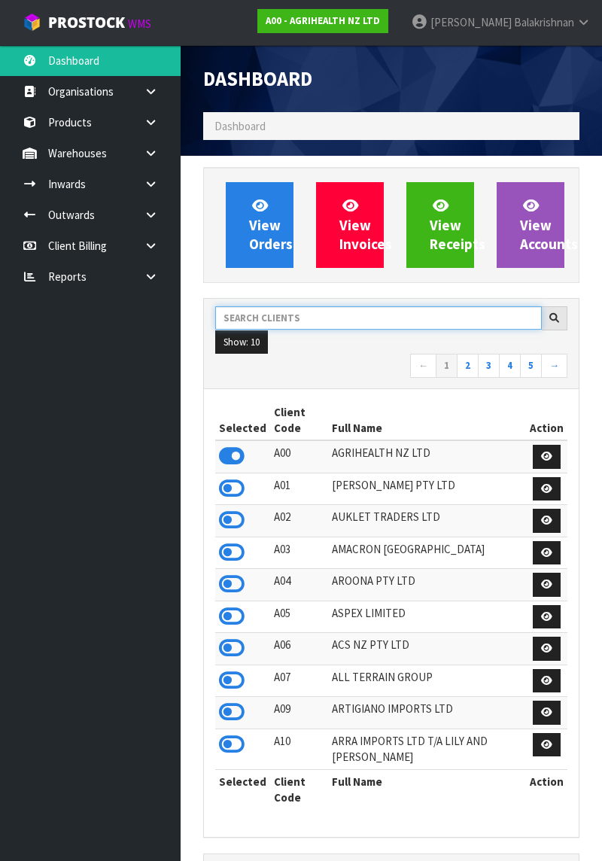
click at [242, 312] on input "text" at bounding box center [378, 317] width 327 height 23
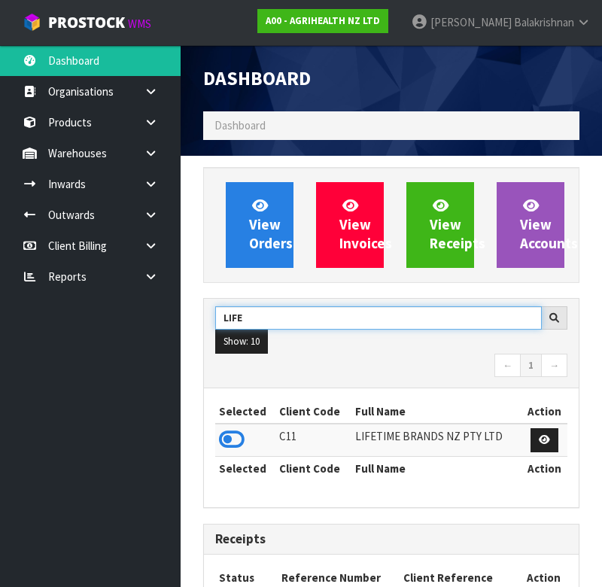
type input "LIFE"
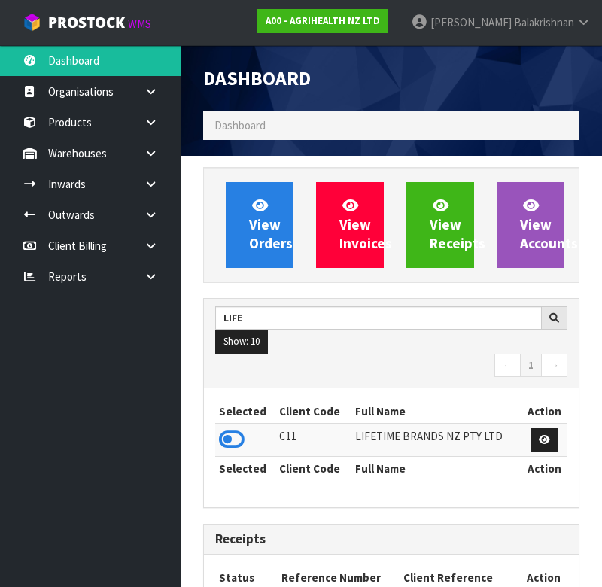
click at [236, 428] on icon at bounding box center [232, 439] width 26 height 23
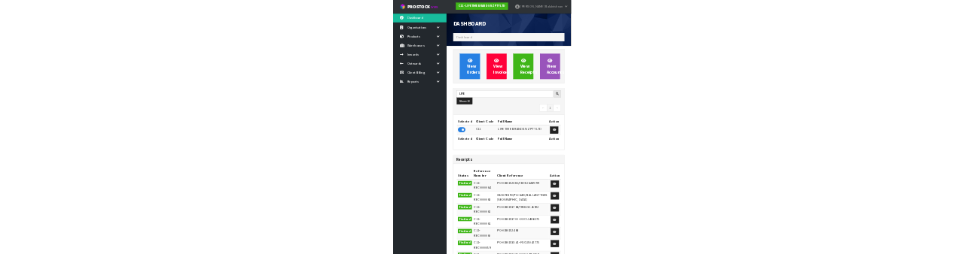
scroll to position [1360, 379]
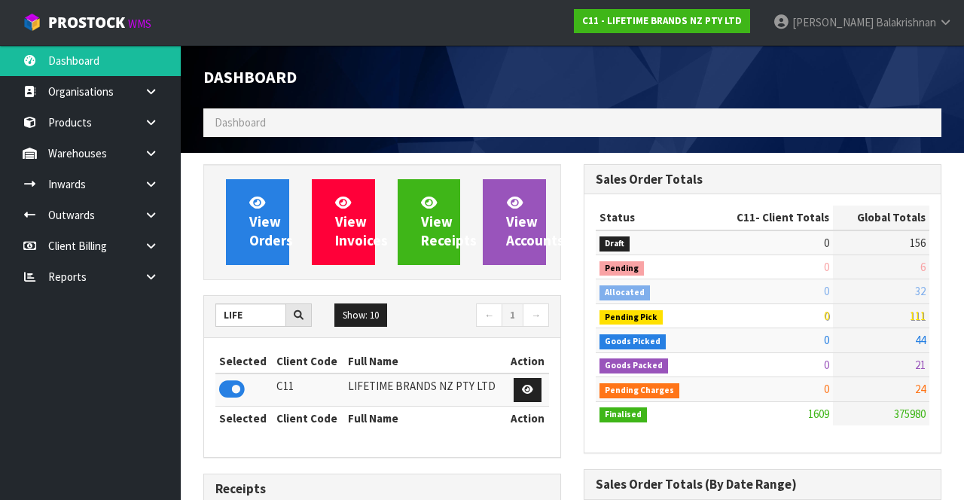
click at [162, 160] on link at bounding box center [156, 153] width 48 height 31
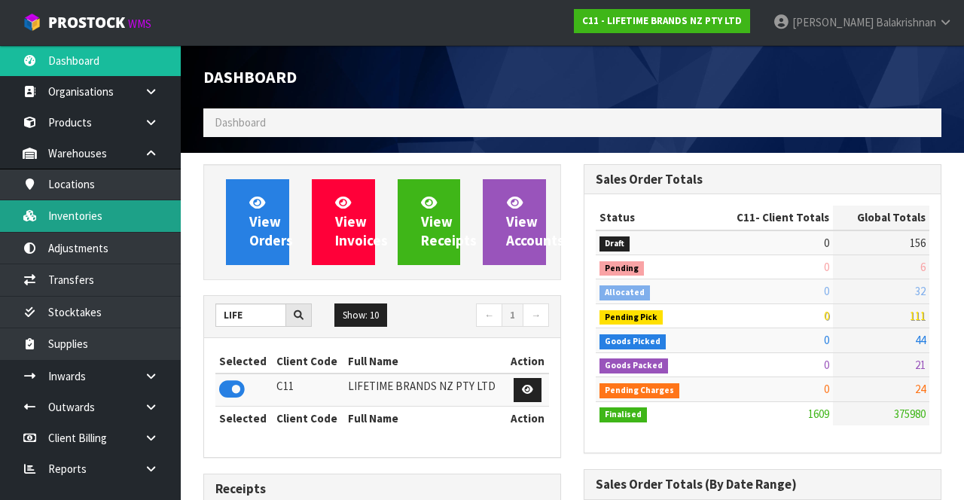
click at [71, 215] on link "Inventories" at bounding box center [90, 215] width 181 height 31
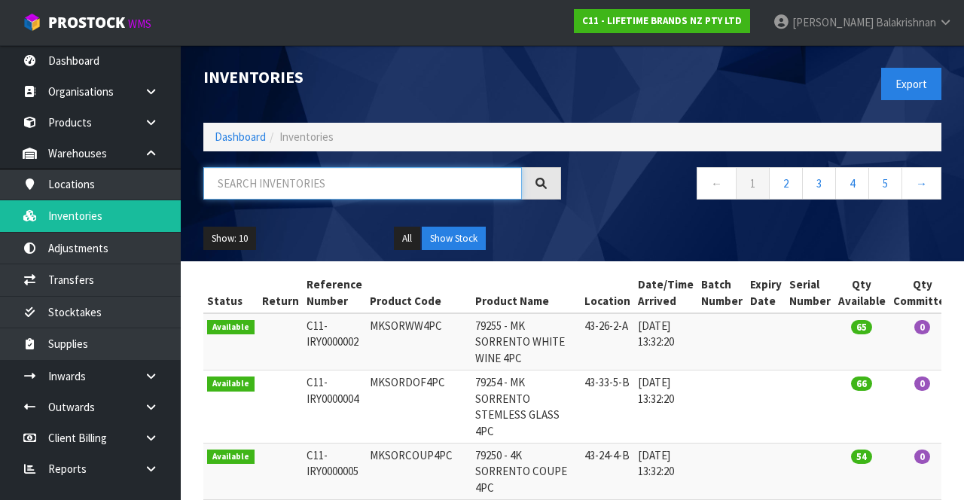
click at [238, 188] on input "text" at bounding box center [362, 183] width 318 height 32
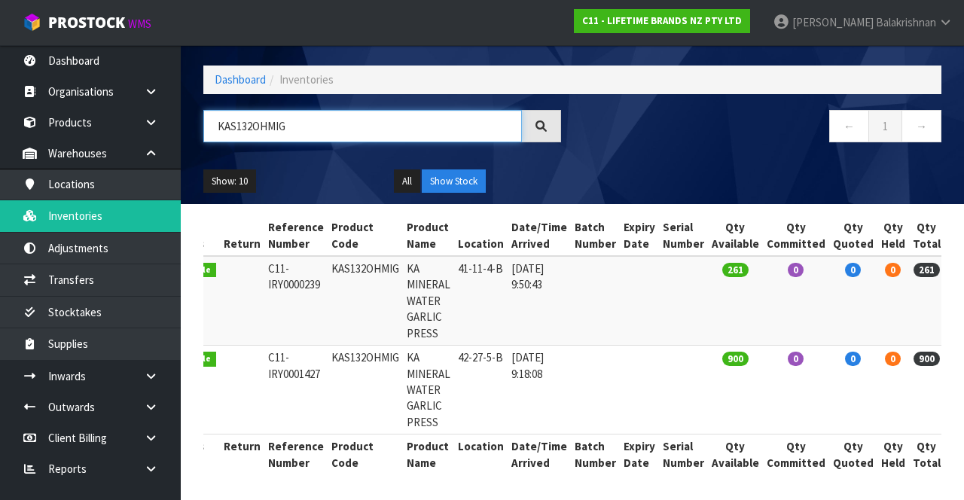
scroll to position [0, 56]
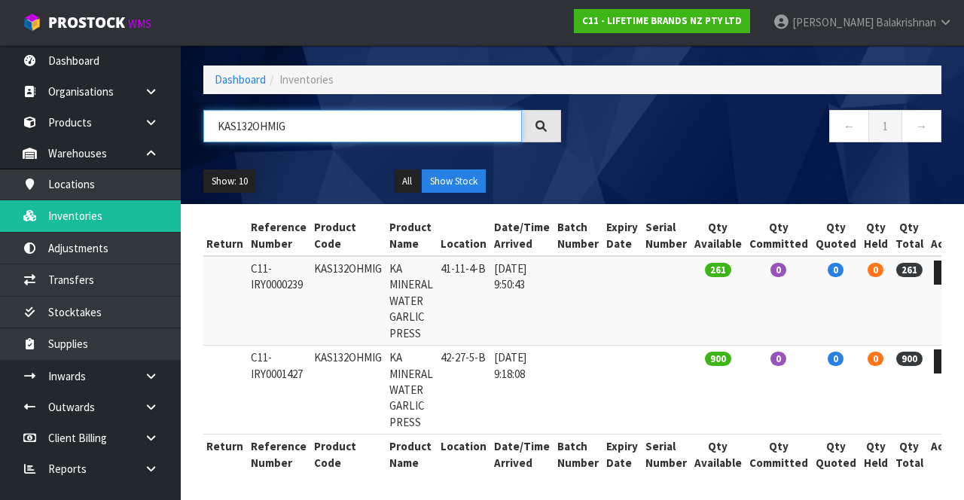
type input "KAS132OHMIG"
copy td "KAS132OHMIG"
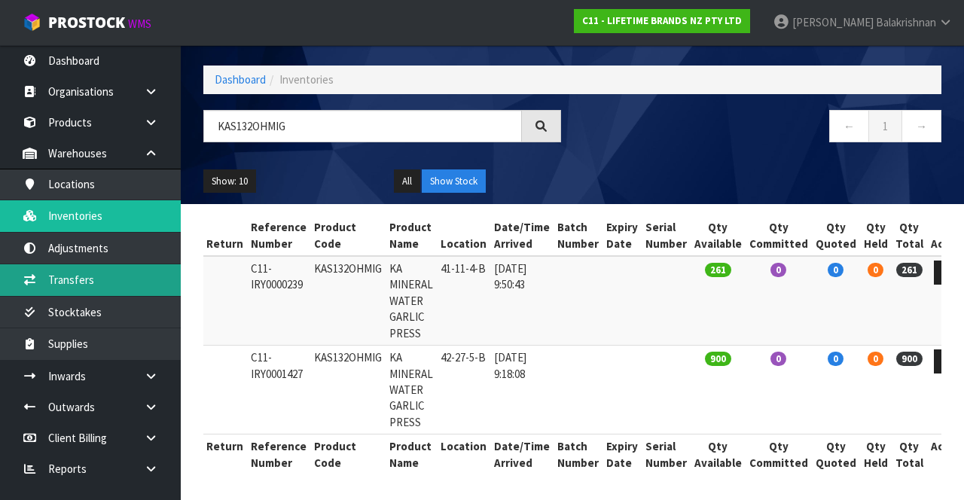
click at [106, 268] on link "Transfers" at bounding box center [90, 279] width 181 height 31
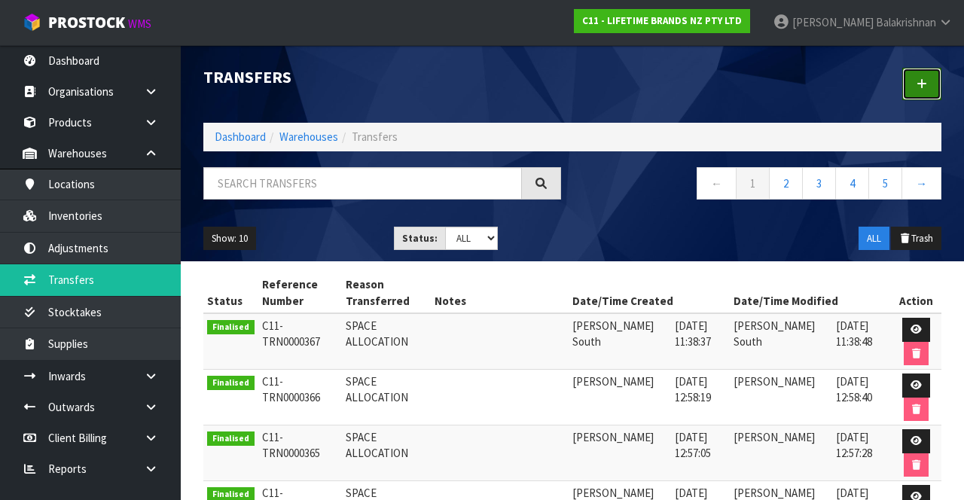
click at [602, 84] on icon at bounding box center [921, 83] width 11 height 11
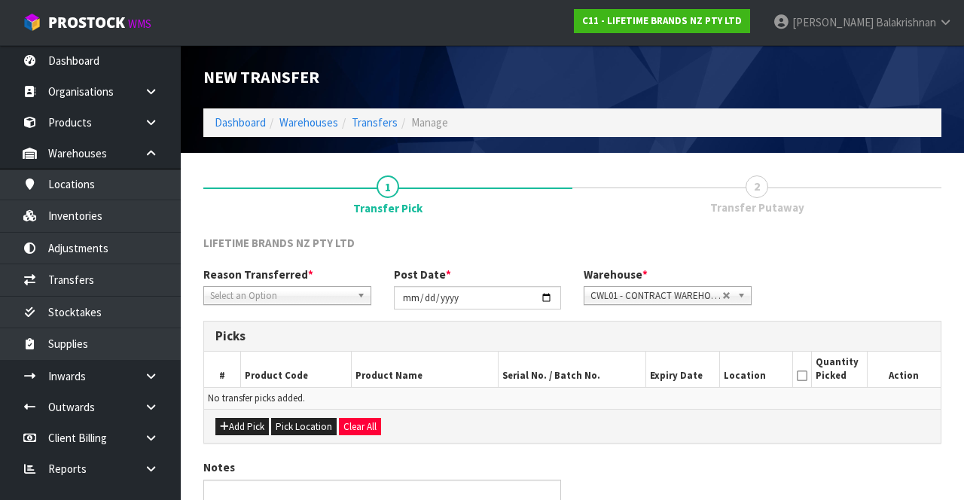
click at [308, 278] on span "*" at bounding box center [310, 274] width 5 height 14
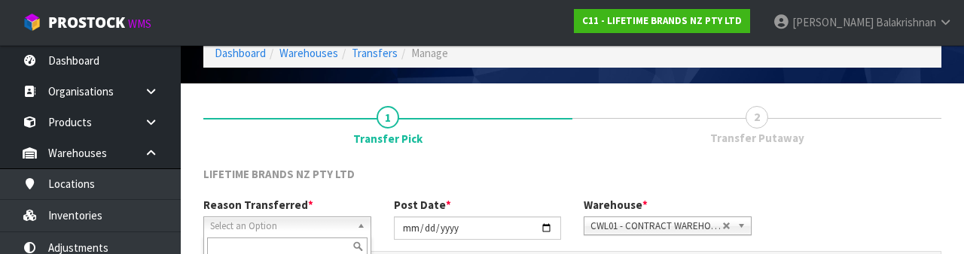
scroll to position [180, 0]
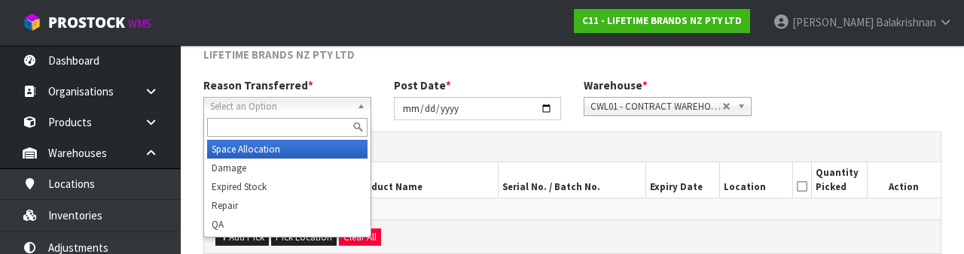
click at [306, 139] on div at bounding box center [287, 127] width 166 height 25
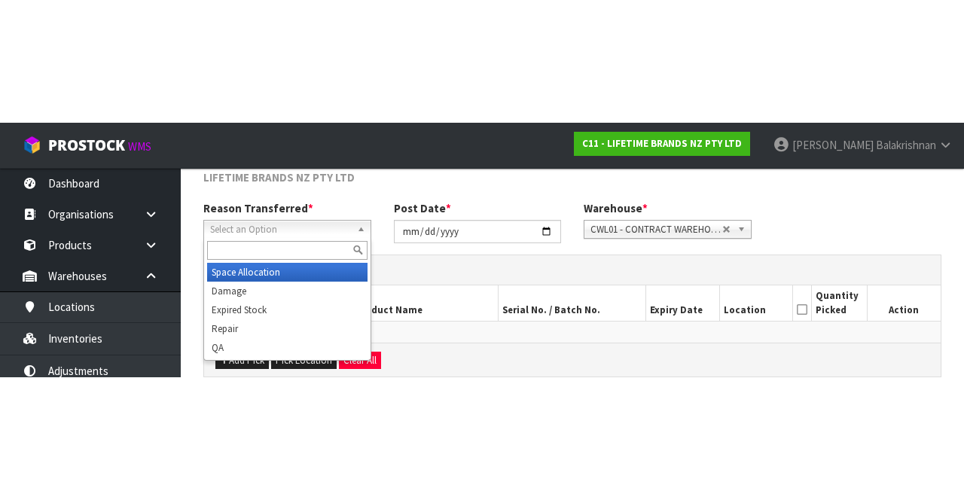
scroll to position [81, 0]
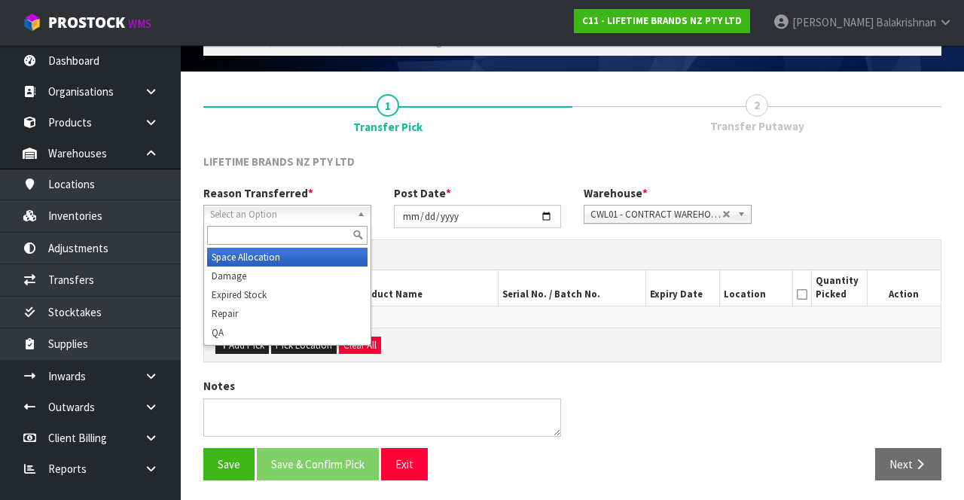
click at [309, 247] on div at bounding box center [287, 235] width 166 height 25
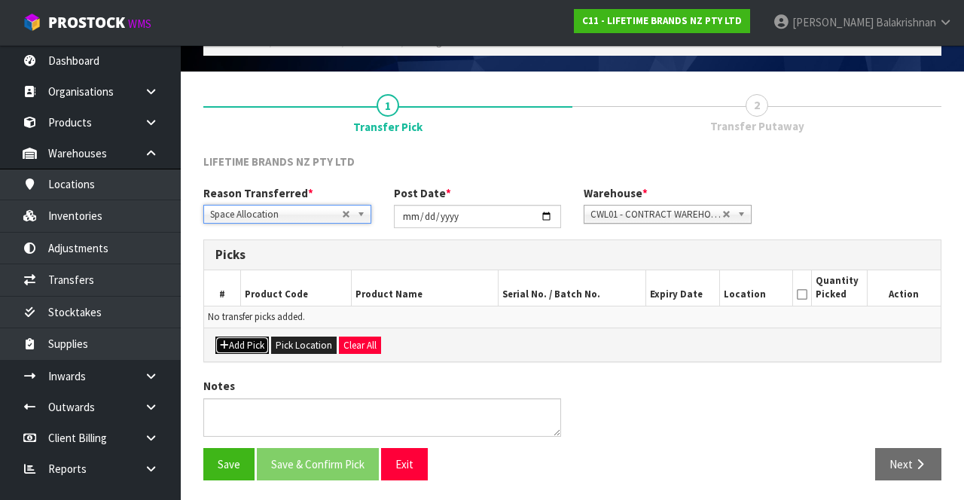
click at [234, 337] on button "Add Pick" at bounding box center [241, 346] width 53 height 18
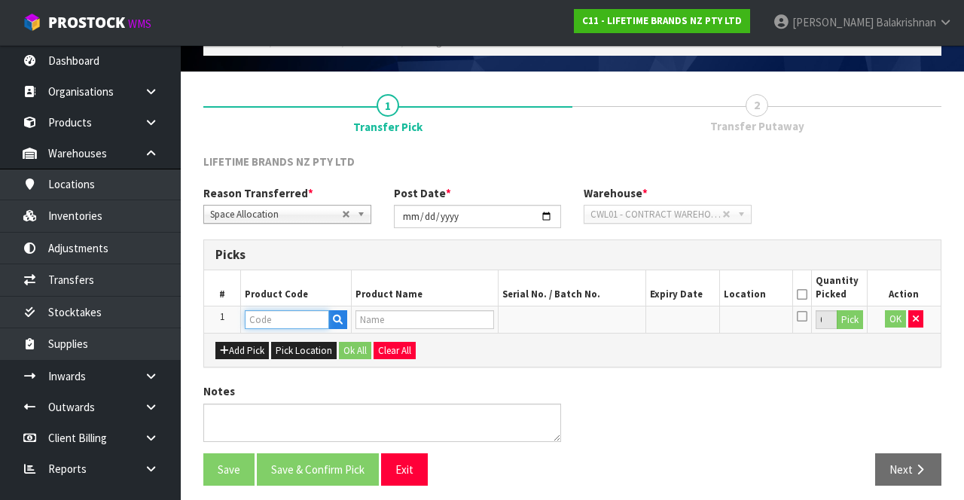
click at [285, 318] on input "text" at bounding box center [287, 319] width 84 height 19
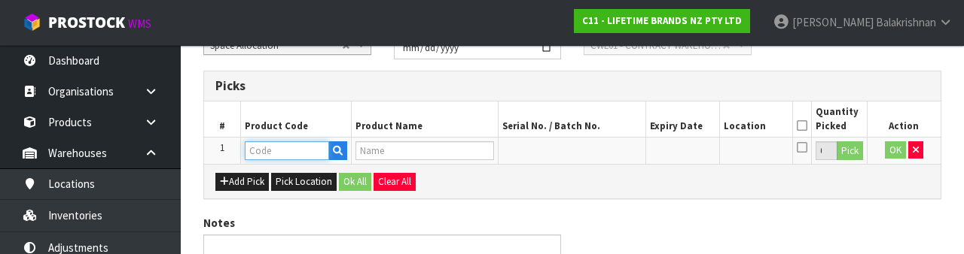
scroll to position [263, 0]
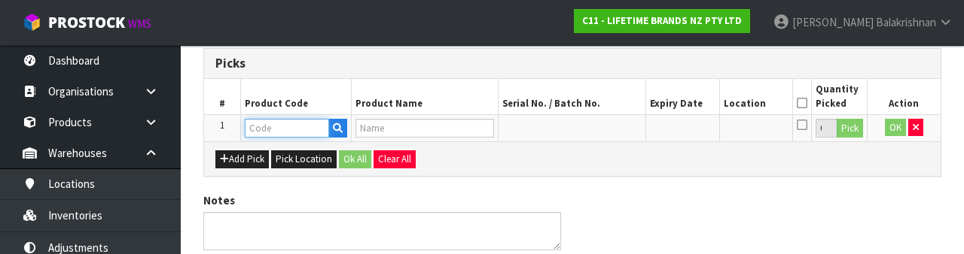
paste input "KAS132OHMIG"
type input "KAS132OHMIG"
type input "KA MINERAL WATER GARLIC PRESS"
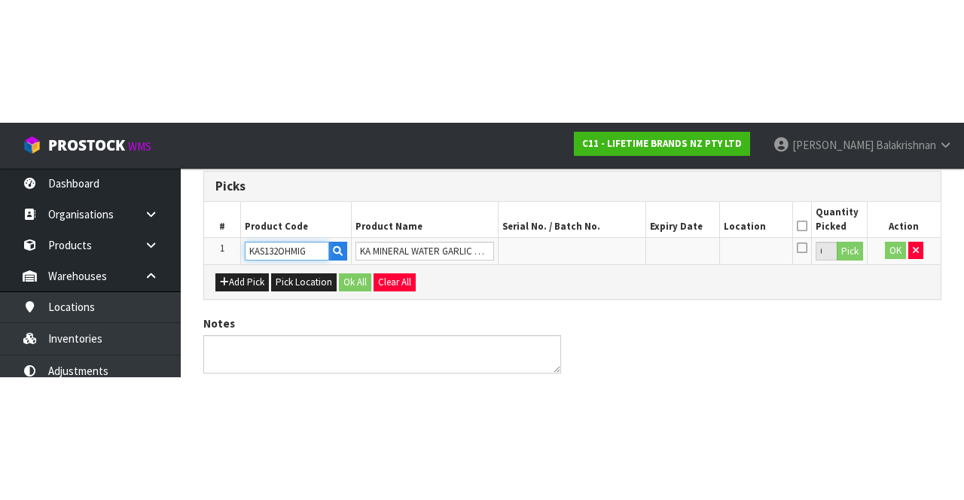
scroll to position [86, 0]
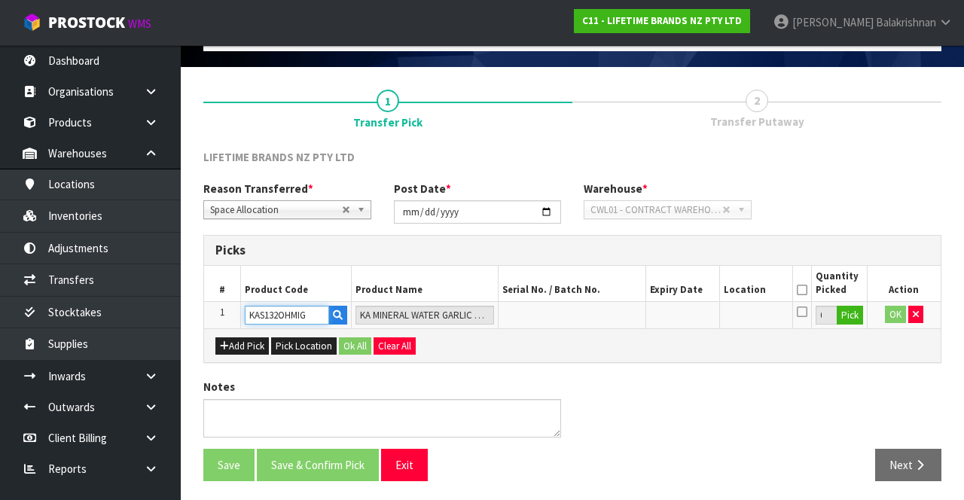
type input "KAS132OHMIG"
click at [602, 312] on button "Pick" at bounding box center [849, 316] width 26 height 20
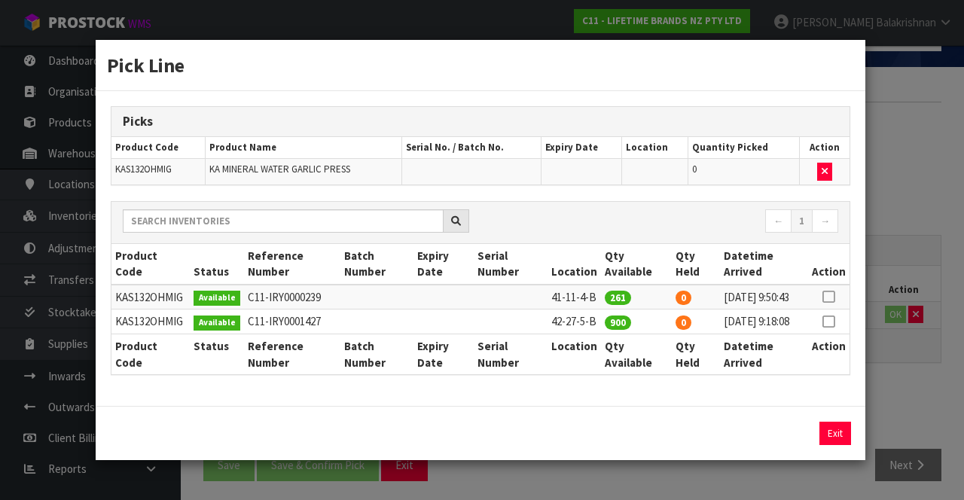
click at [602, 297] on icon at bounding box center [828, 297] width 12 height 1
click at [602, 445] on button "Assign Pick" at bounding box center [784, 433] width 62 height 23
type input "261"
click at [602, 442] on button "Exit" at bounding box center [835, 433] width 32 height 23
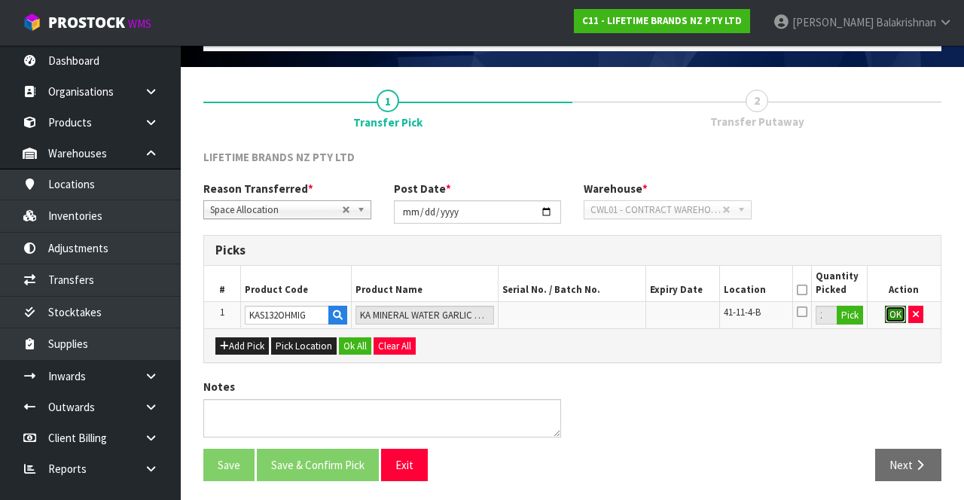
click at [602, 317] on button "OK" at bounding box center [895, 315] width 21 height 18
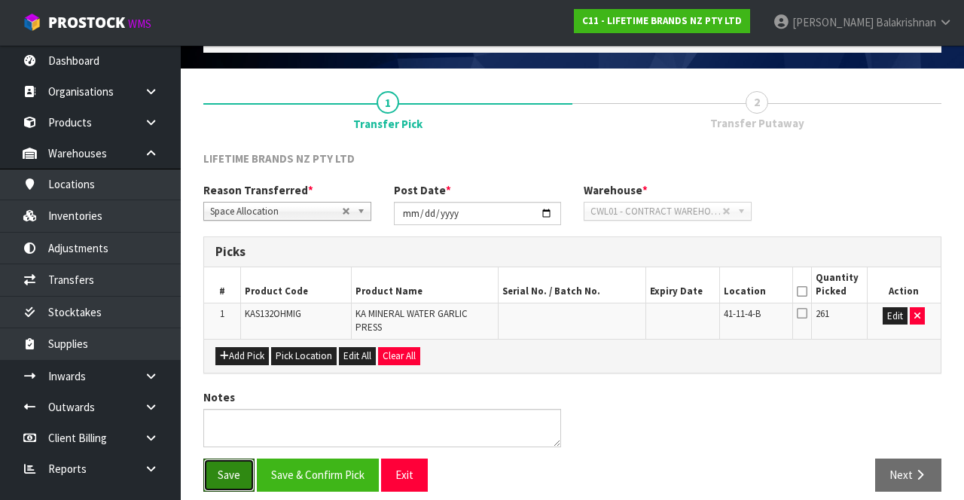
click at [226, 458] on button "Save" at bounding box center [228, 474] width 51 height 32
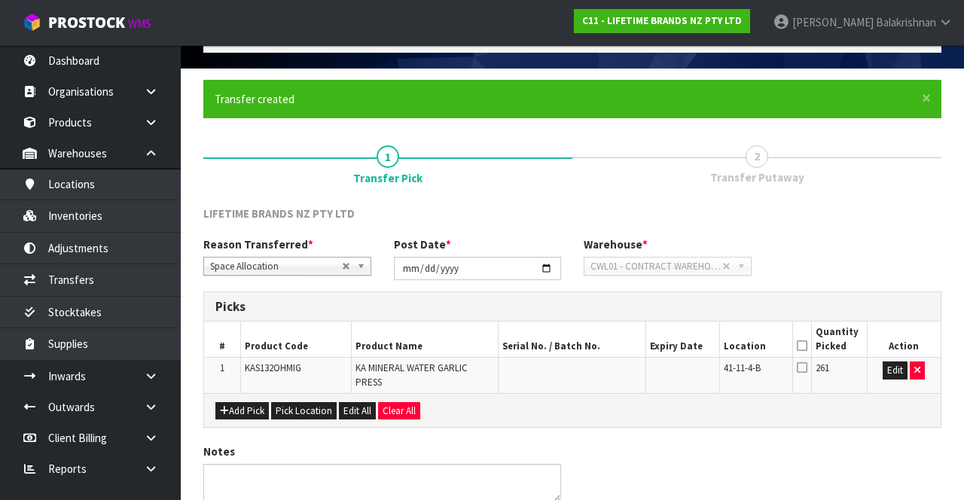
scroll to position [0, 0]
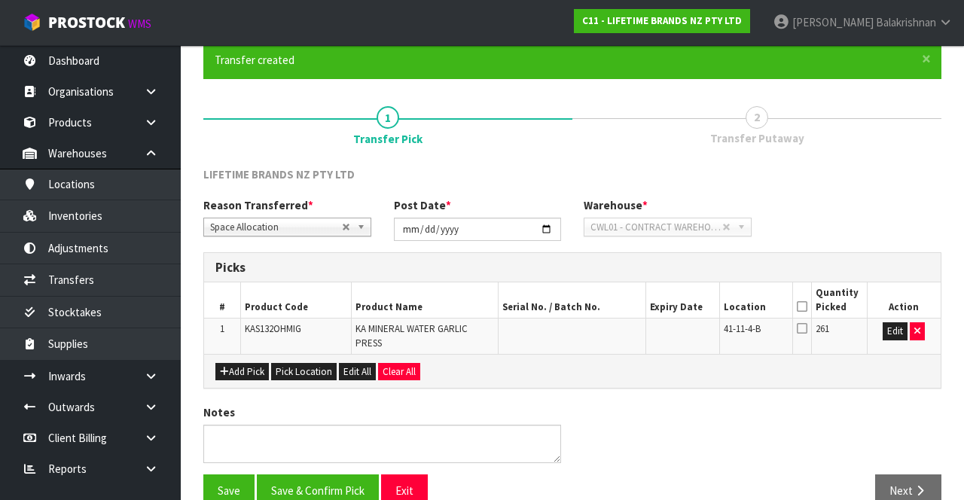
scroll to position [139, 0]
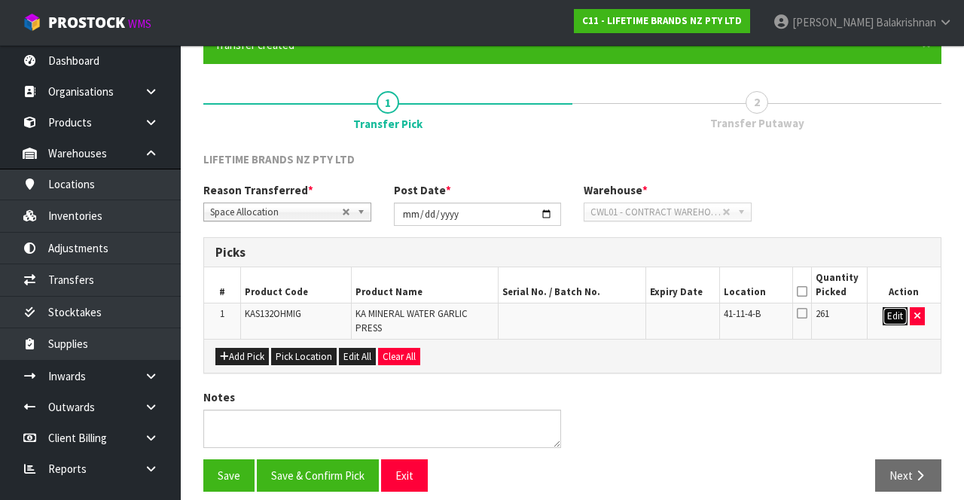
click at [602, 309] on button "Edit" at bounding box center [894, 316] width 25 height 18
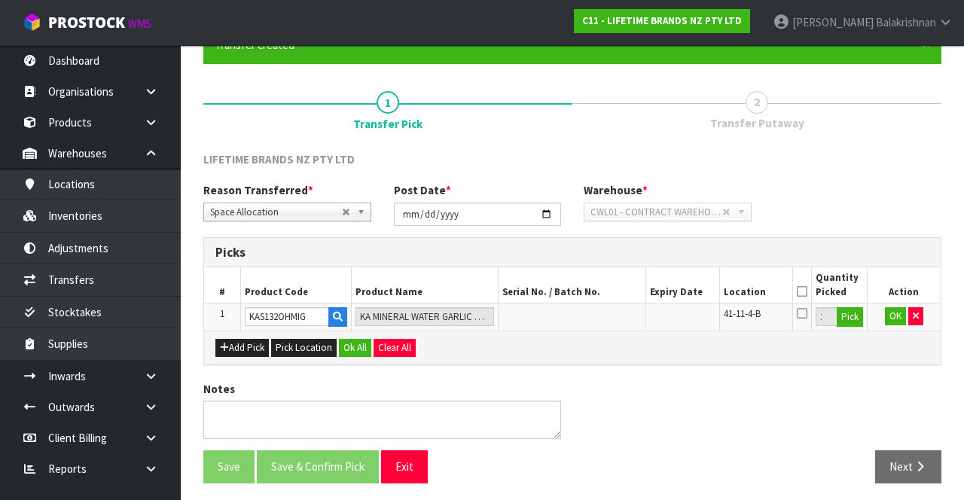
click at [602, 291] on icon at bounding box center [802, 291] width 11 height 1
click at [602, 316] on button "OK" at bounding box center [895, 316] width 21 height 18
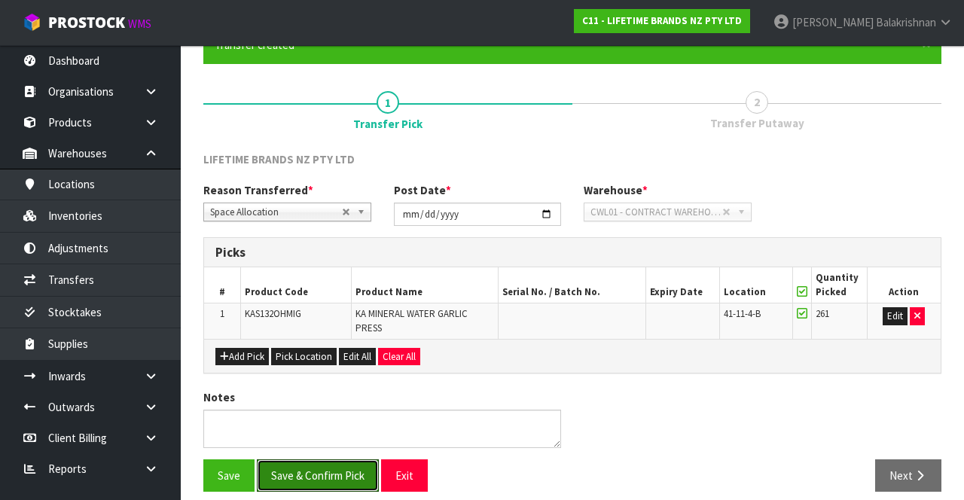
click at [299, 459] on button "Save & Confirm Pick" at bounding box center [318, 475] width 122 height 32
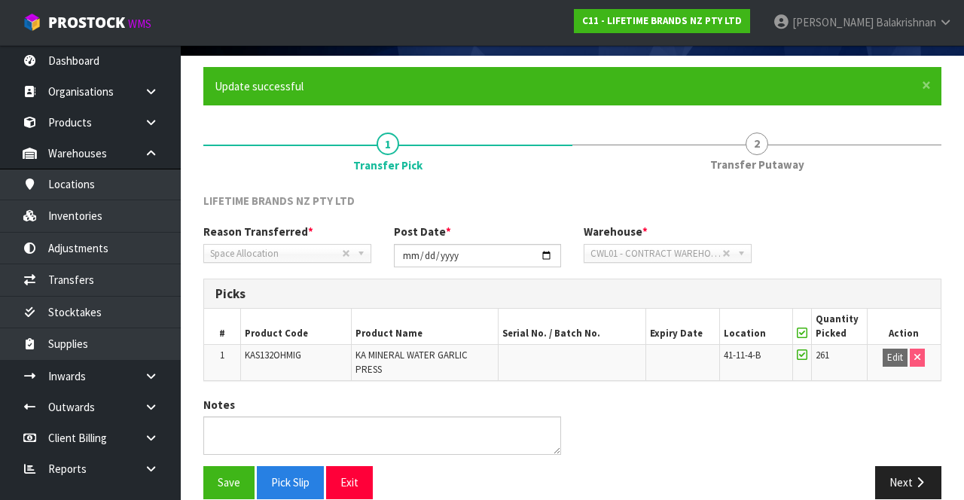
scroll to position [106, 0]
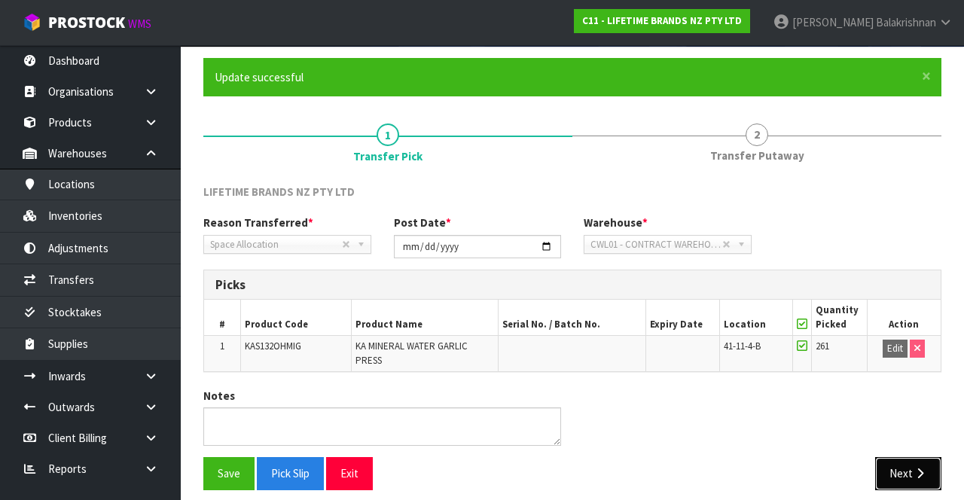
click at [602, 460] on button "Next" at bounding box center [908, 473] width 66 height 32
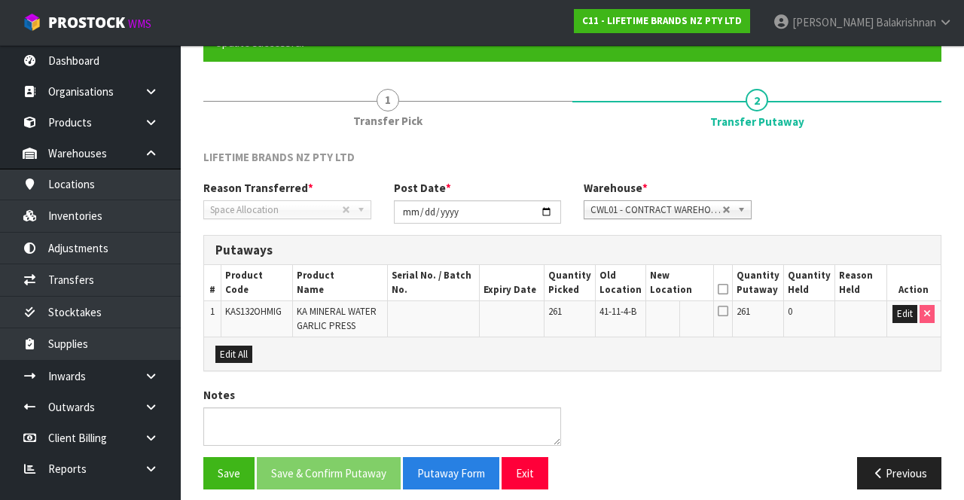
scroll to position [142, 0]
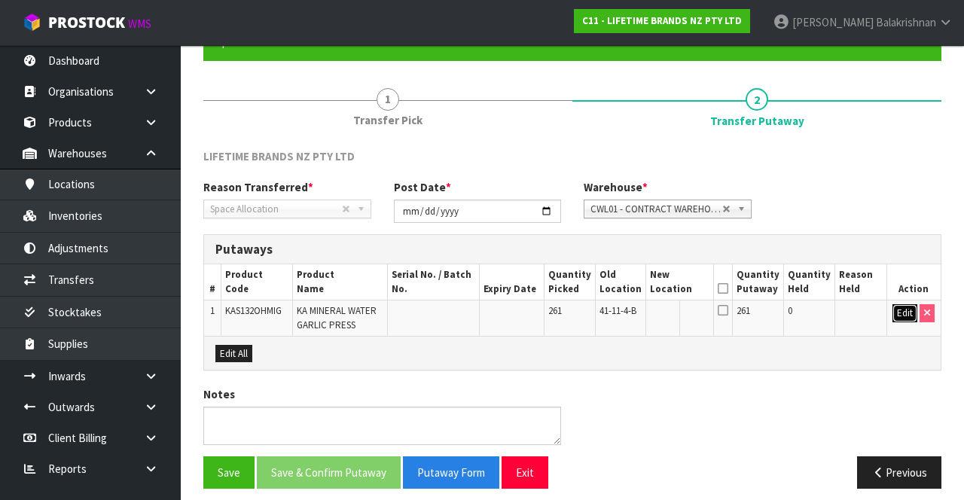
click at [602, 320] on button "Edit" at bounding box center [904, 313] width 25 height 18
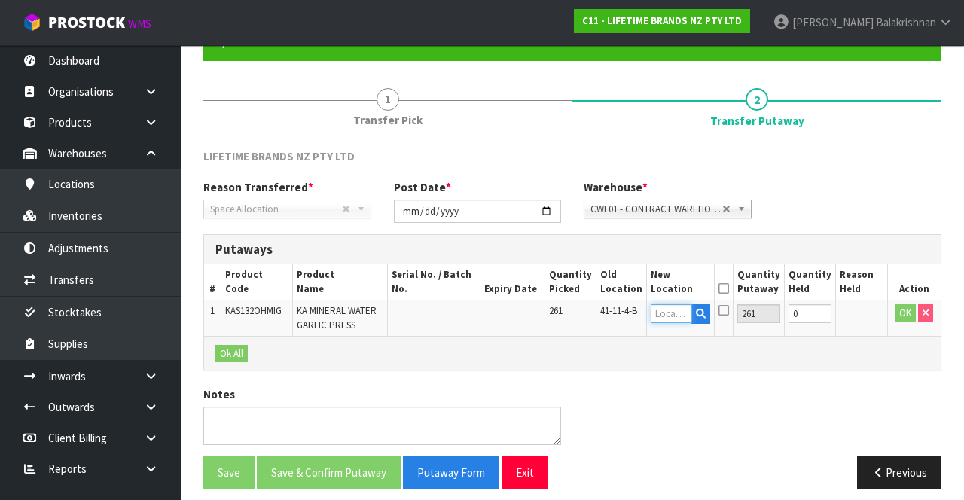
click at [602, 304] on input "text" at bounding box center [670, 313] width 41 height 19
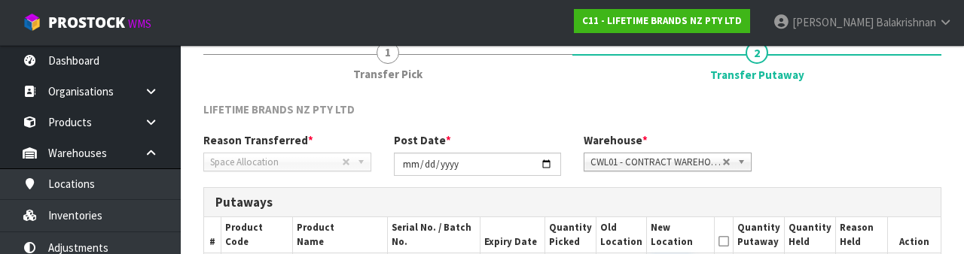
scroll to position [318, 0]
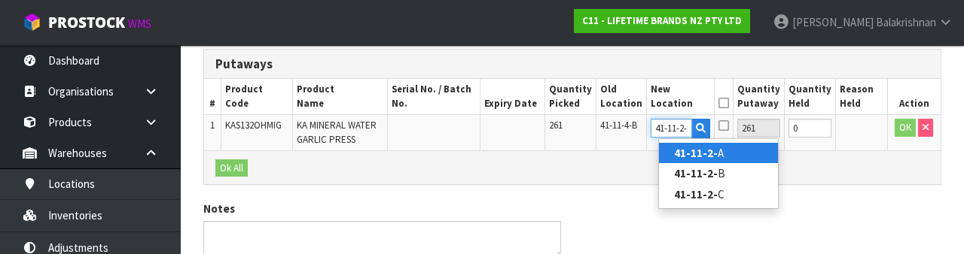
type input "41-11-2-A"
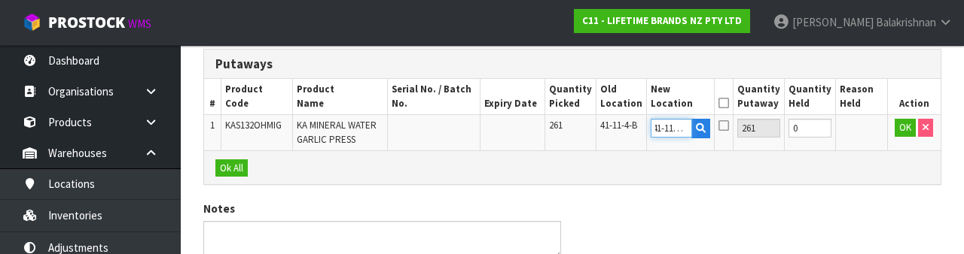
scroll to position [322, 0]
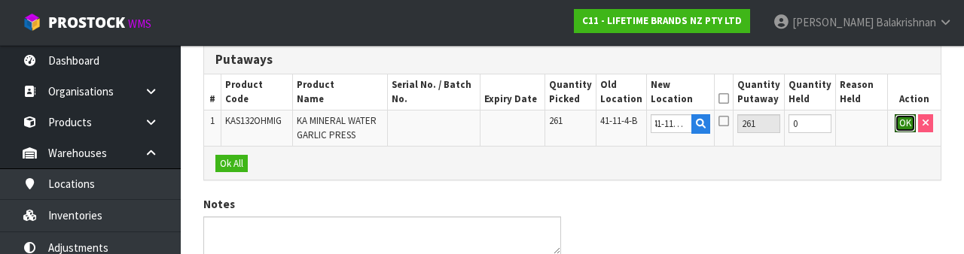
click at [602, 129] on button "OK" at bounding box center [904, 123] width 21 height 18
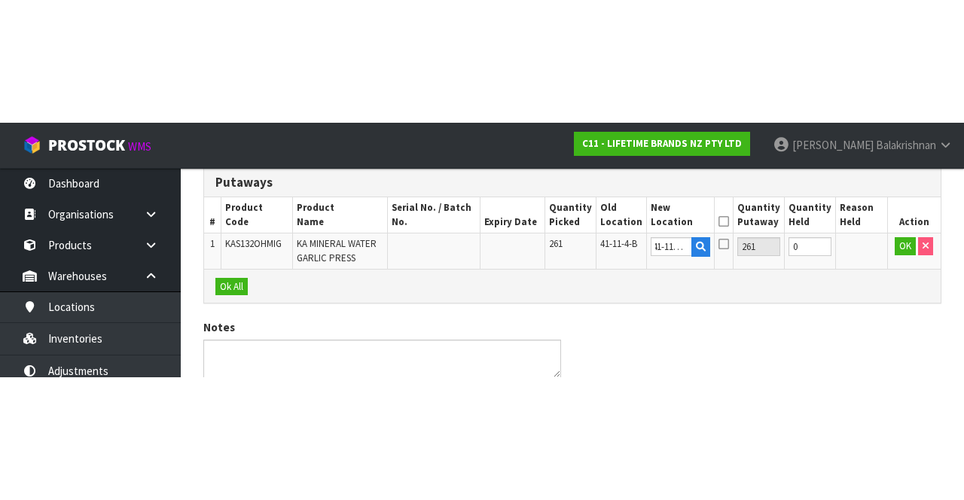
scroll to position [0, 0]
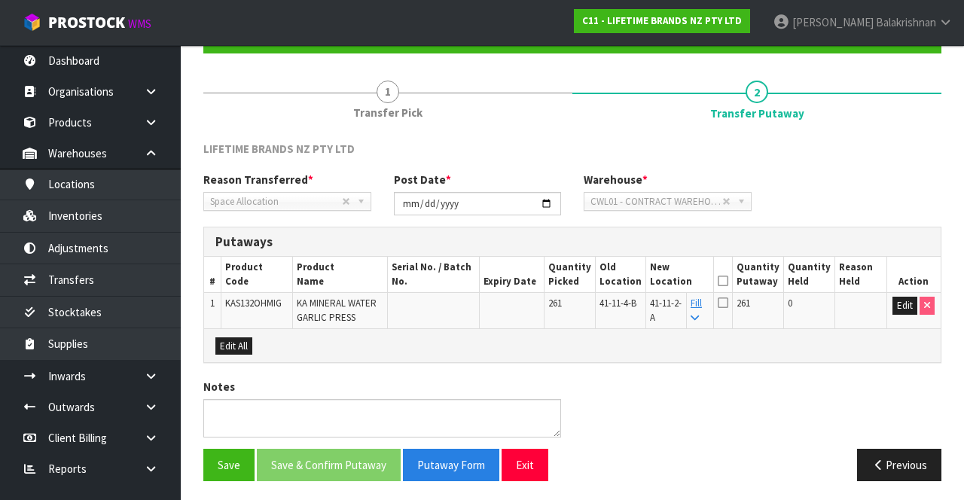
click at [602, 281] on icon at bounding box center [722, 281] width 11 height 1
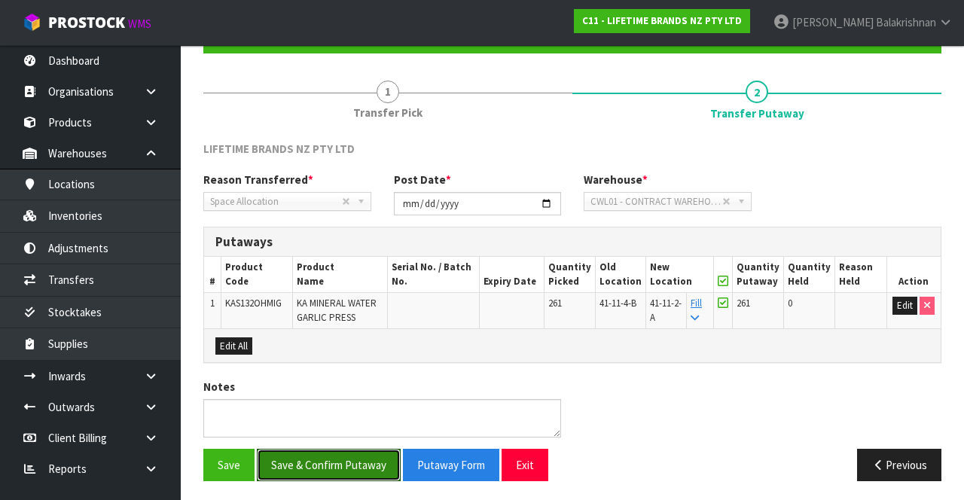
click at [306, 462] on button "Save & Confirm Putaway" at bounding box center [329, 465] width 144 height 32
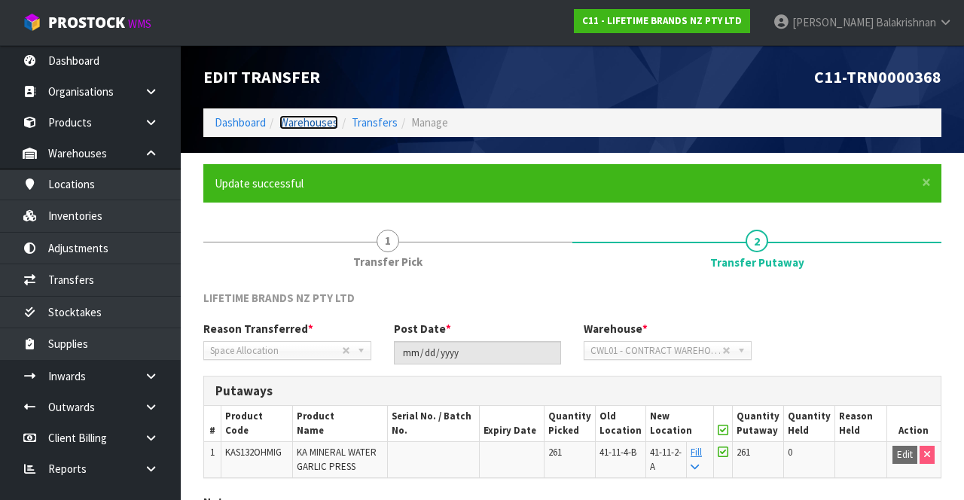
click at [300, 120] on link "Warehouses" at bounding box center [308, 122] width 59 height 14
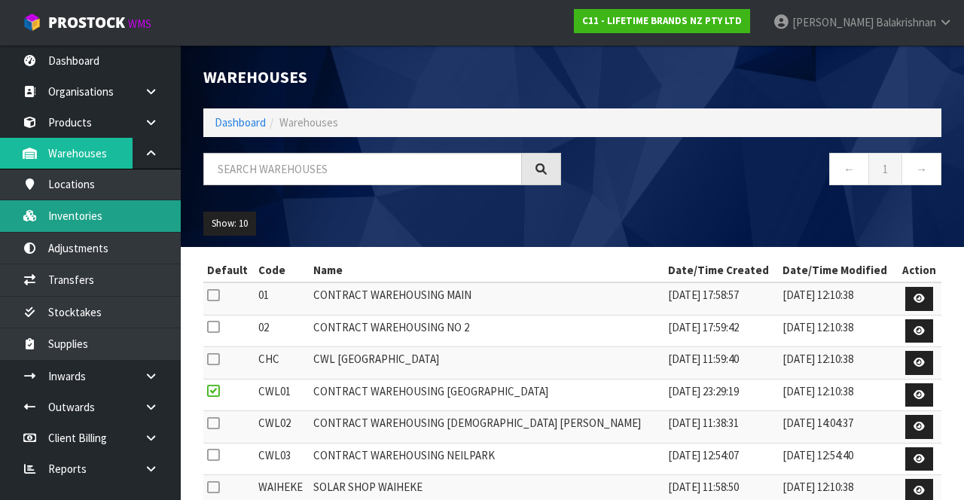
click at [71, 206] on link "Inventories" at bounding box center [90, 215] width 181 height 31
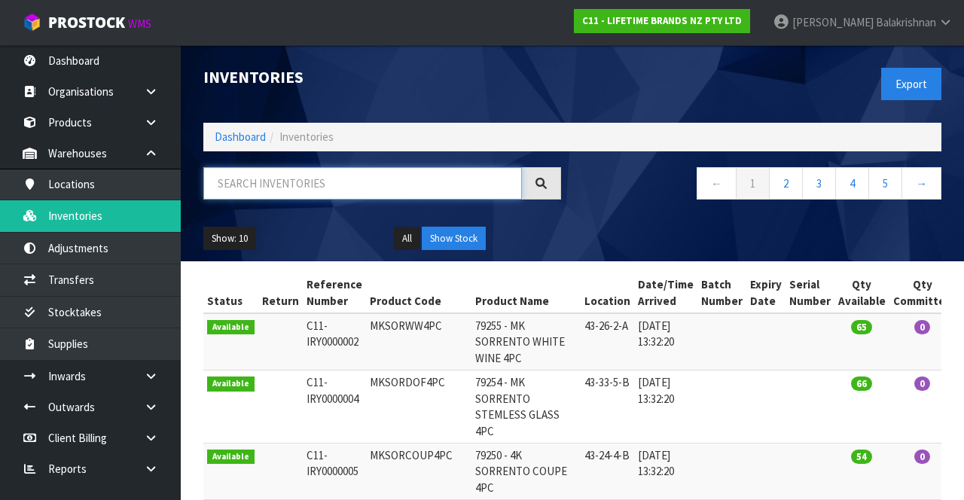
click at [248, 185] on input "text" at bounding box center [362, 183] width 318 height 32
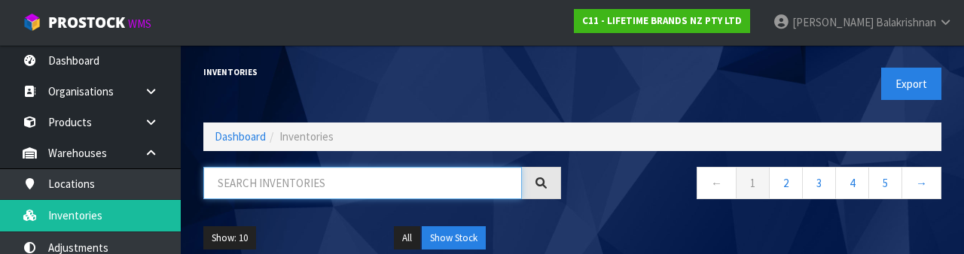
type input "K"
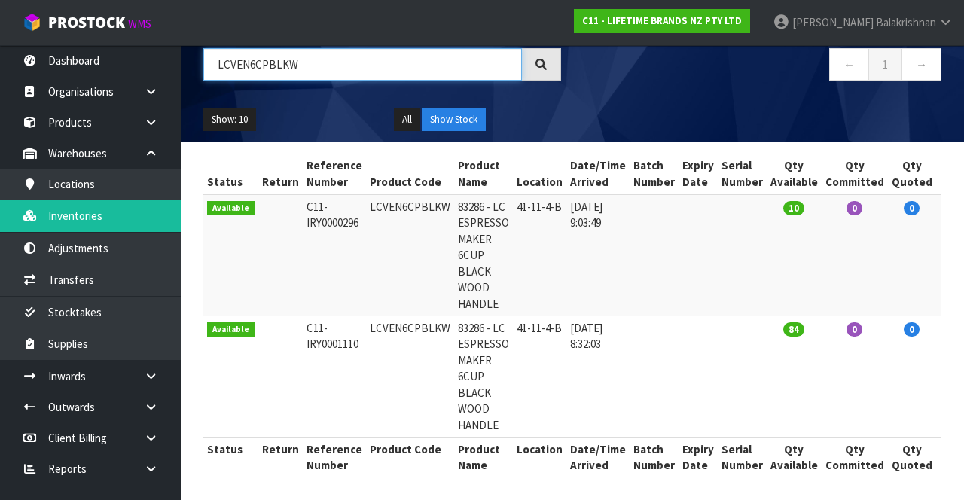
scroll to position [122, 0]
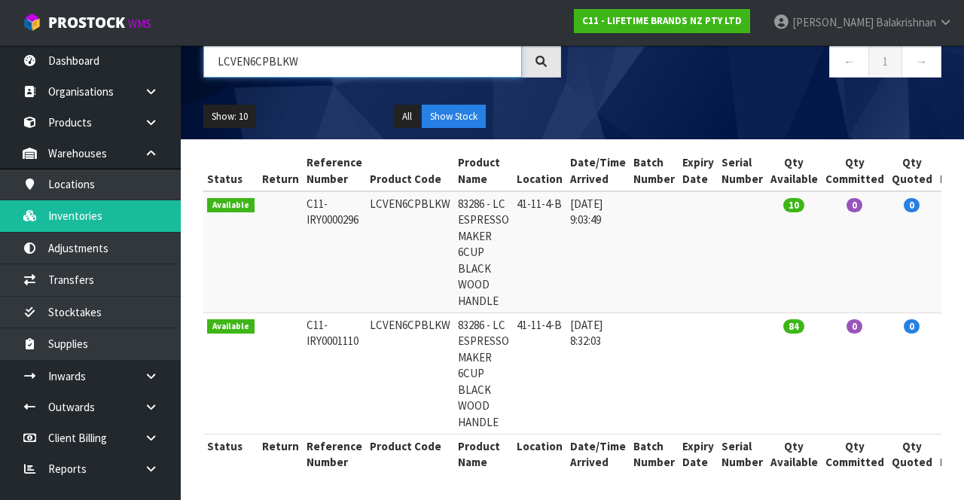
type input "LCVEN6CPBLKW"
copy td "LCVEN6CPBLKW"
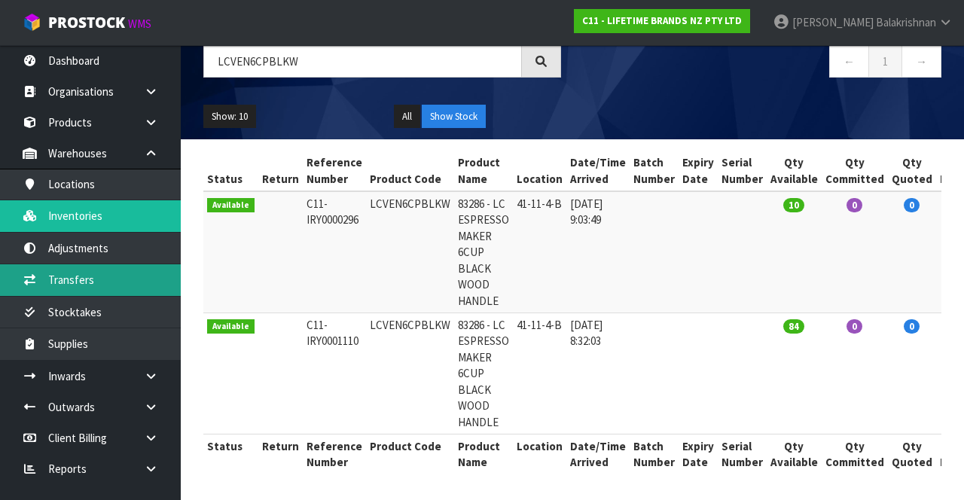
click at [106, 268] on link "Transfers" at bounding box center [90, 279] width 181 height 31
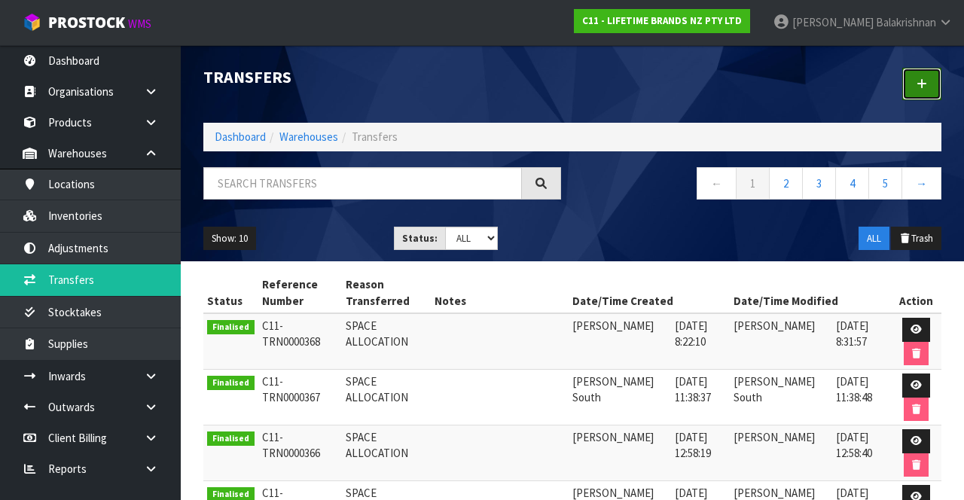
click at [602, 86] on icon at bounding box center [921, 83] width 11 height 11
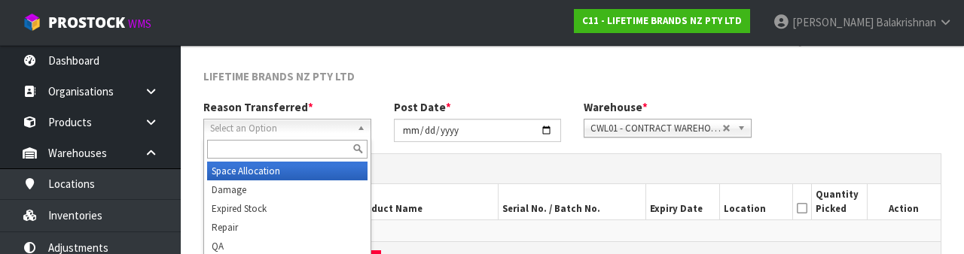
scroll to position [180, 0]
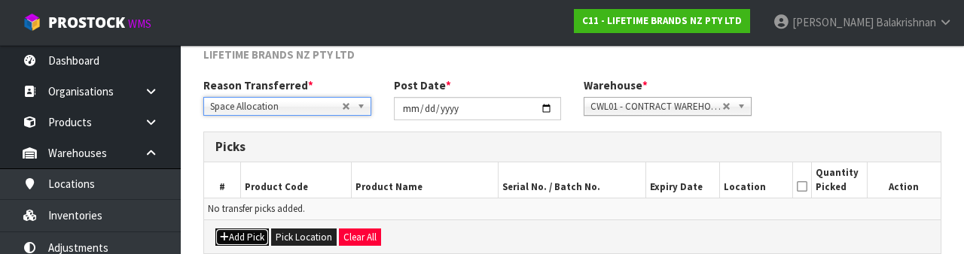
click at [235, 239] on button "Add Pick" at bounding box center [241, 238] width 53 height 18
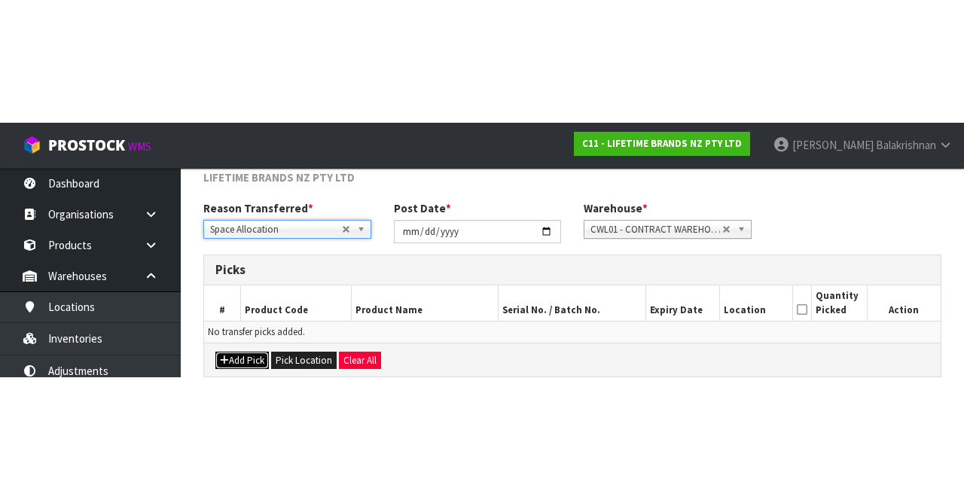
scroll to position [86, 0]
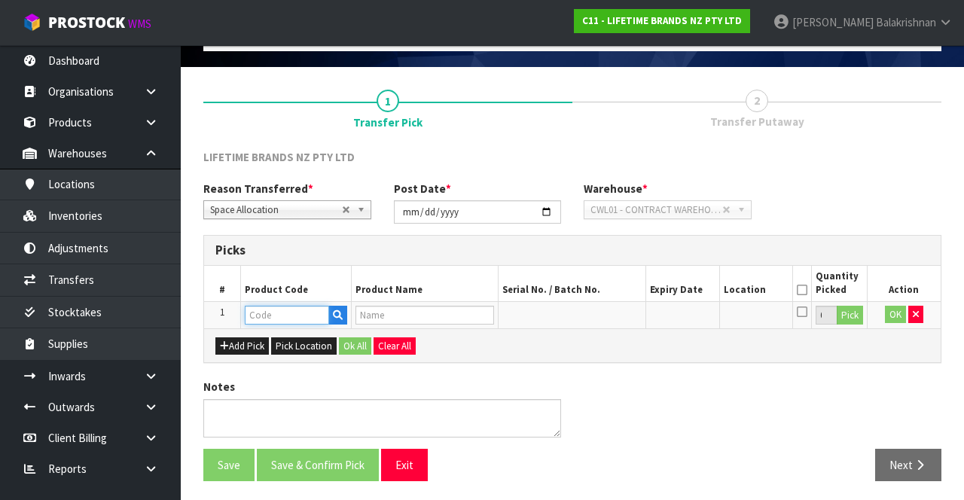
click at [285, 309] on input "text" at bounding box center [287, 315] width 84 height 19
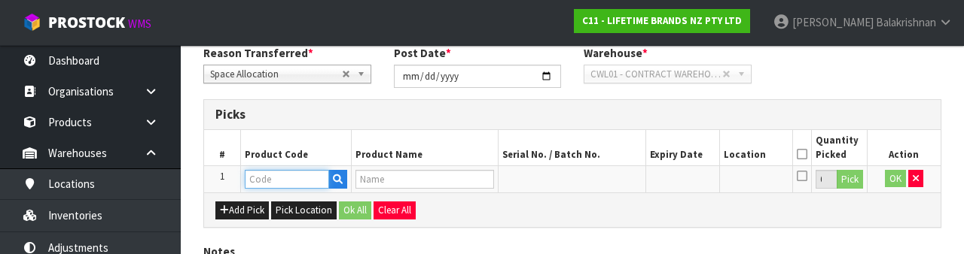
scroll to position [263, 0]
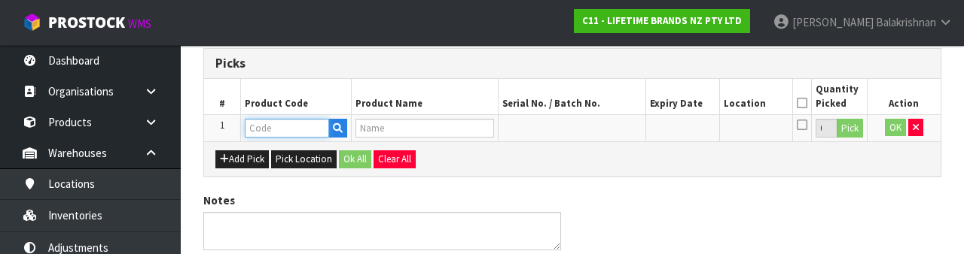
type input "LCVEN6CPBLKW"
type input "83286 - LC ESPRESSO MAKER 6CUP BLACK WOOD HANDLE"
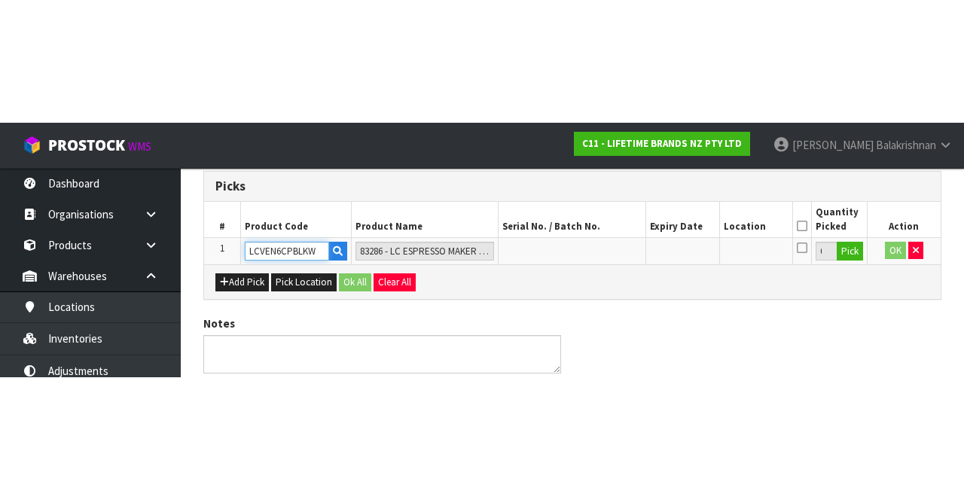
scroll to position [86, 0]
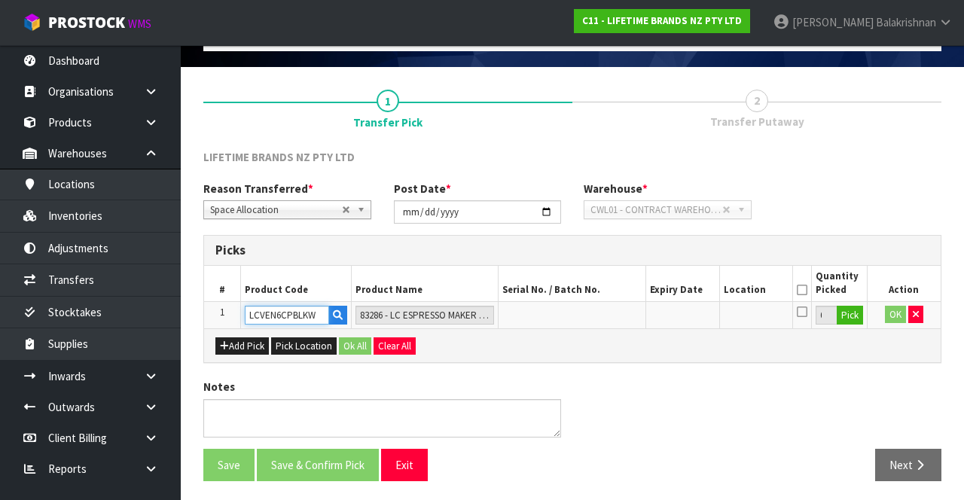
type input "LCVEN6CPBLKW"
click at [602, 319] on button "Pick" at bounding box center [849, 316] width 26 height 20
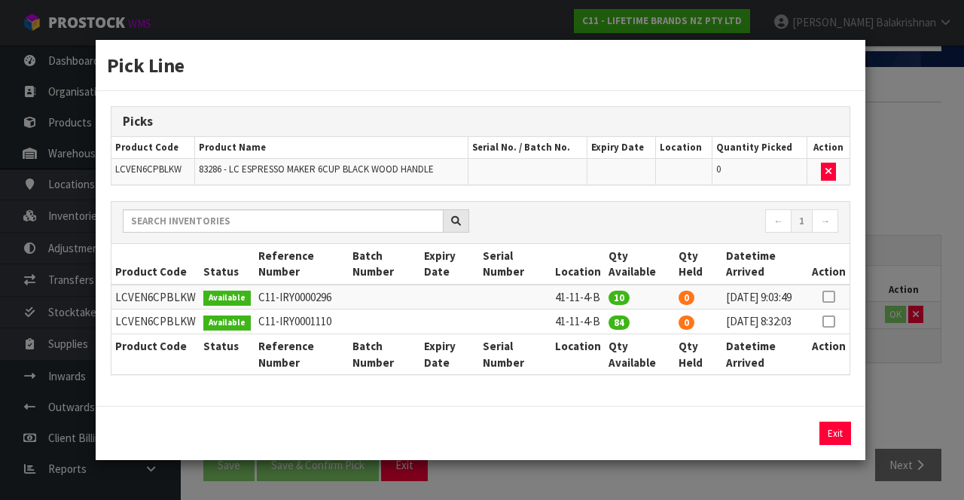
click at [602, 285] on td at bounding box center [828, 297] width 41 height 25
click at [602, 297] on icon at bounding box center [828, 297] width 12 height 1
click at [602, 445] on button "Assign Pick" at bounding box center [784, 433] width 62 height 23
type input "10"
click at [602, 321] on icon at bounding box center [828, 321] width 12 height 1
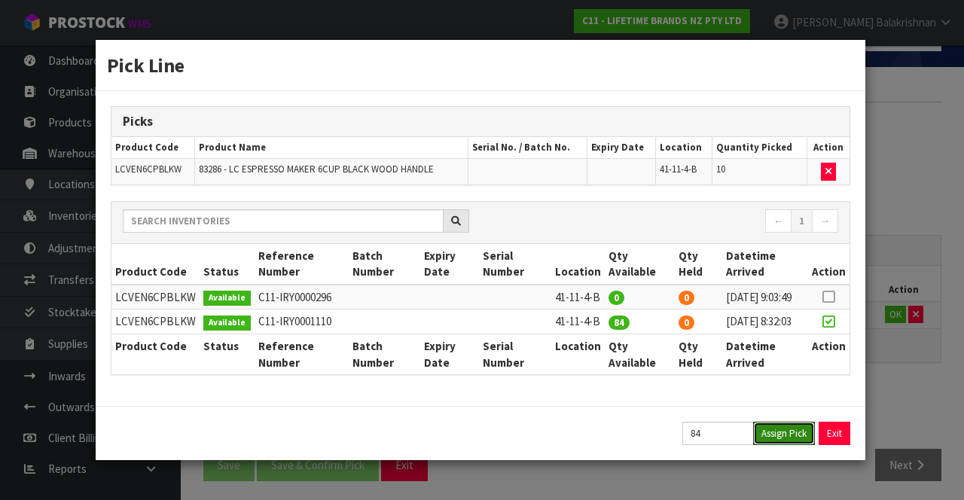
click at [602, 445] on button "Assign Pick" at bounding box center [784, 433] width 62 height 23
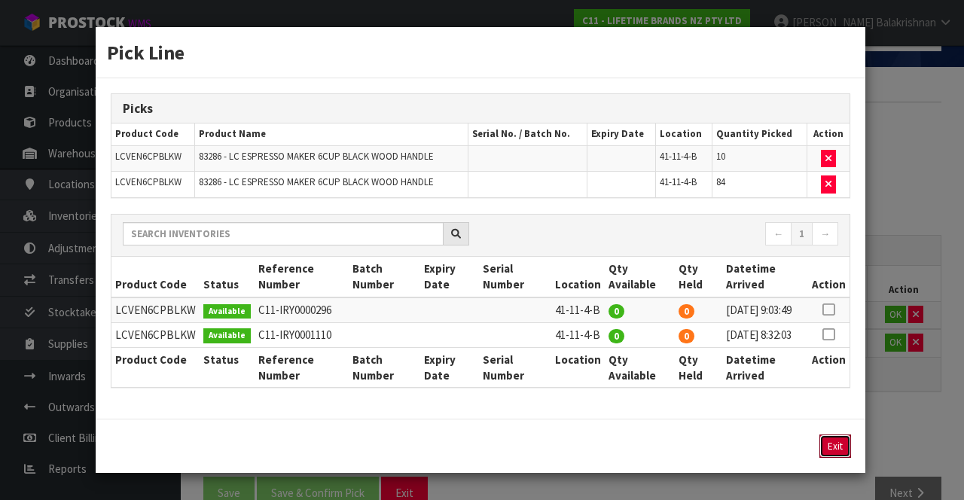
click at [602, 458] on button "Exit" at bounding box center [835, 445] width 32 height 23
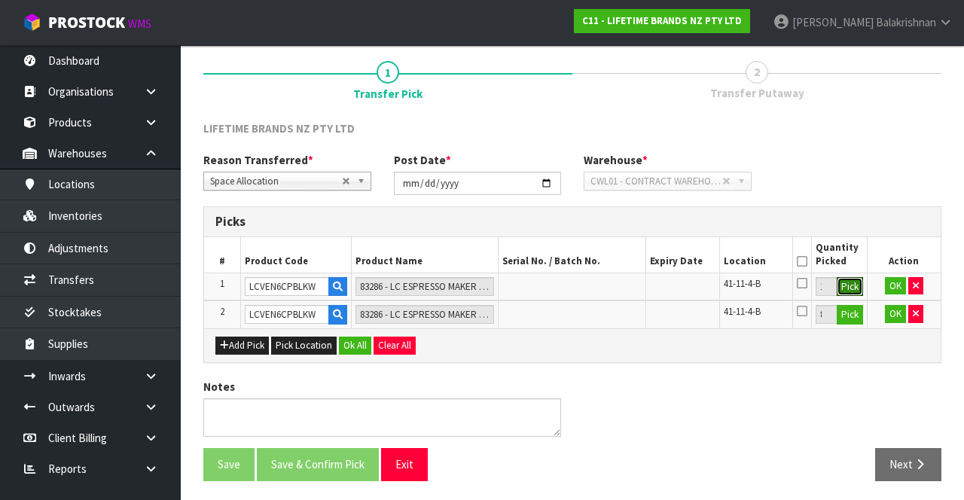
scroll to position [113, 0]
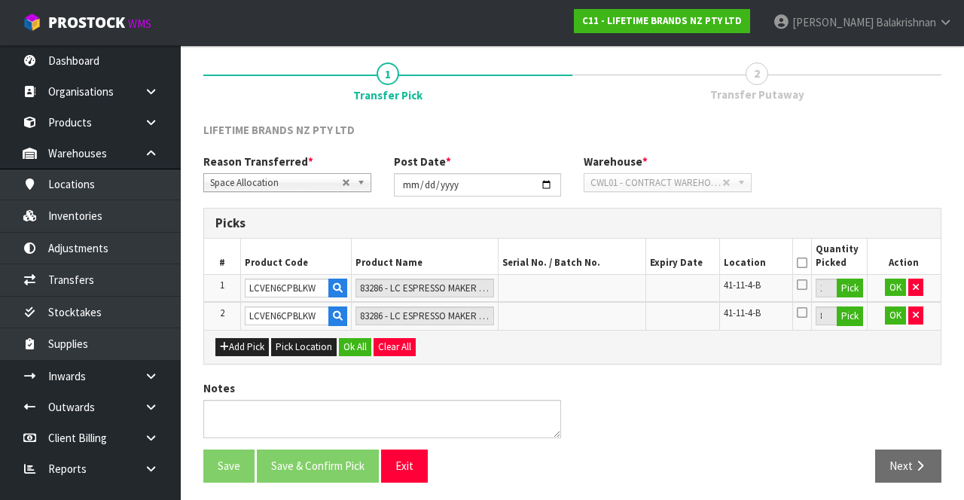
click at [602, 263] on icon at bounding box center [802, 263] width 11 height 1
click at [602, 282] on button "OK" at bounding box center [895, 288] width 21 height 18
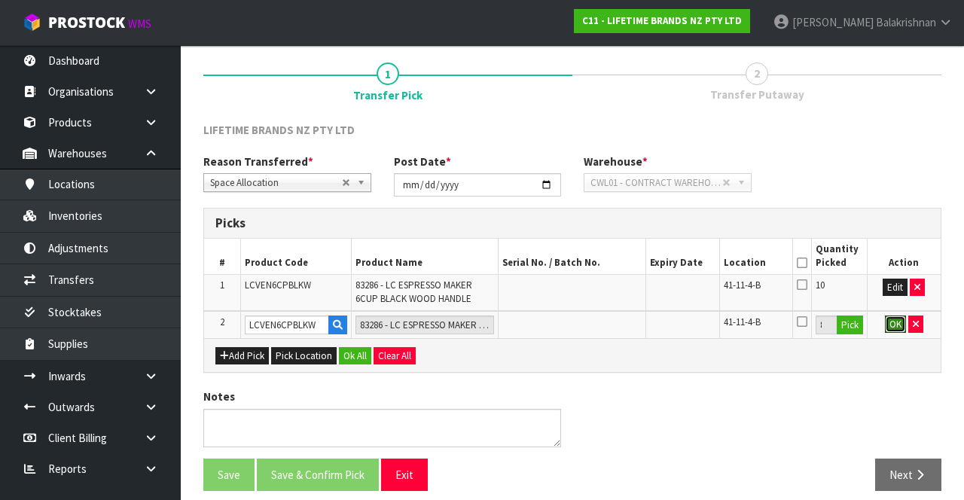
click at [602, 319] on button "OK" at bounding box center [895, 324] width 21 height 18
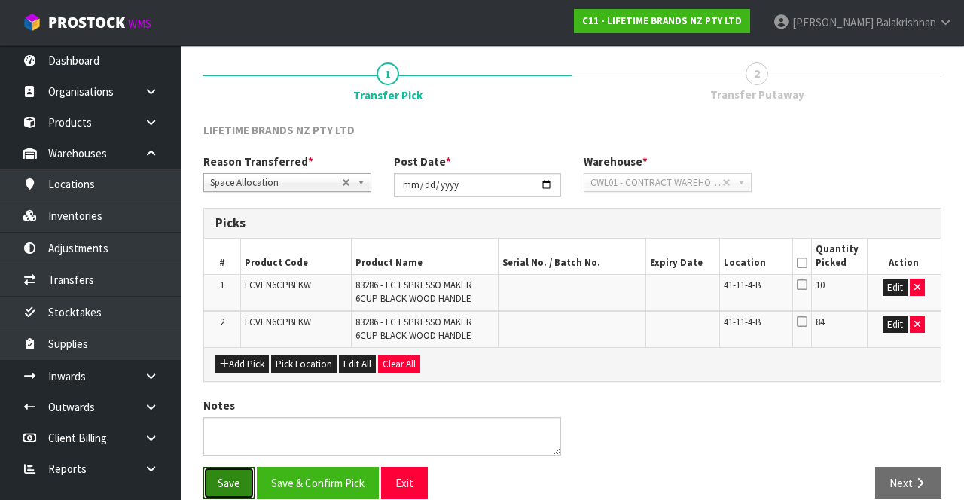
click at [227, 482] on button "Save" at bounding box center [228, 483] width 51 height 32
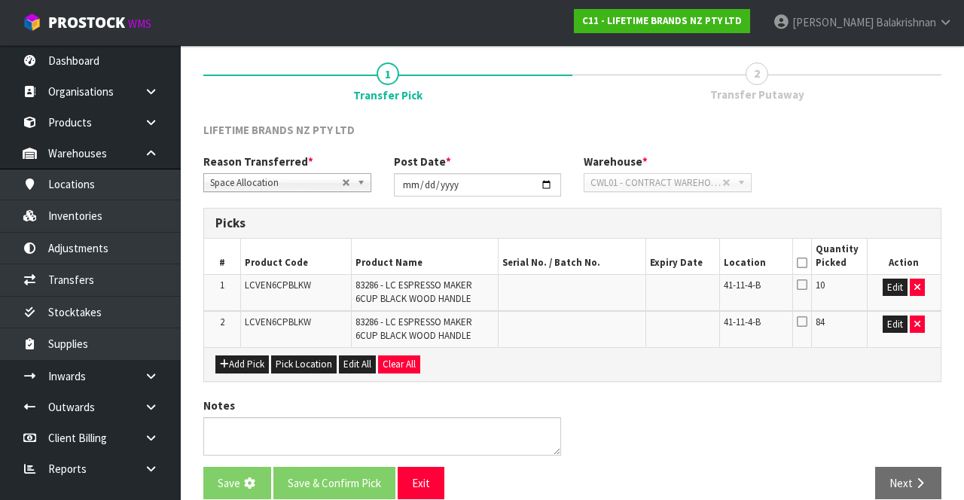
scroll to position [0, 0]
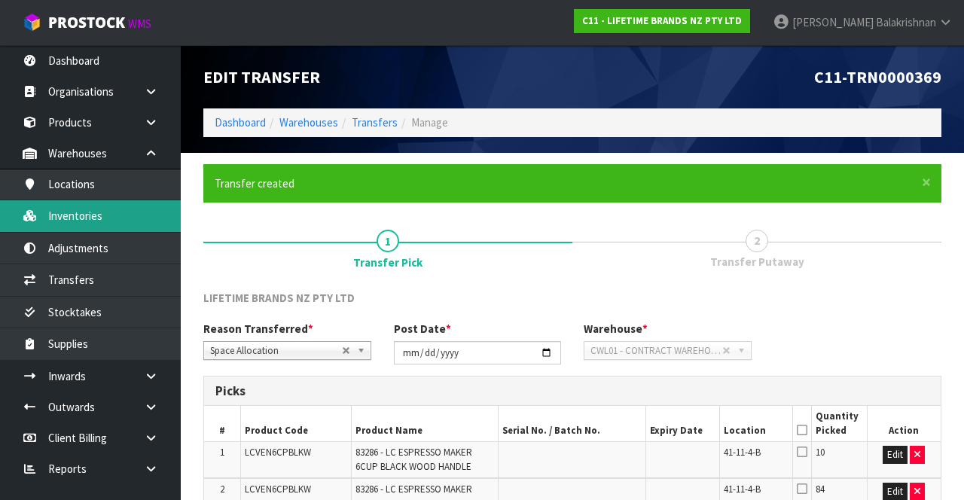
click at [53, 208] on link "Inventories" at bounding box center [90, 215] width 181 height 31
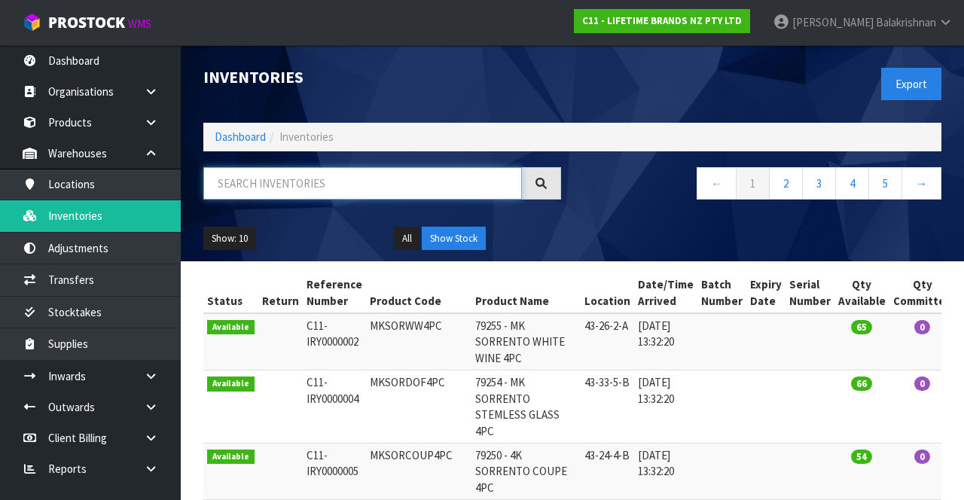
click at [397, 187] on input "text" at bounding box center [362, 183] width 318 height 32
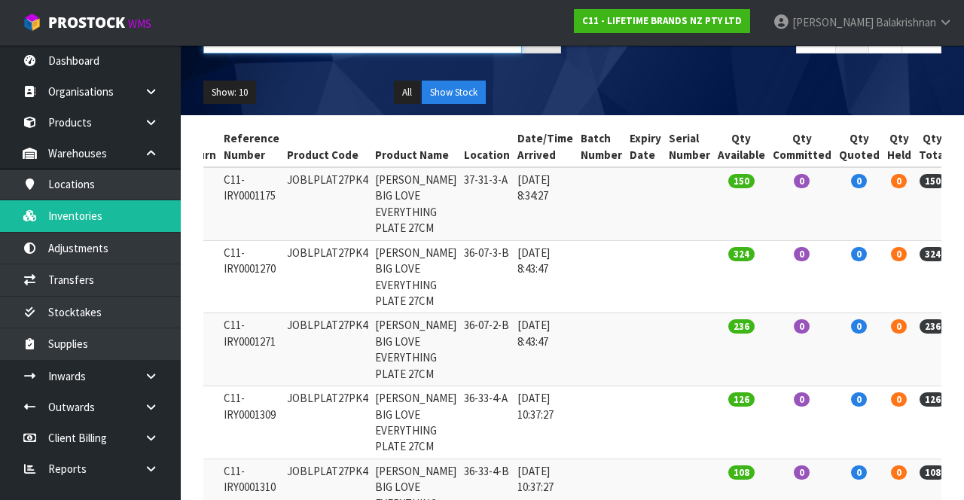
scroll to position [160, 0]
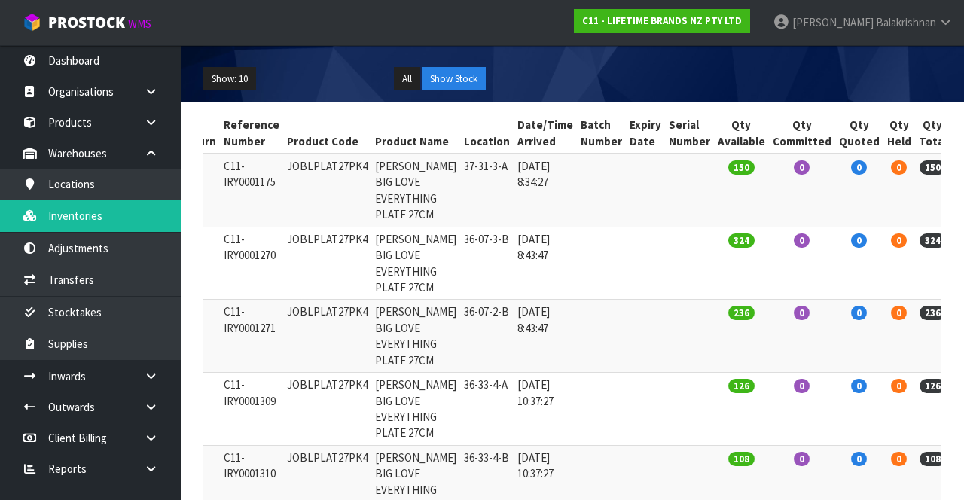
type input "JOBLPLAT2"
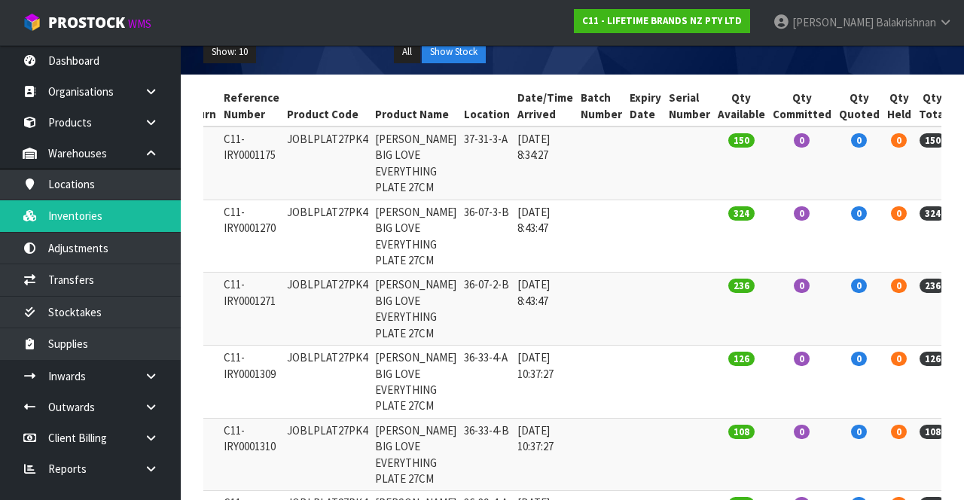
scroll to position [187, 0]
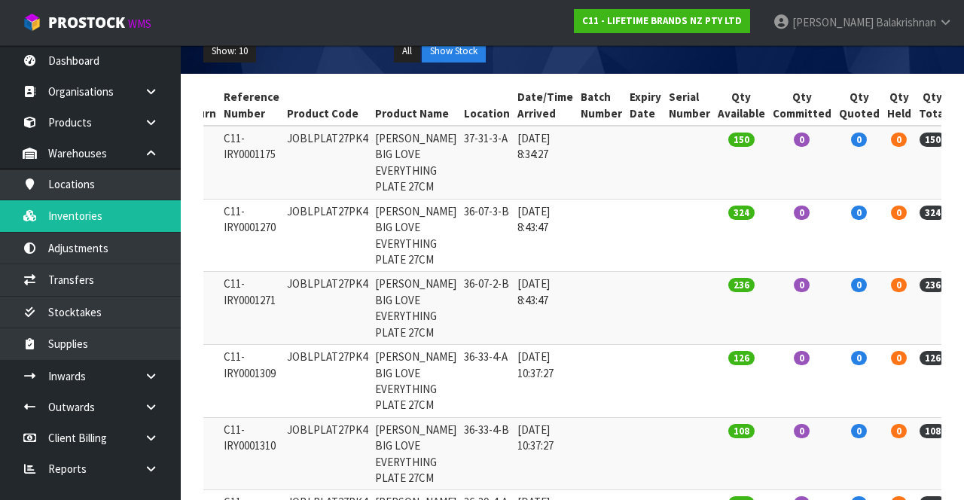
copy td "JOBLPLAT27PK4"
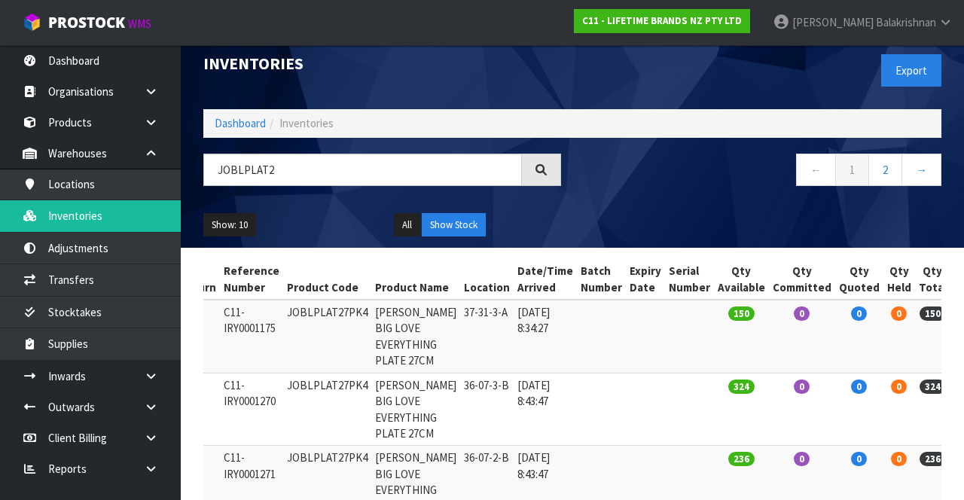
scroll to position [0, 0]
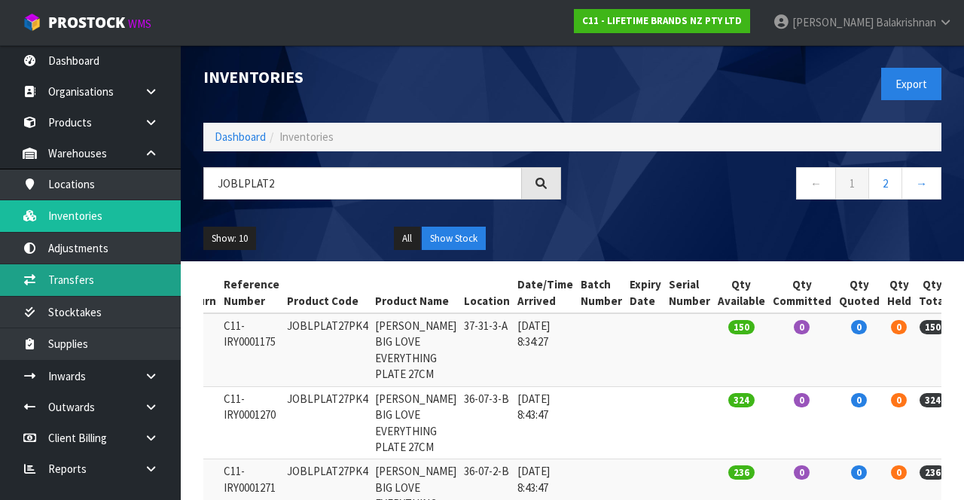
click at [57, 288] on link "Transfers" at bounding box center [90, 279] width 181 height 31
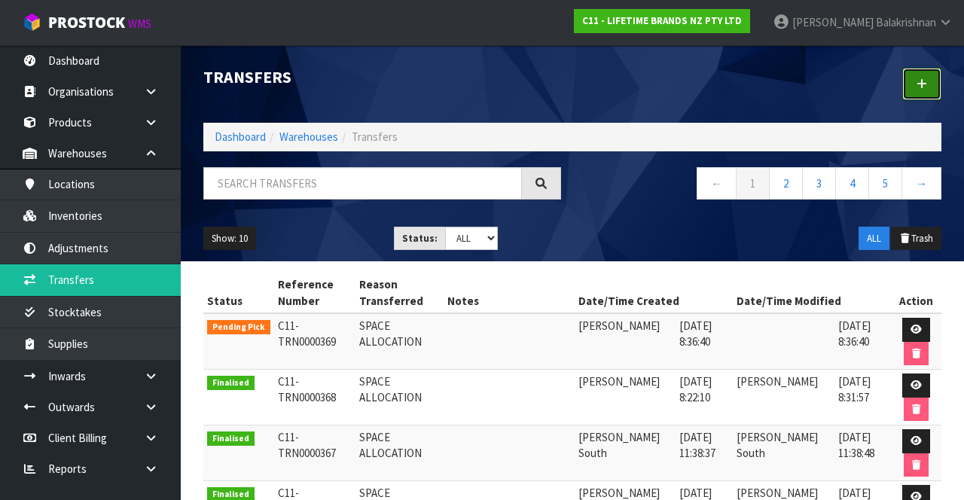
click at [602, 87] on icon at bounding box center [921, 83] width 11 height 11
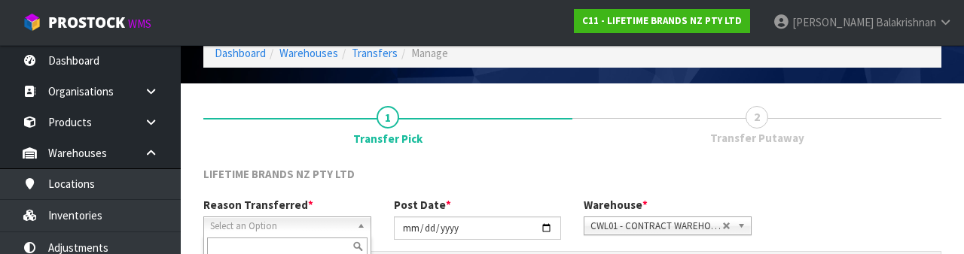
scroll to position [180, 0]
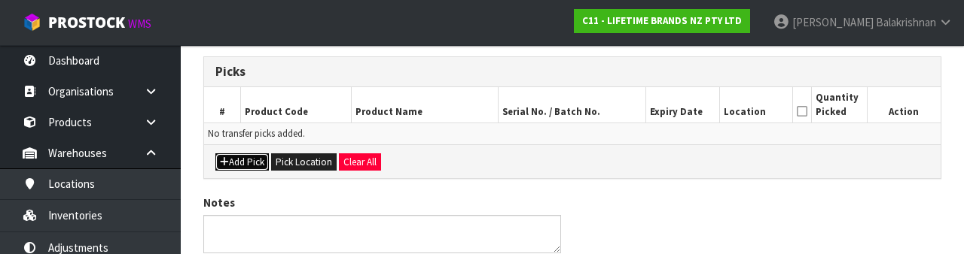
click at [216, 161] on button "Add Pick" at bounding box center [241, 163] width 53 height 18
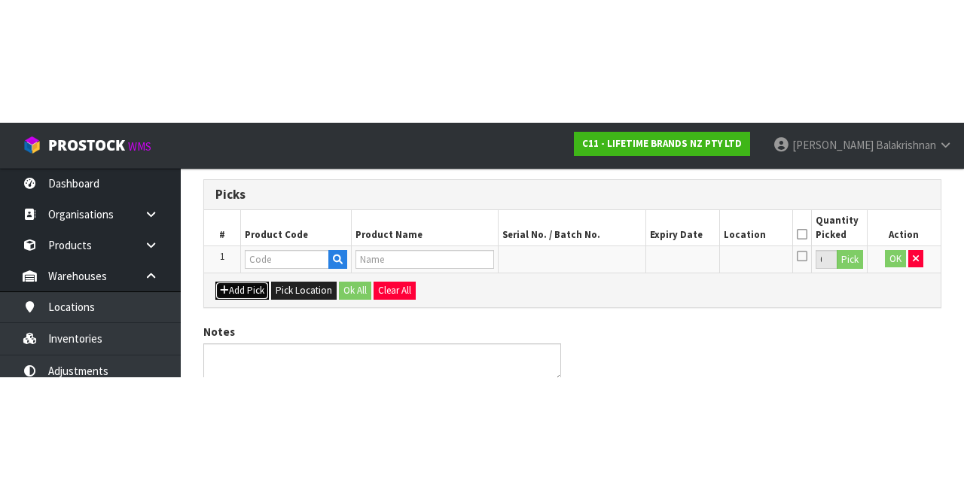
scroll to position [86, 0]
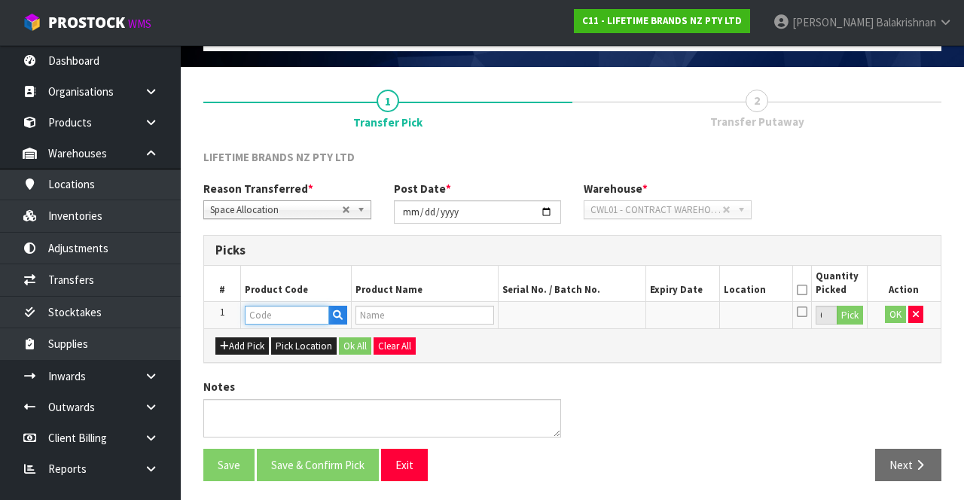
click at [269, 318] on input "text" at bounding box center [287, 315] width 84 height 19
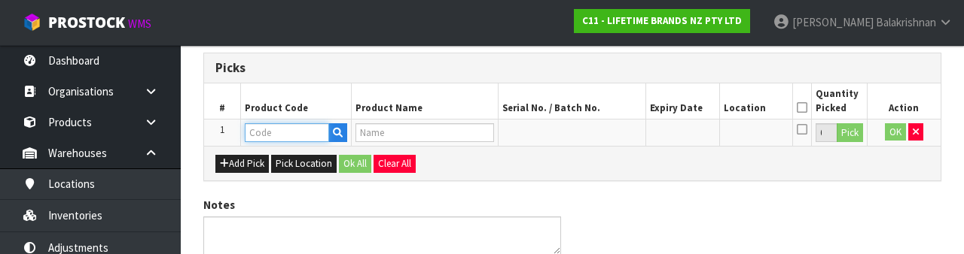
scroll to position [263, 0]
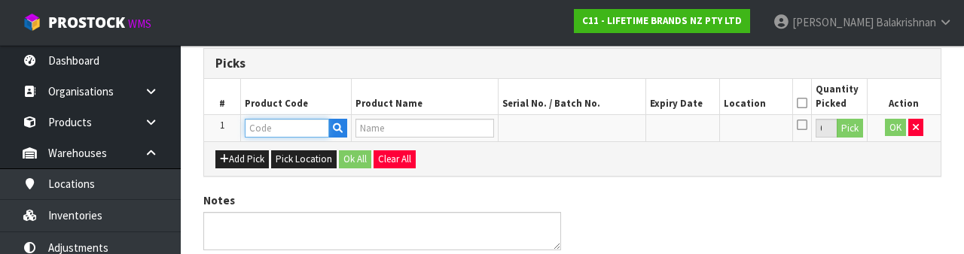
type input "JOBLPLAT27PK4"
type input "[PERSON_NAME] BIG LOVE EVERYTHING PLATE 27CM"
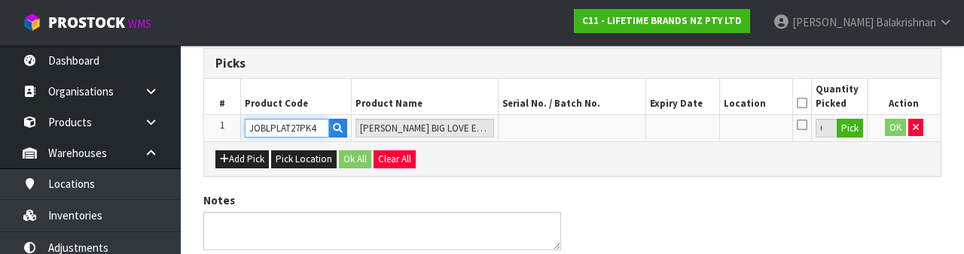
type input "JOBLPLAT27PK4"
click at [602, 131] on button "Pick" at bounding box center [849, 129] width 26 height 20
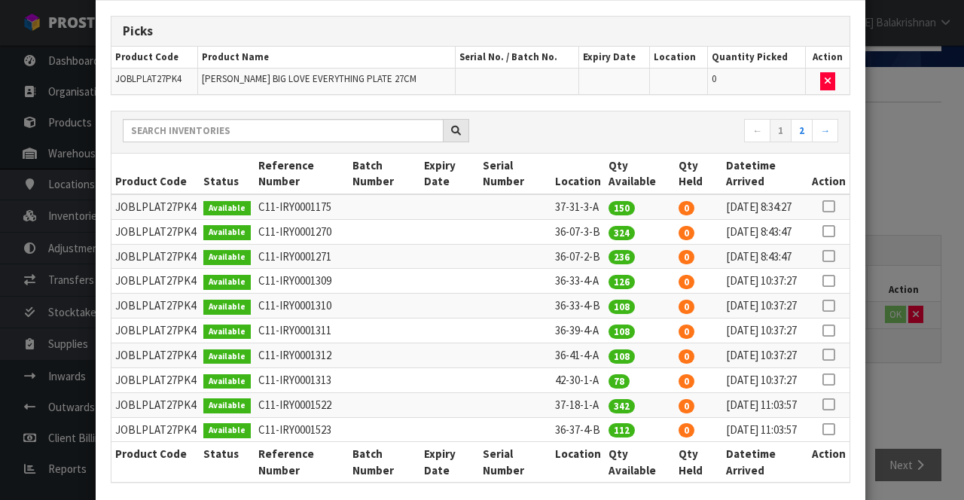
scroll to position [87, 0]
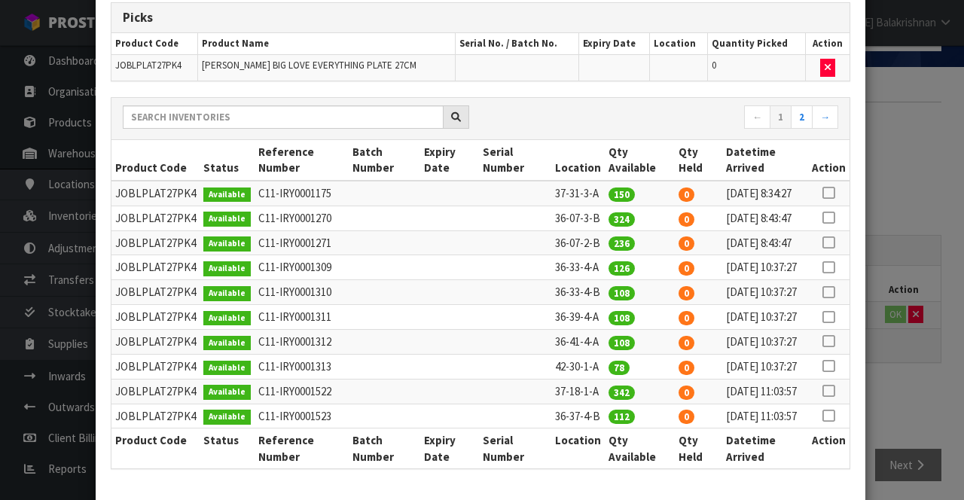
click at [602, 243] on icon at bounding box center [828, 242] width 12 height 1
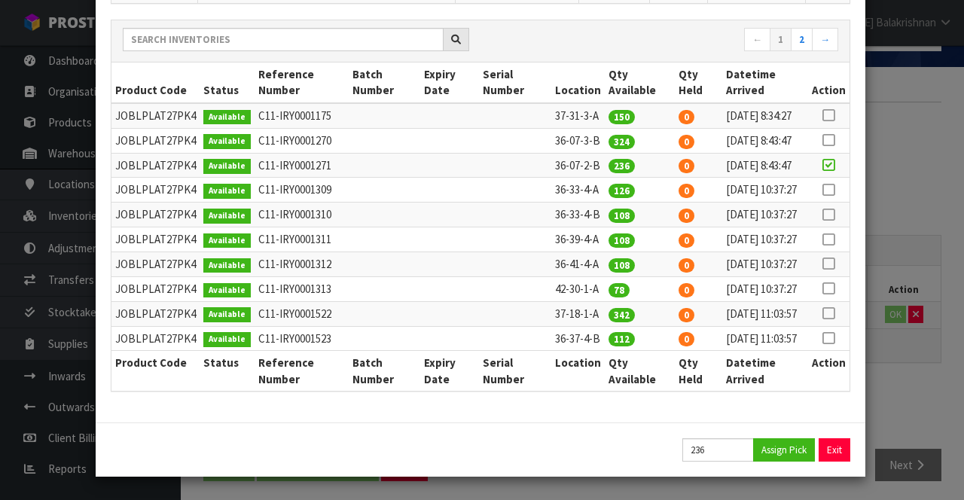
scroll to position [316, 0]
click at [602, 447] on button "Assign Pick" at bounding box center [784, 449] width 62 height 23
type input "236"
click at [602, 451] on button "Exit" at bounding box center [835, 449] width 32 height 23
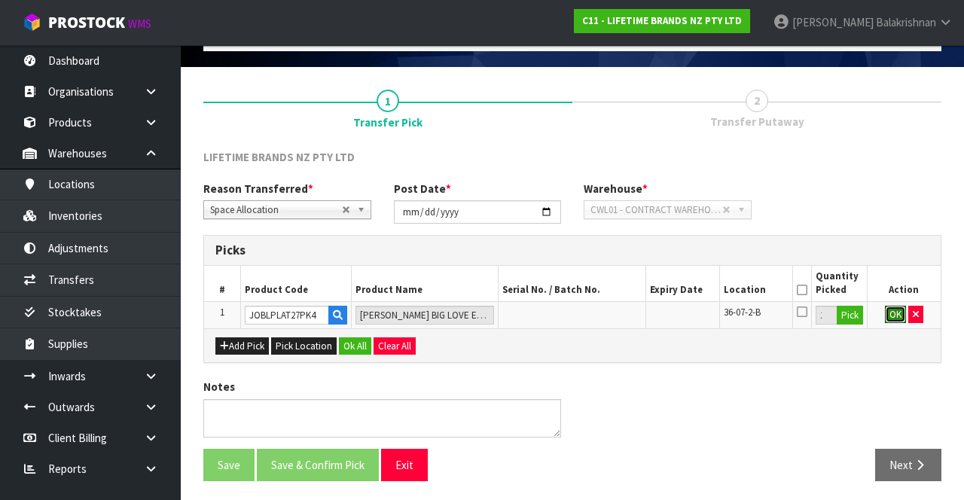
click at [602, 318] on button "OK" at bounding box center [895, 315] width 21 height 18
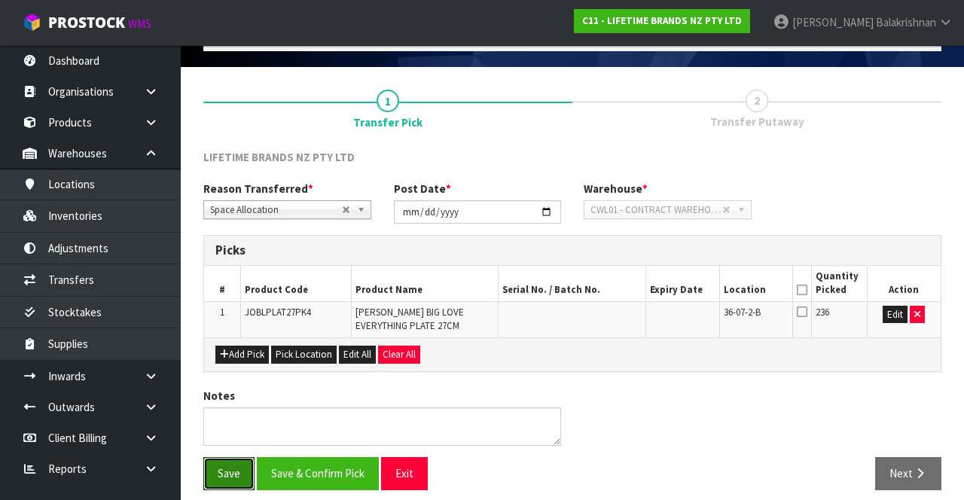
click at [215, 457] on button "Save" at bounding box center [228, 473] width 51 height 32
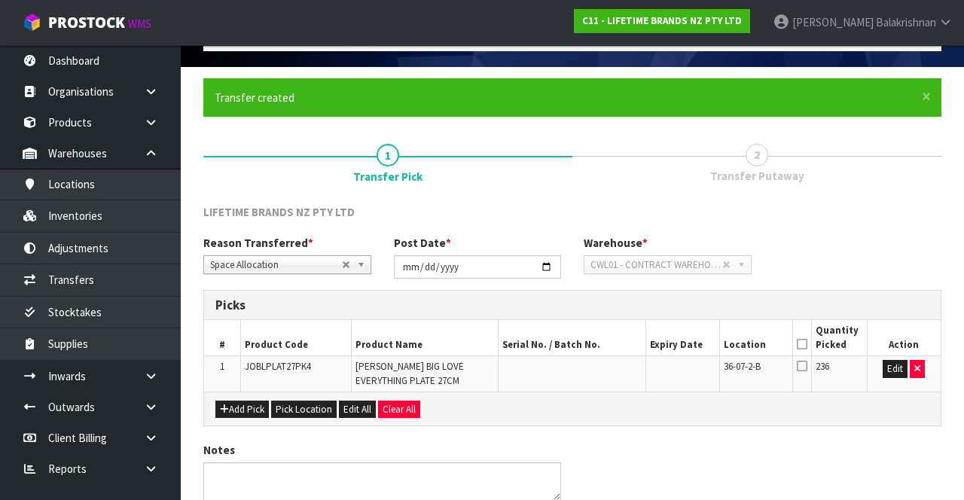
scroll to position [0, 0]
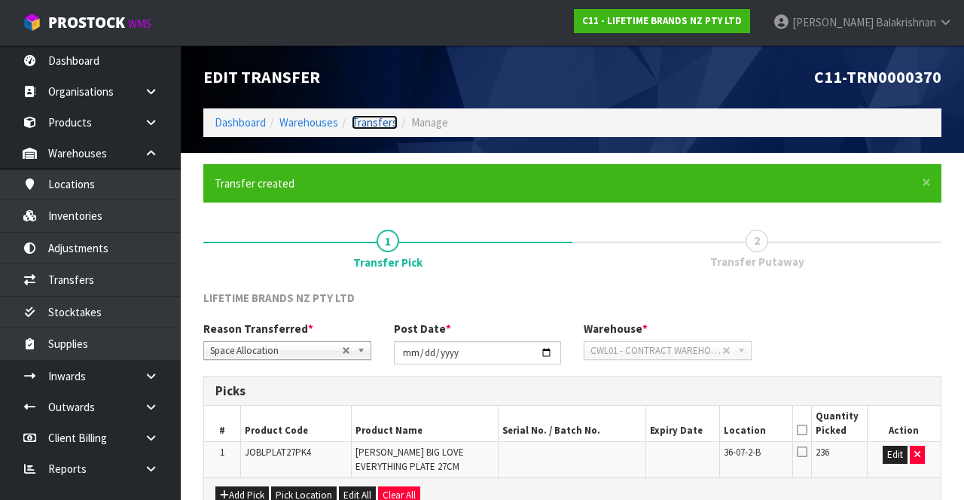
click at [363, 118] on link "Transfers" at bounding box center [375, 122] width 46 height 14
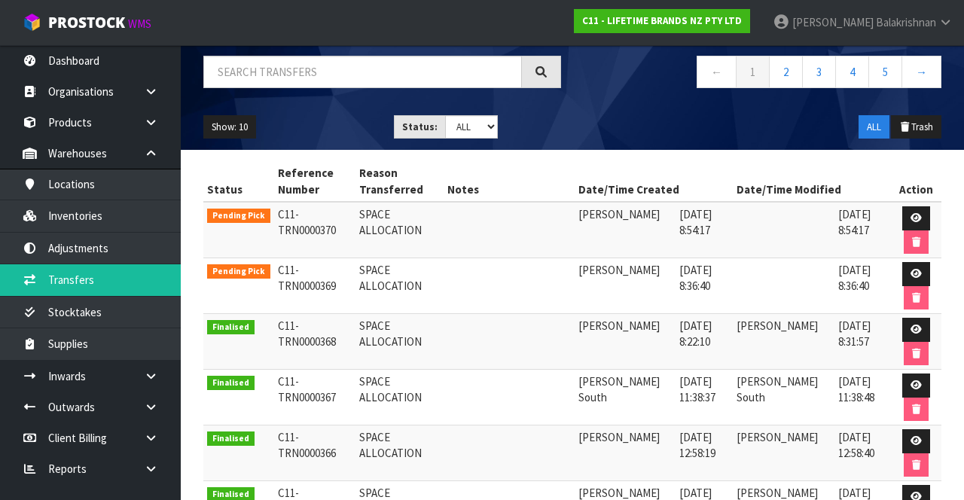
scroll to position [119, 0]
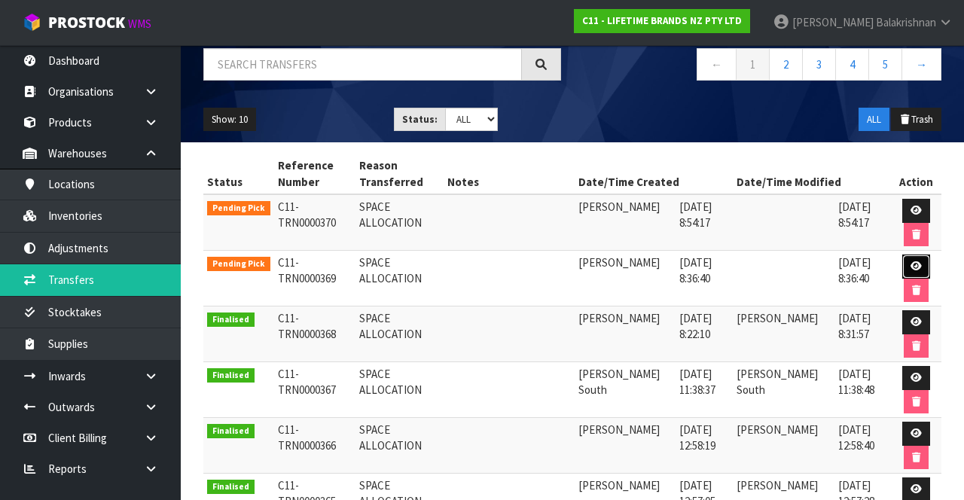
click at [602, 262] on icon at bounding box center [915, 266] width 11 height 10
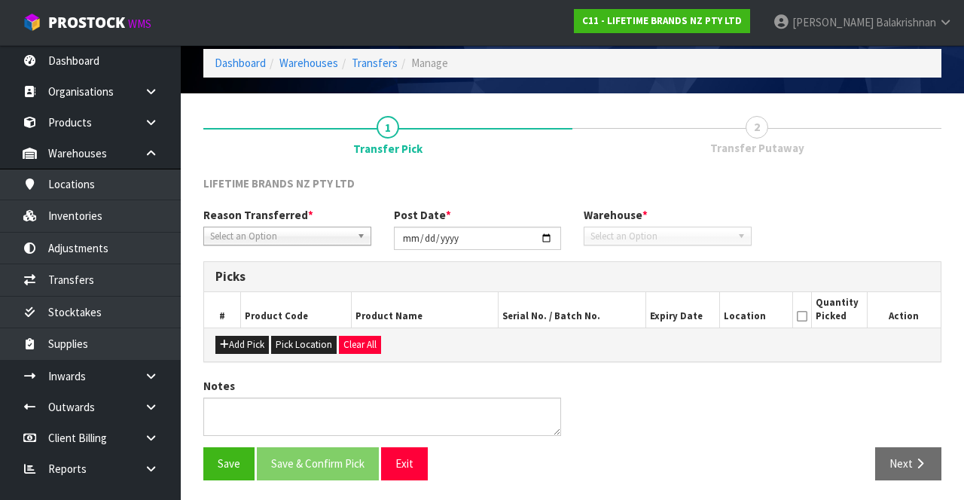
type input "[DATE]"
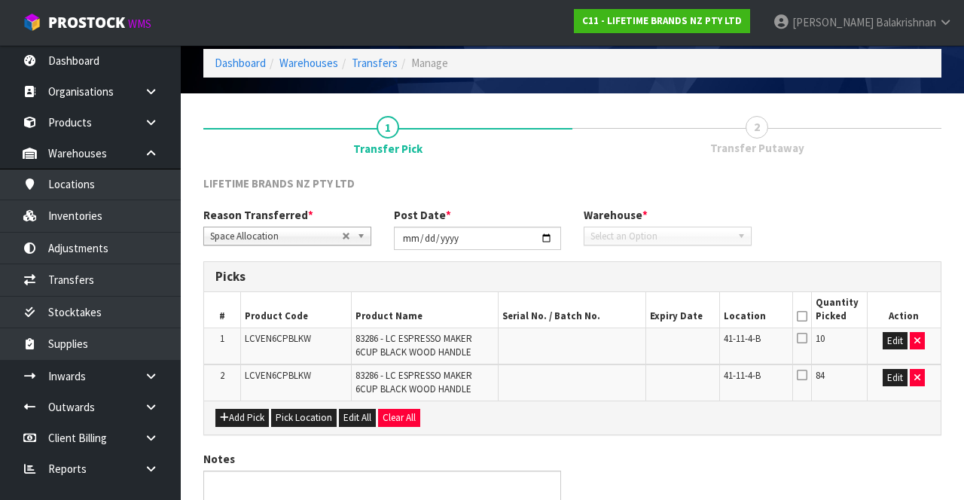
scroll to position [132, 0]
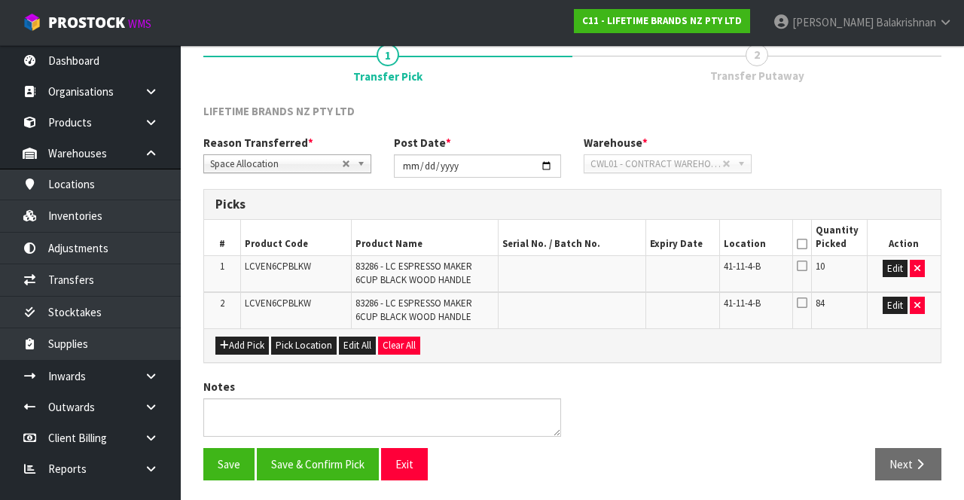
click at [602, 244] on icon at bounding box center [802, 244] width 11 height 1
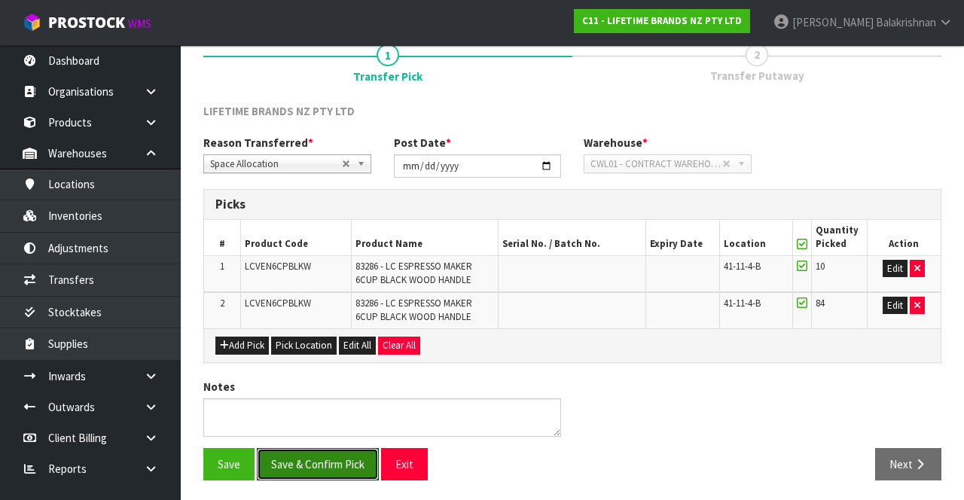
click at [282, 448] on button "Save & Confirm Pick" at bounding box center [318, 464] width 122 height 32
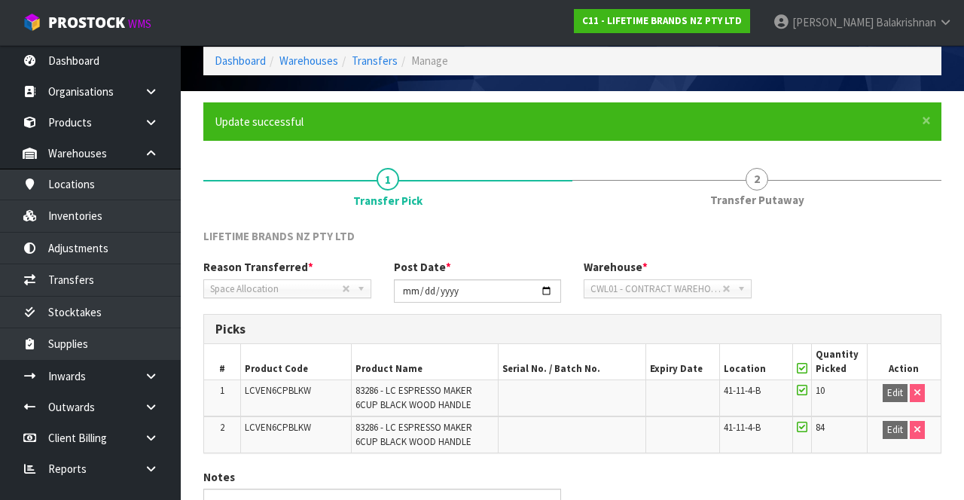
scroll to position [154, 0]
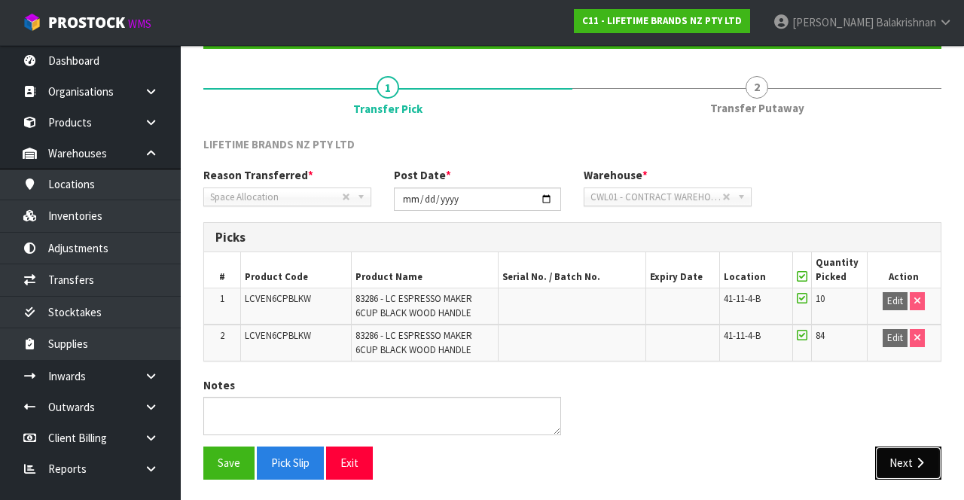
click at [602, 458] on icon "button" at bounding box center [919, 462] width 14 height 11
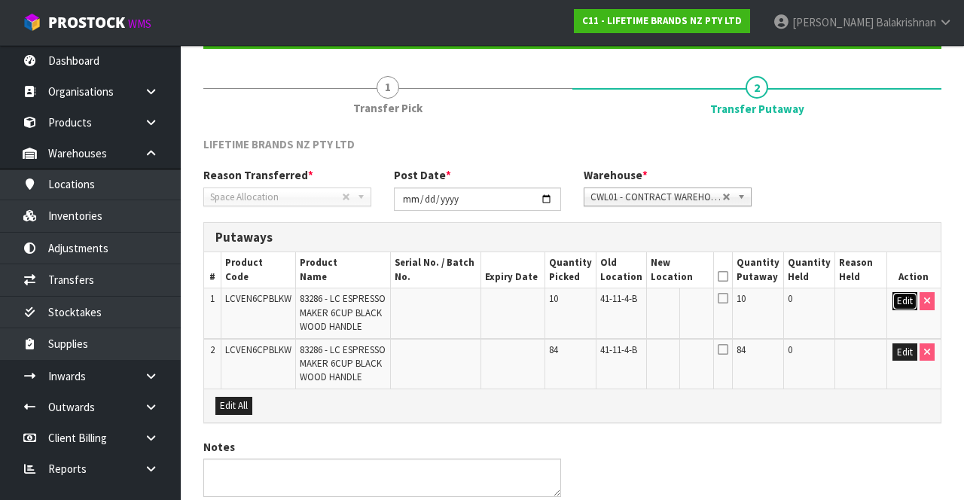
click at [602, 300] on button "Edit" at bounding box center [904, 301] width 25 height 18
click at [602, 297] on input "text" at bounding box center [670, 301] width 41 height 19
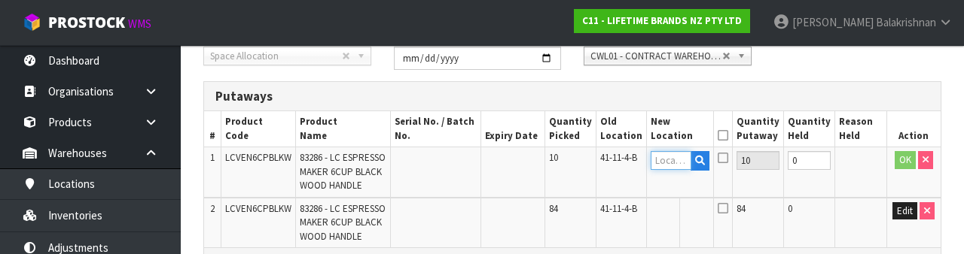
scroll to position [318, 0]
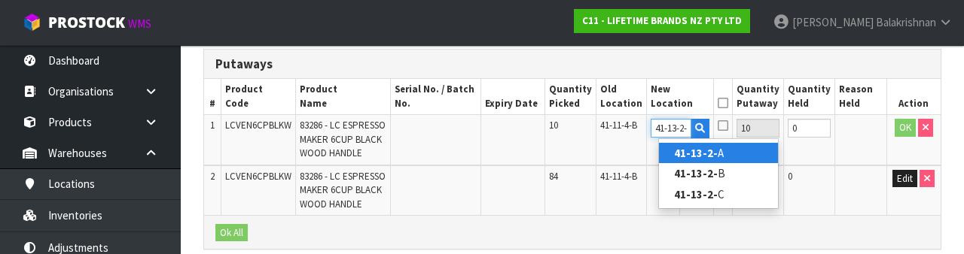
type input "41-13-2-B"
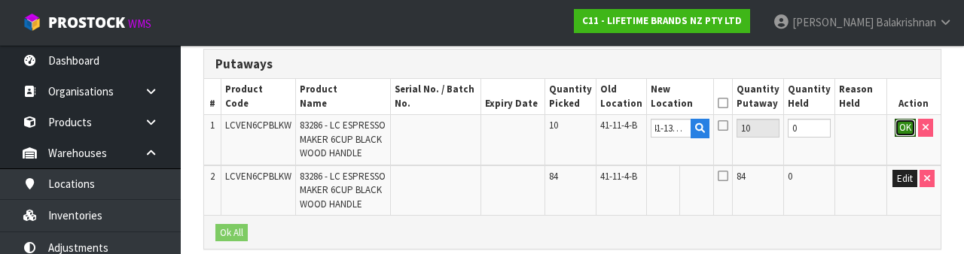
click at [602, 133] on button "OK" at bounding box center [904, 128] width 21 height 18
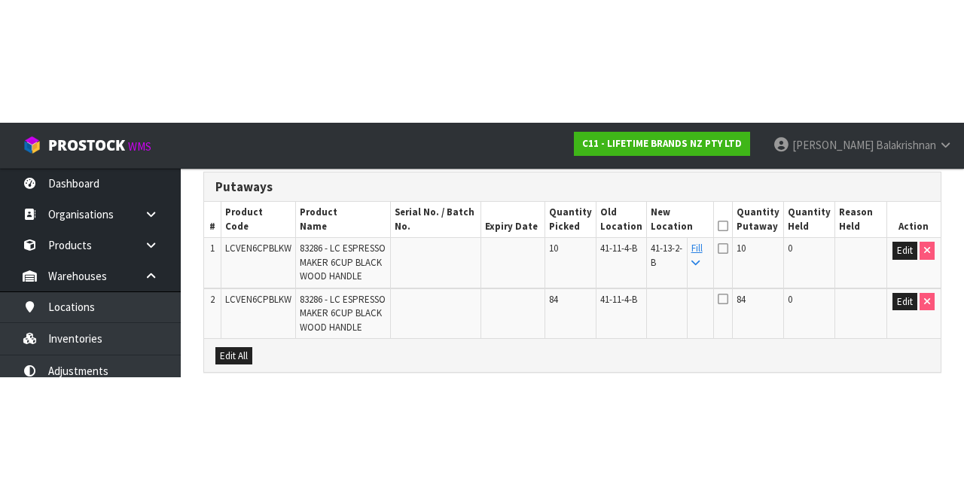
scroll to position [214, 0]
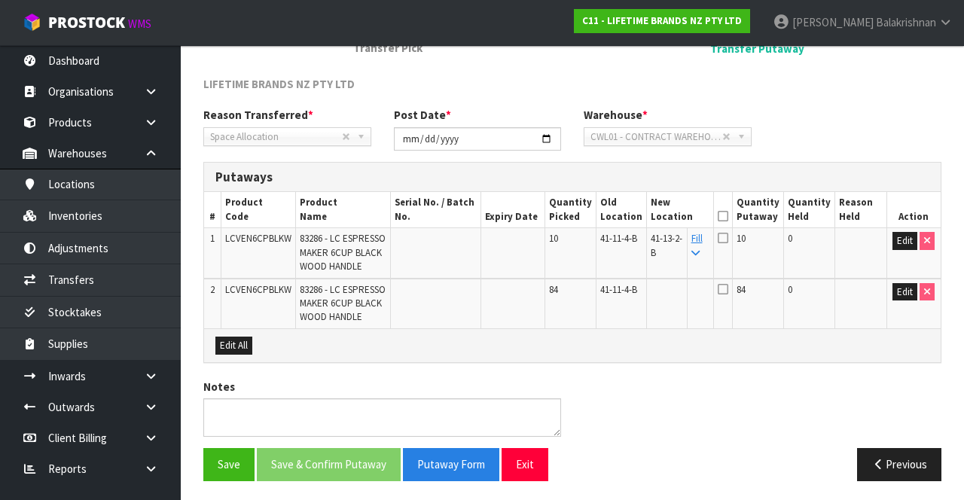
click at [602, 237] on link "Fill" at bounding box center [696, 245] width 11 height 26
click at [602, 216] on icon at bounding box center [722, 216] width 11 height 1
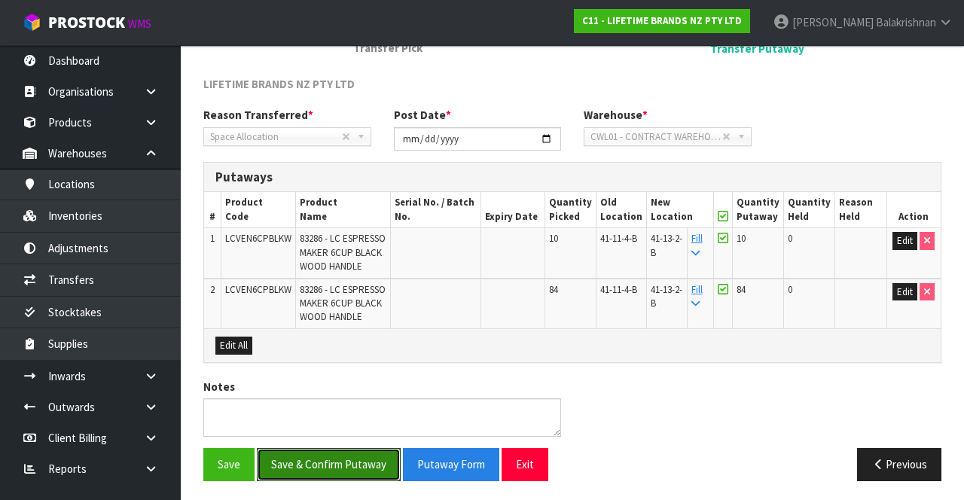
click at [349, 459] on button "Save & Confirm Putaway" at bounding box center [329, 464] width 144 height 32
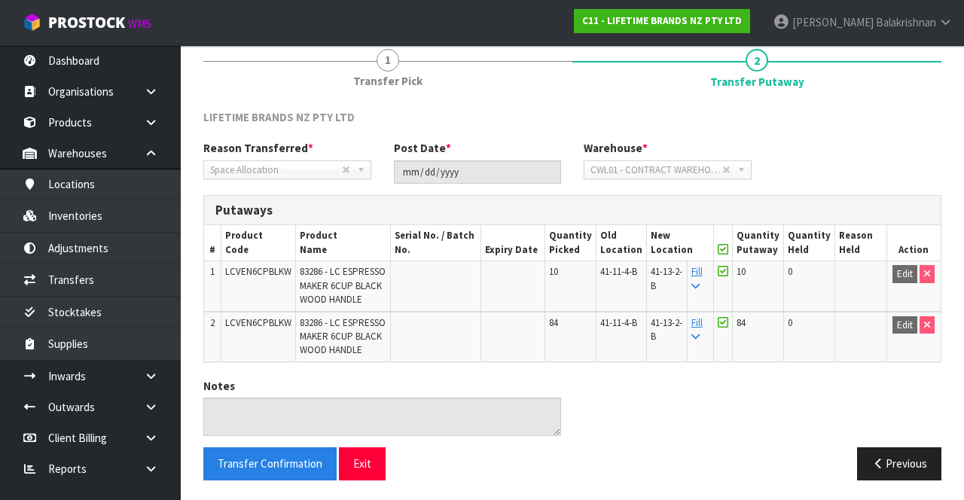
scroll to position [0, 0]
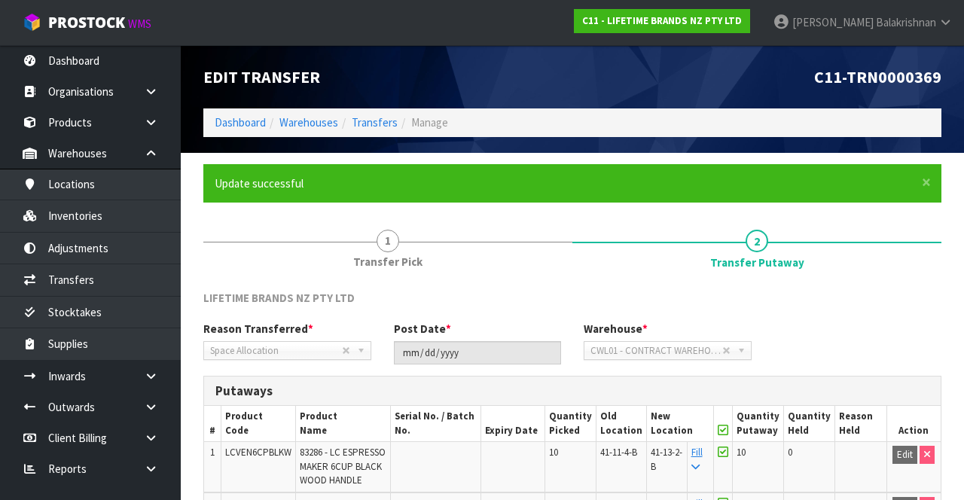
click at [364, 139] on div "Edit Transfer C11-TRN0000369 Dashboard Warehouses Transfers Manage" at bounding box center [572, 99] width 760 height 108
click at [366, 138] on div "Edit Transfer C11-TRN0000369 Dashboard Warehouses Transfers Manage" at bounding box center [572, 99] width 760 height 108
click at [375, 119] on link "Transfers" at bounding box center [375, 122] width 46 height 14
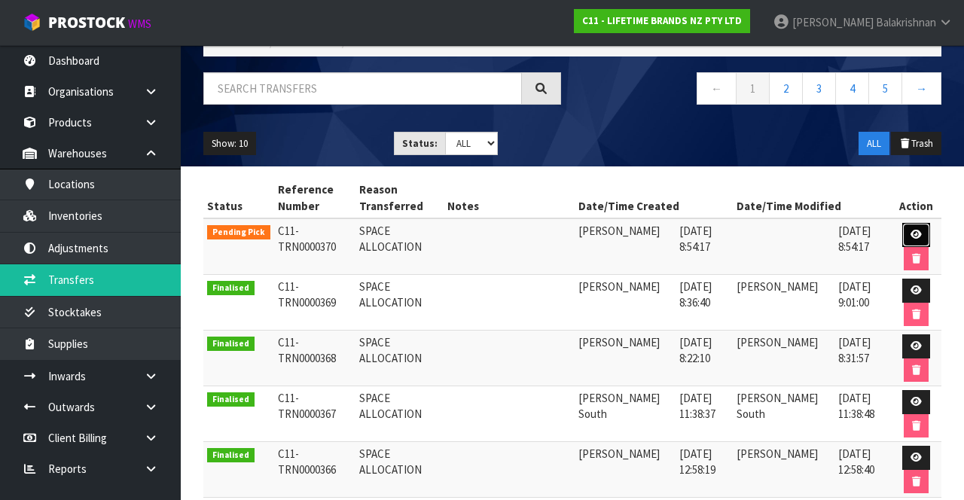
click at [602, 224] on link at bounding box center [916, 235] width 28 height 24
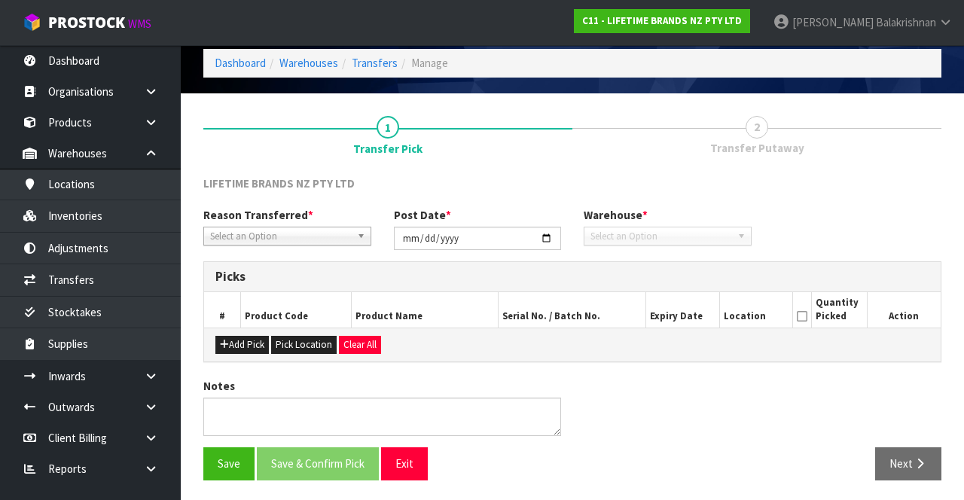
type input "[DATE]"
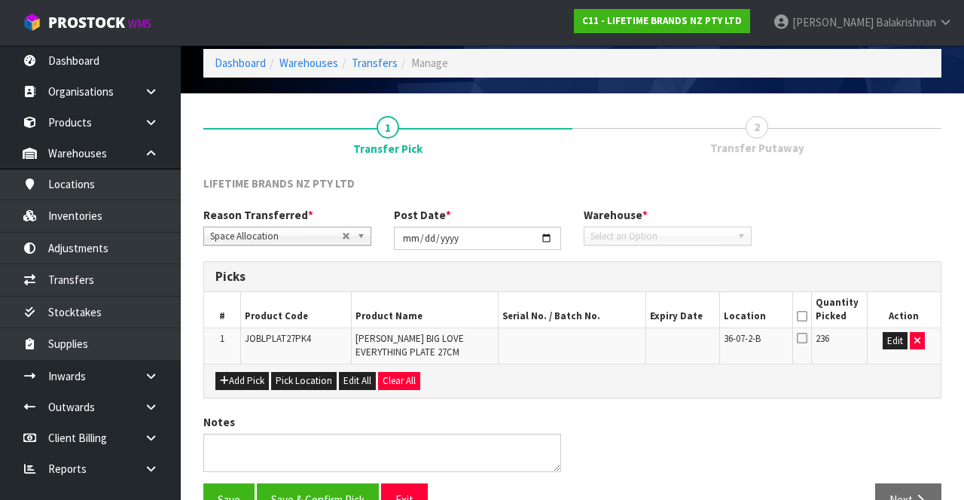
scroll to position [95, 0]
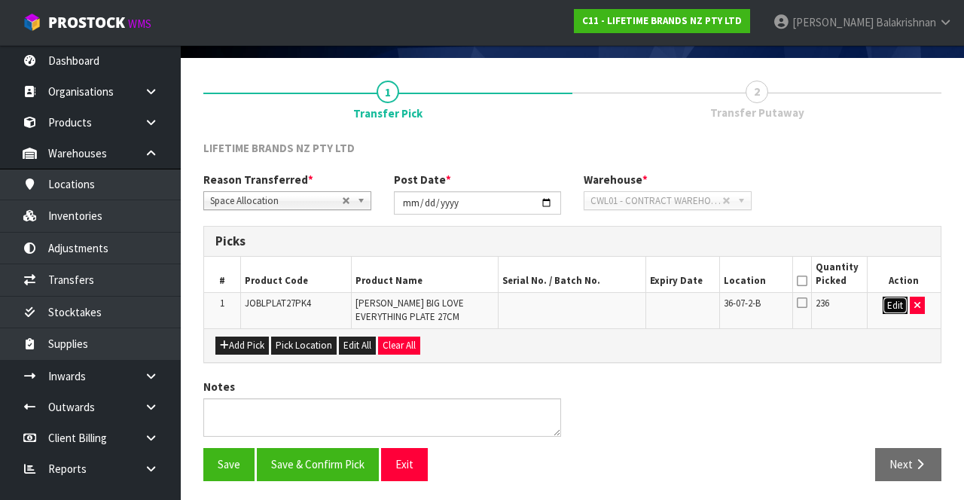
click at [602, 300] on button "Edit" at bounding box center [894, 306] width 25 height 18
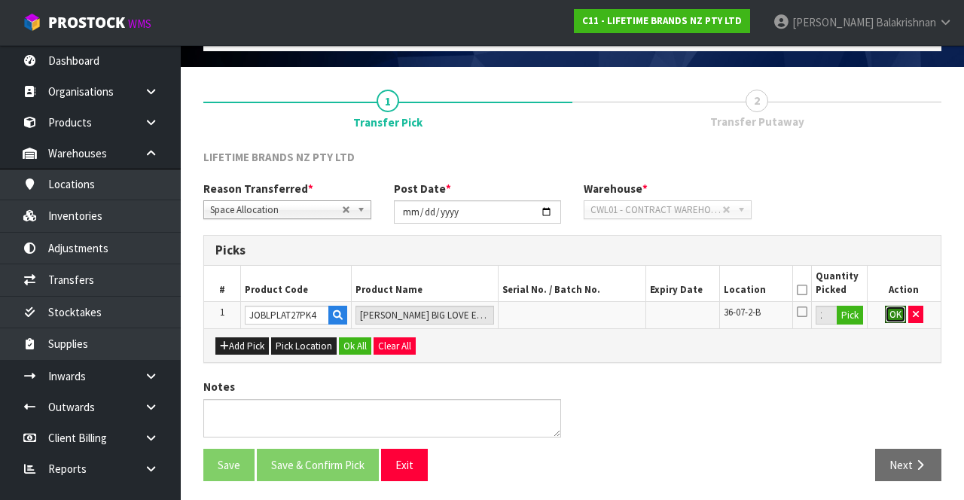
click at [602, 311] on button "OK" at bounding box center [895, 315] width 21 height 18
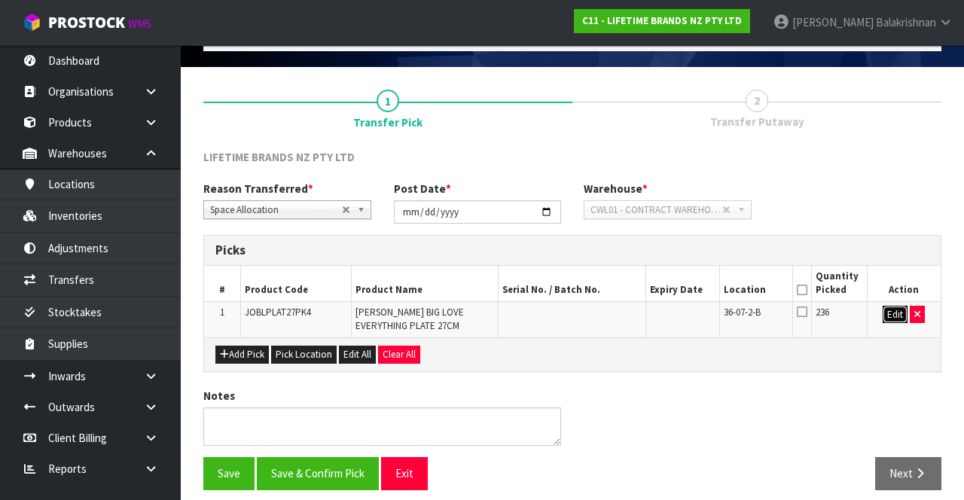
click at [602, 310] on button "Edit" at bounding box center [894, 315] width 25 height 18
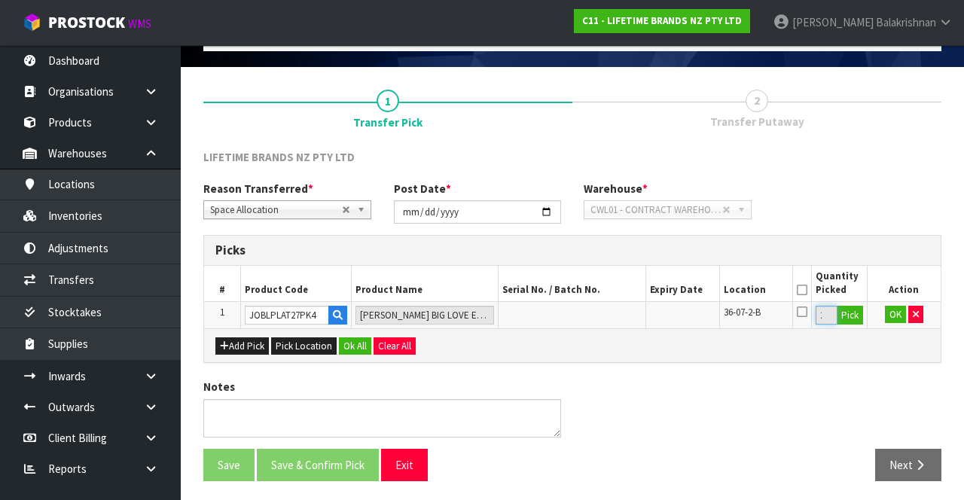
click at [602, 312] on input "236" at bounding box center [825, 315] width 21 height 19
click at [602, 314] on input "236" at bounding box center [825, 315] width 21 height 19
click at [602, 309] on button "Pick" at bounding box center [849, 316] width 26 height 20
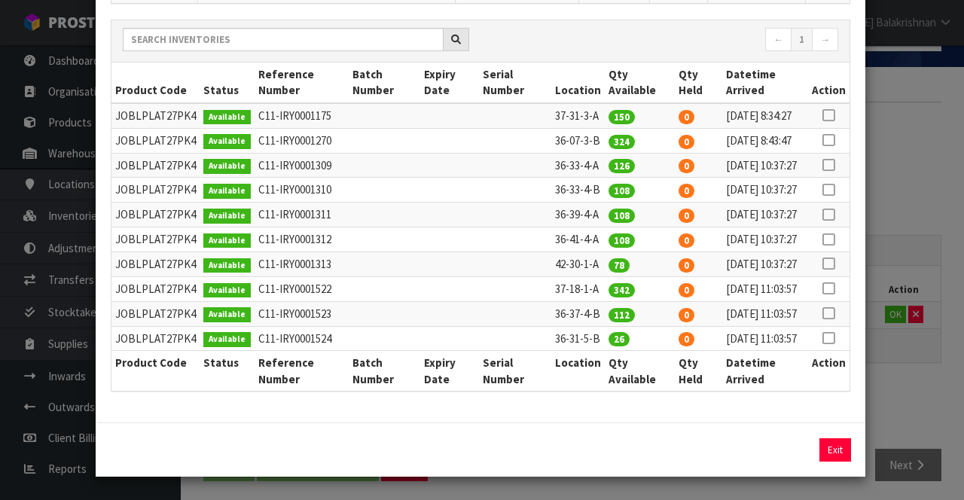
scroll to position [224, 0]
click at [602, 321] on div "Pick Line Picks Product Code Product Name Serial No. / Batch No. Expiry Date Lo…" at bounding box center [482, 250] width 964 height 500
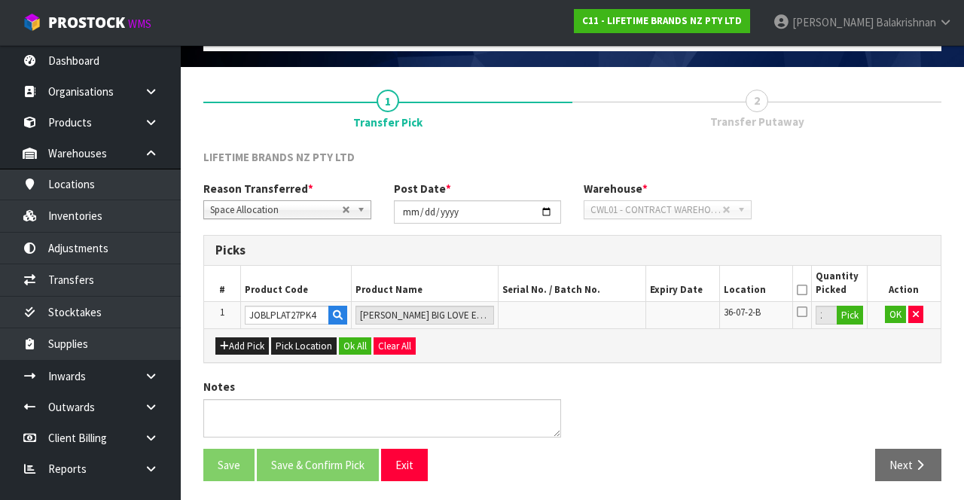
click at [602, 290] on icon at bounding box center [802, 290] width 11 height 1
click at [602, 318] on button "OK" at bounding box center [895, 315] width 21 height 18
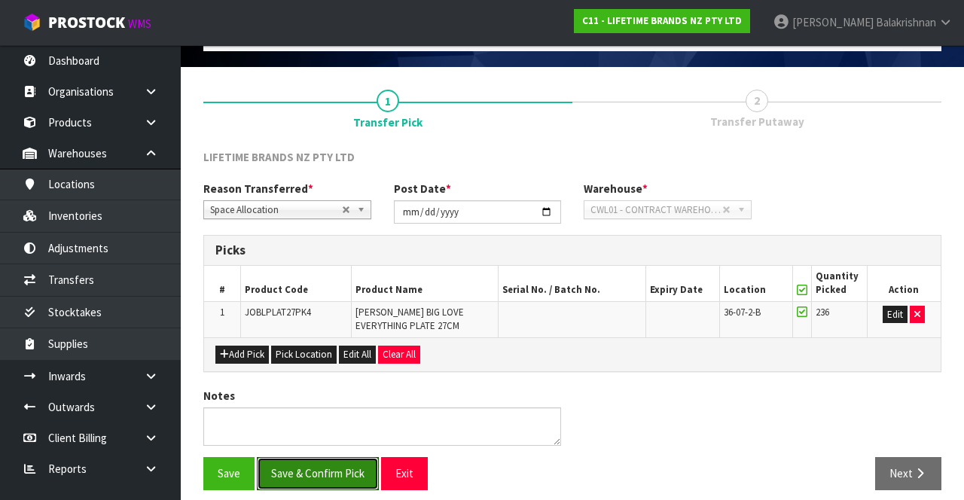
click at [289, 470] on button "Save & Confirm Pick" at bounding box center [318, 473] width 122 height 32
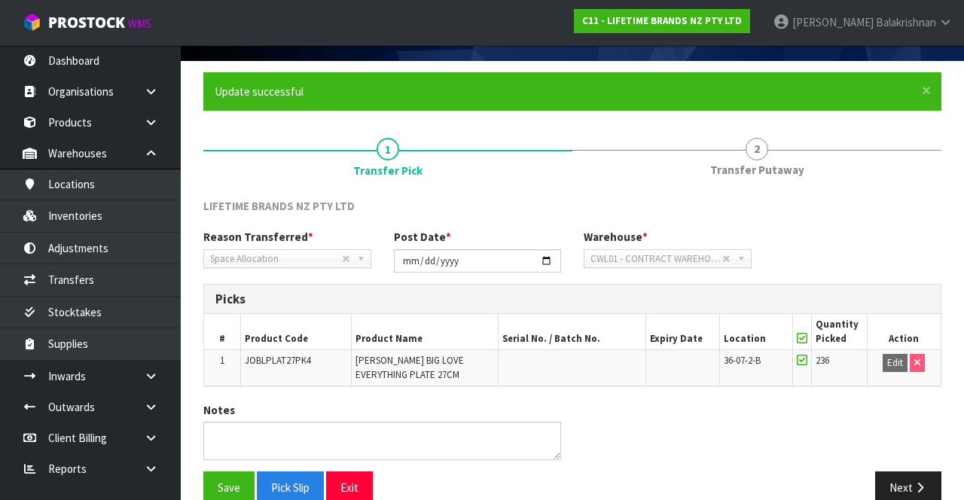
scroll to position [117, 0]
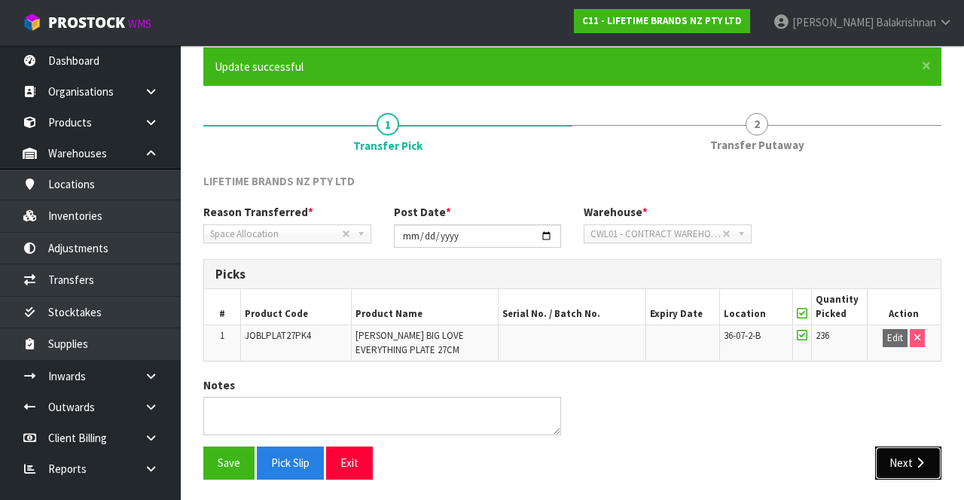
click at [602, 462] on button "Next" at bounding box center [908, 462] width 66 height 32
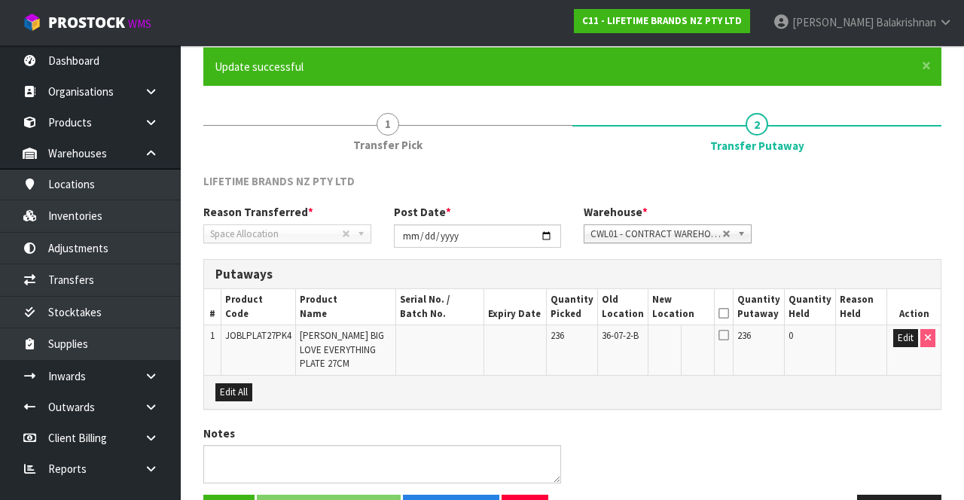
click at [602, 313] on icon at bounding box center [723, 313] width 11 height 1
click at [602, 334] on button "Edit" at bounding box center [905, 338] width 25 height 18
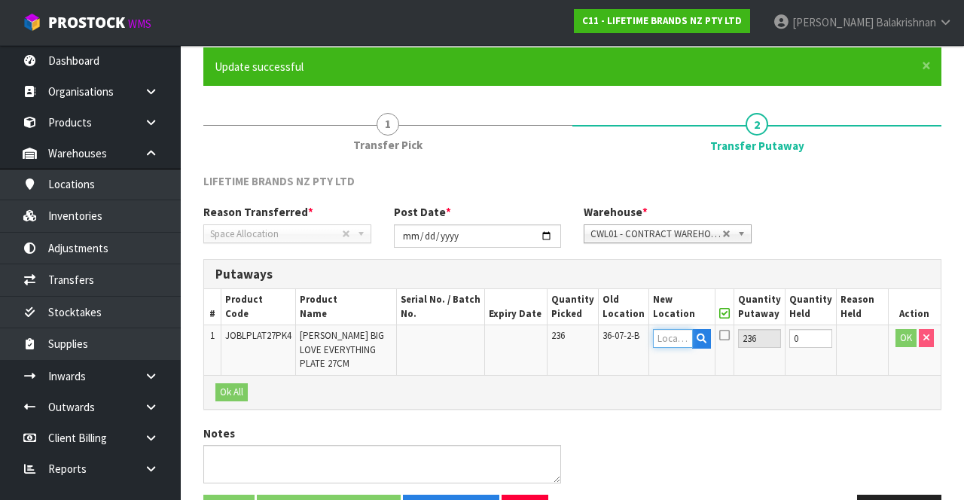
click at [602, 335] on input "text" at bounding box center [673, 338] width 41 height 19
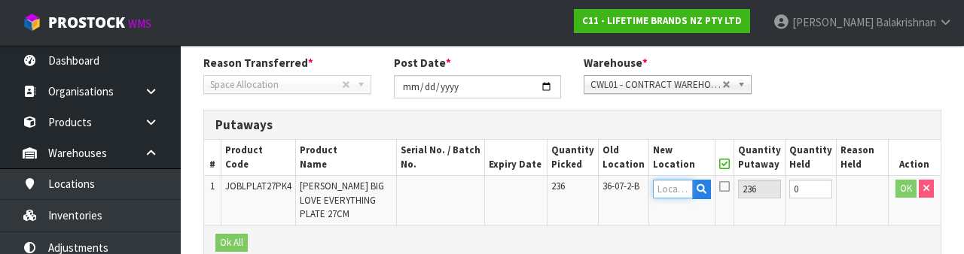
scroll to position [318, 0]
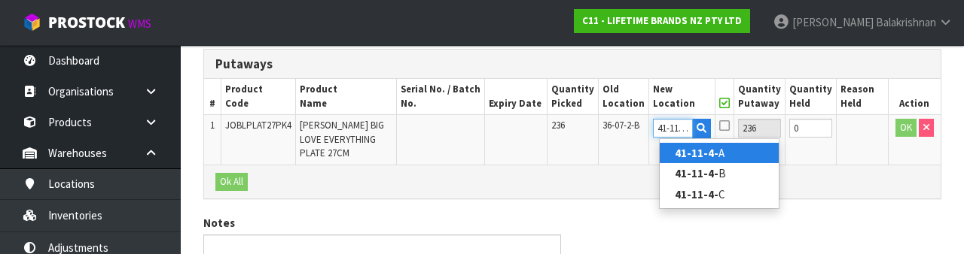
type input "41-11-4-B"
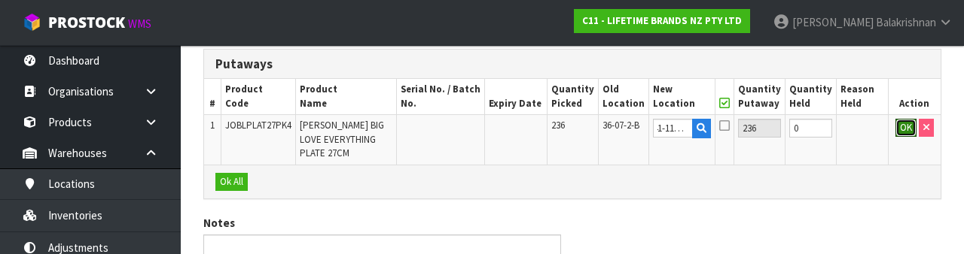
click at [602, 129] on button "OK" at bounding box center [905, 128] width 21 height 18
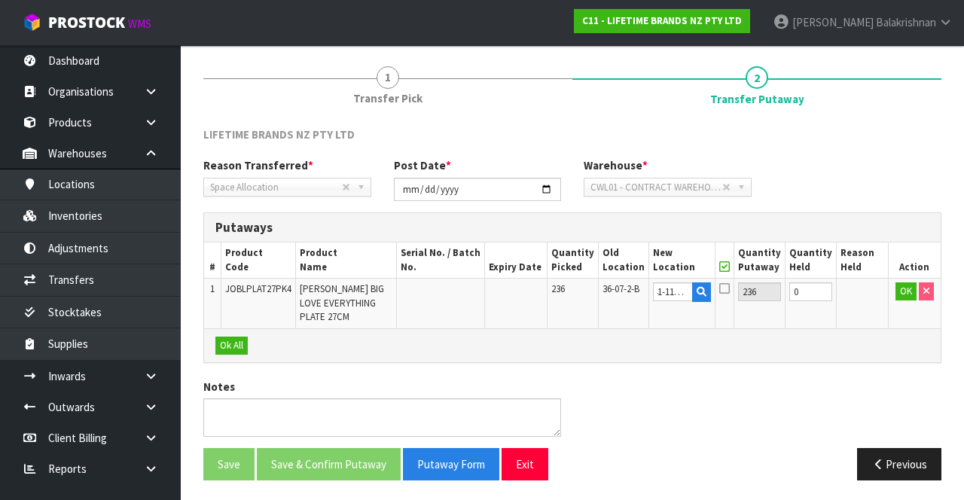
scroll to position [0, 0]
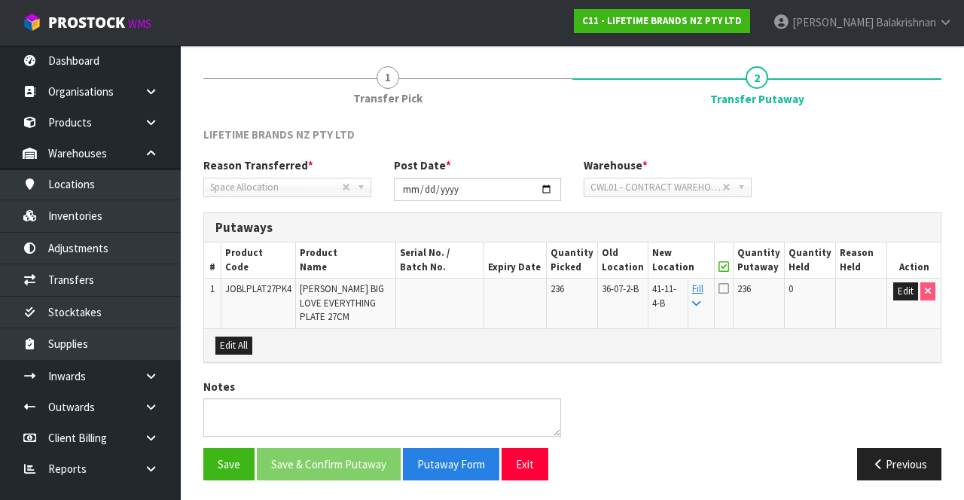
click at [602, 288] on icon at bounding box center [723, 288] width 11 height 12
click at [0, 0] on input "checkbox" at bounding box center [0, 0] width 0 height 0
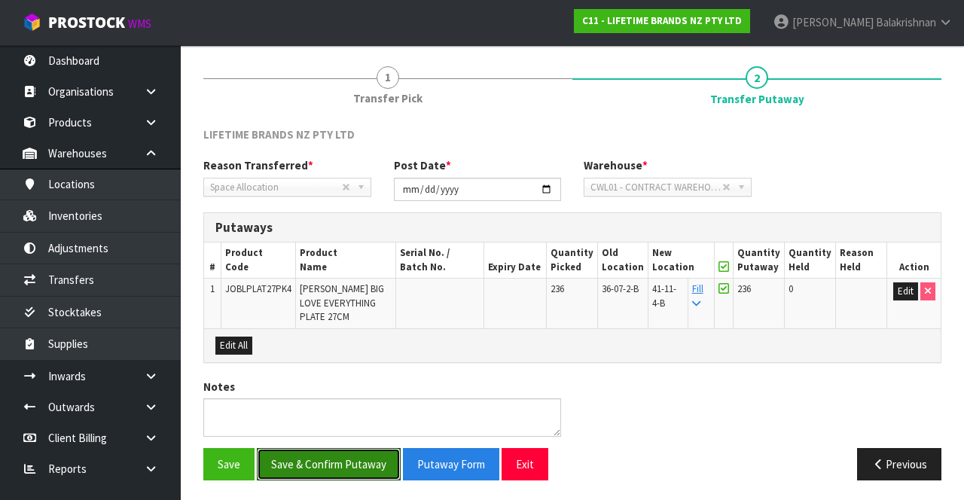
click at [339, 459] on button "Save & Confirm Putaway" at bounding box center [329, 464] width 144 height 32
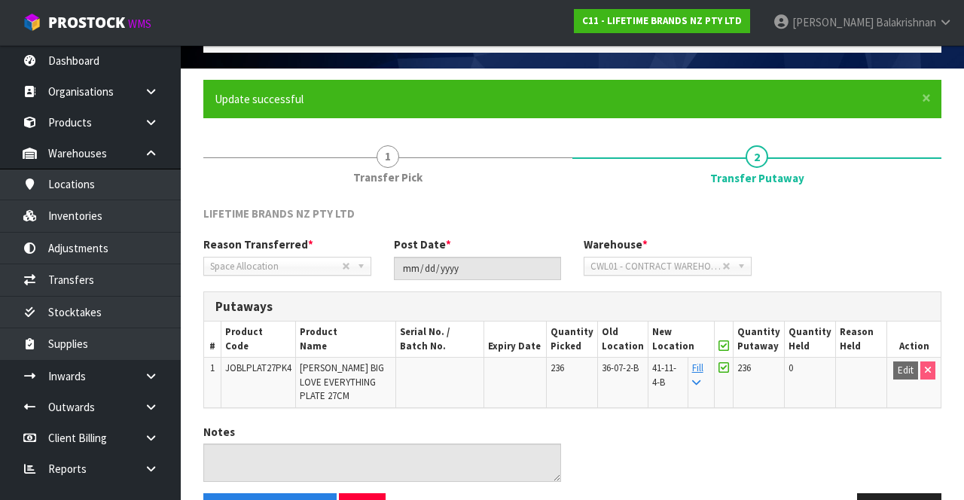
scroll to position [130, 0]
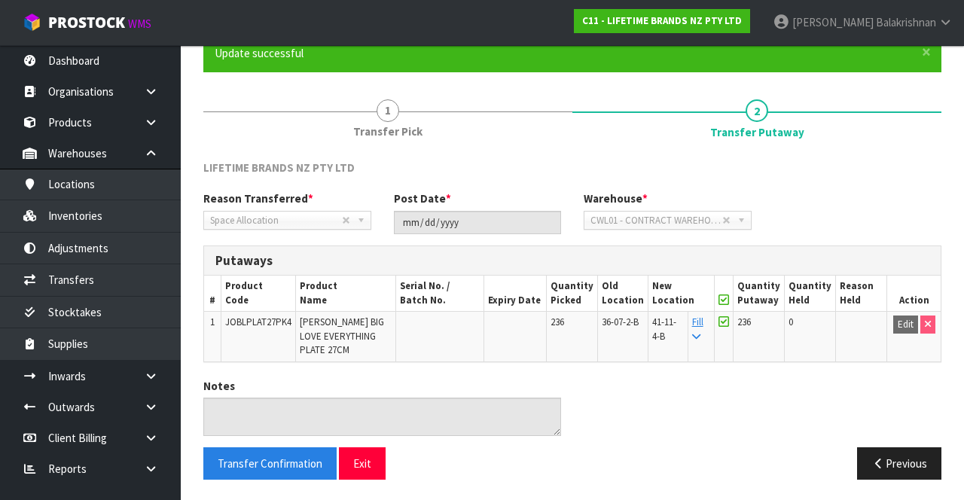
click at [247, 330] on td "JOBLPLAT27PK4" at bounding box center [258, 337] width 75 height 50
click at [270, 312] on td "JOBLPLAT27PK4" at bounding box center [258, 337] width 75 height 50
copy span "JOBLPLAT27PK4"
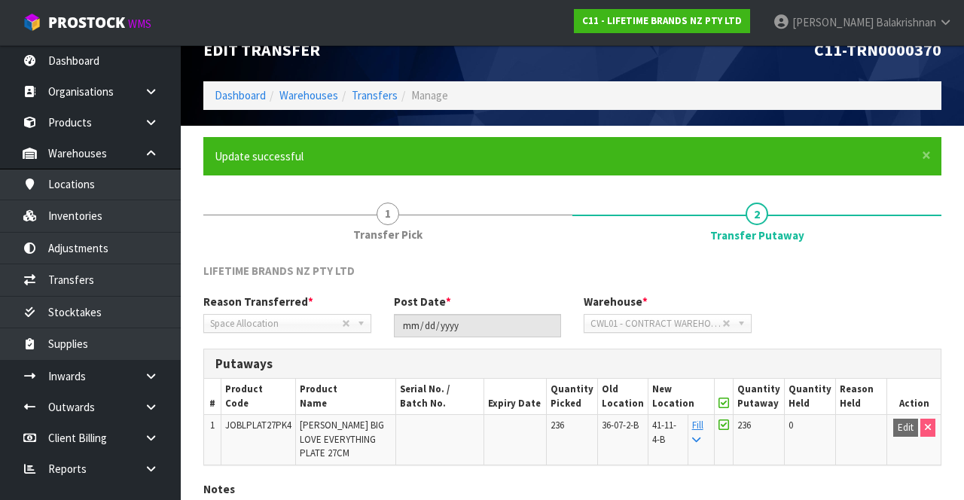
scroll to position [0, 0]
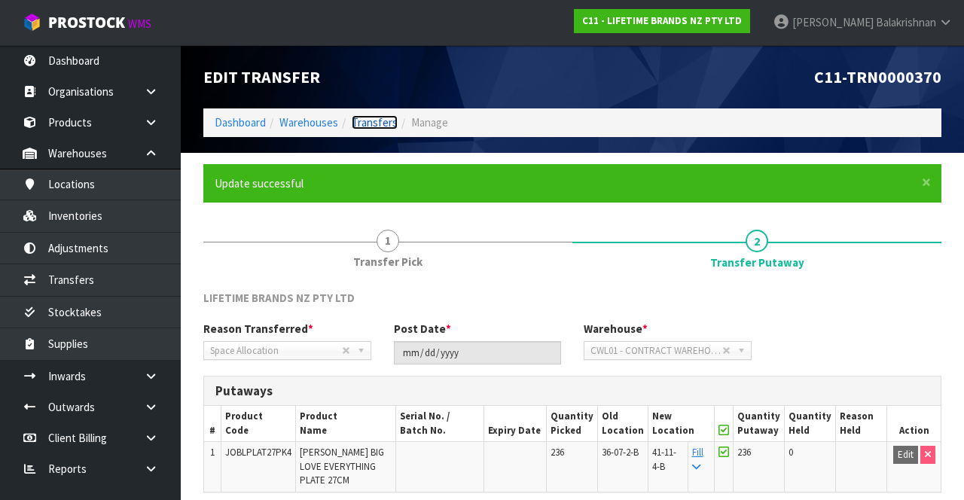
click at [385, 120] on link "Transfers" at bounding box center [375, 122] width 46 height 14
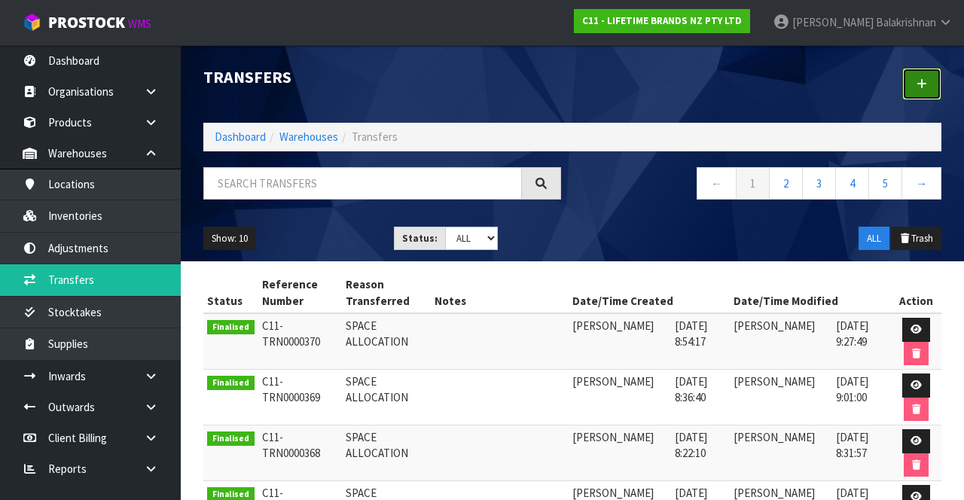
click at [602, 76] on link at bounding box center [921, 84] width 39 height 32
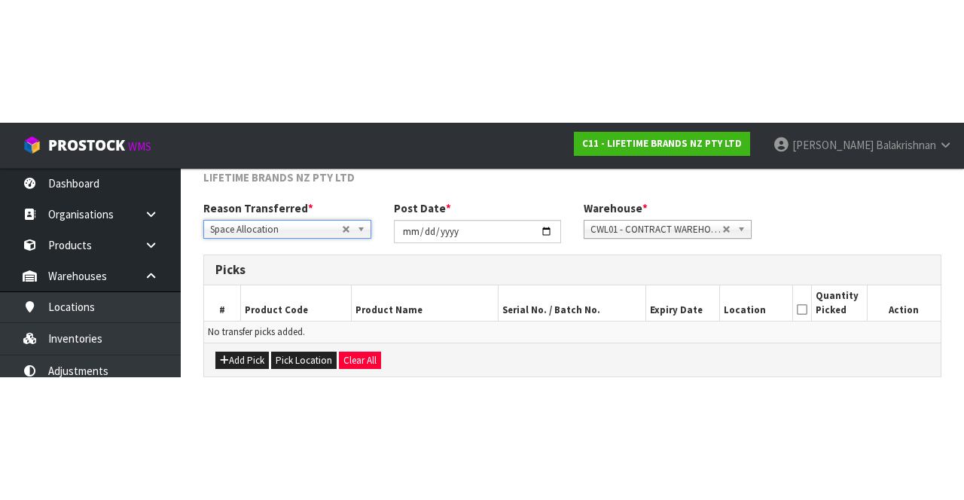
scroll to position [81, 0]
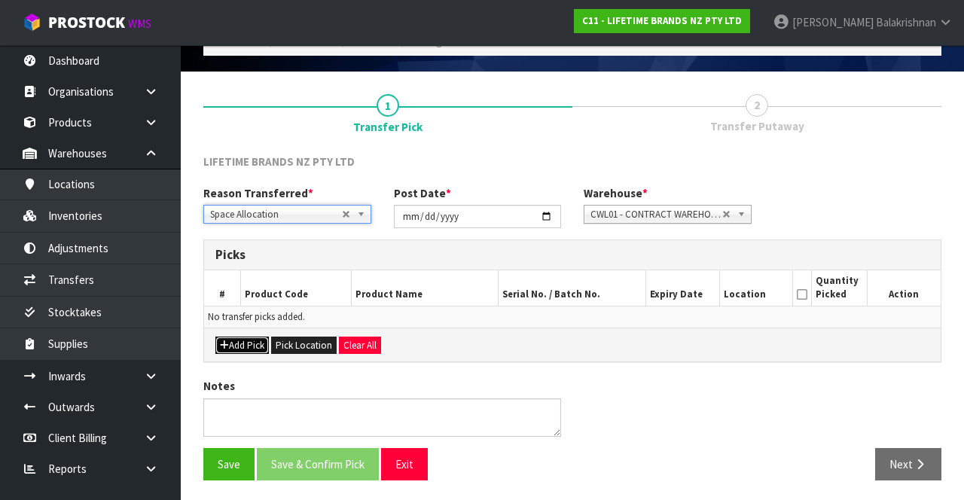
click at [227, 346] on icon "button" at bounding box center [224, 345] width 9 height 10
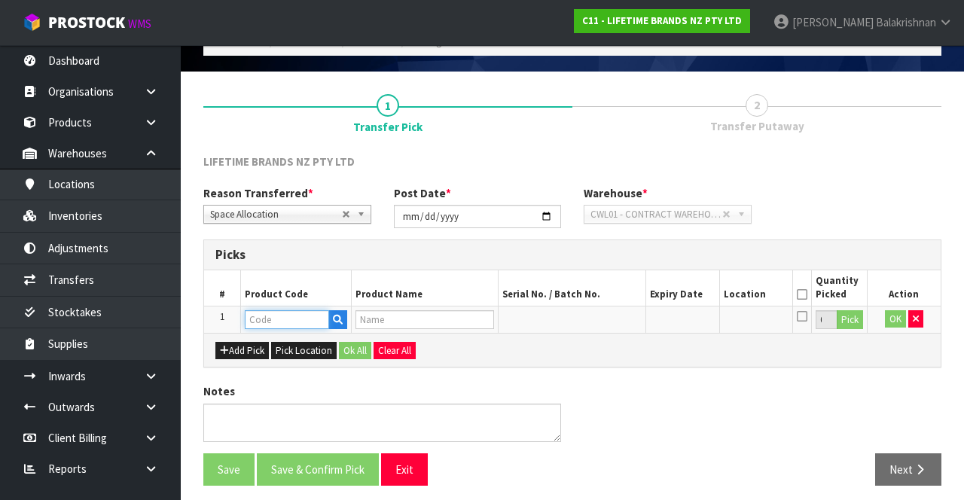
click at [300, 313] on input "text" at bounding box center [287, 319] width 84 height 19
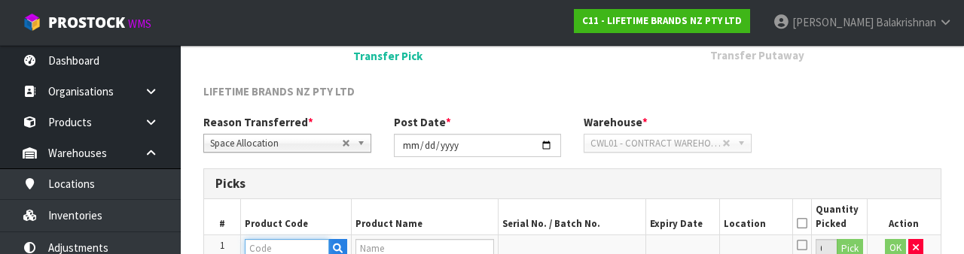
scroll to position [263, 0]
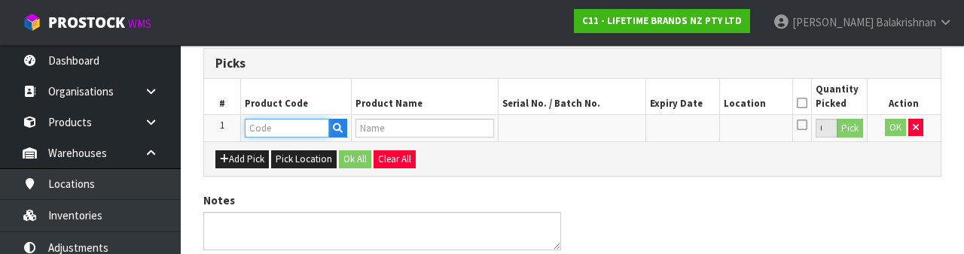
type input "JOBLPLAT27PK4"
type input "[PERSON_NAME] BIG LOVE EVERYTHING PLATE 27CM"
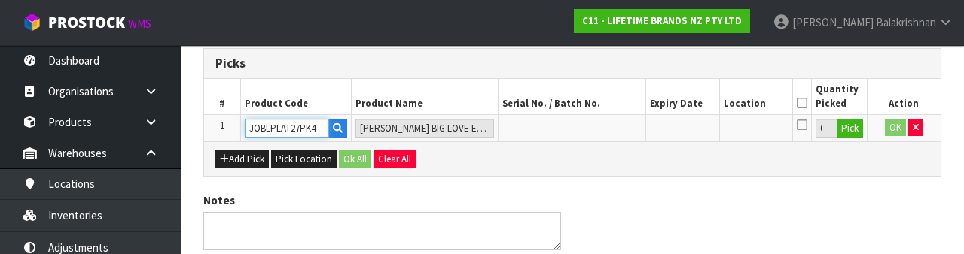
type input "JOBLPLAT27PK4"
click at [602, 127] on button "Pick" at bounding box center [849, 129] width 26 height 20
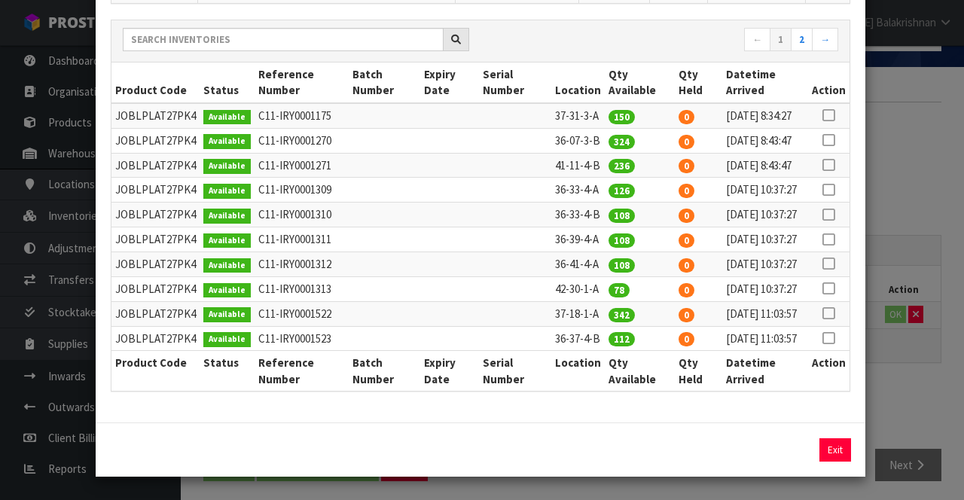
scroll to position [190, 0]
click at [602, 166] on icon at bounding box center [828, 165] width 12 height 1
click at [602, 446] on input "236" at bounding box center [718, 449] width 72 height 23
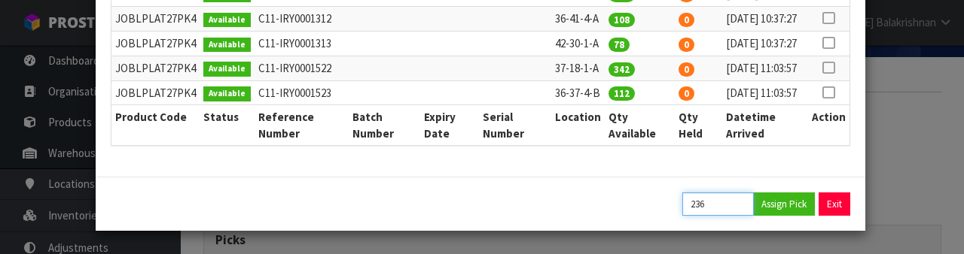
scroll to position [562, 0]
type input "2"
type input "108"
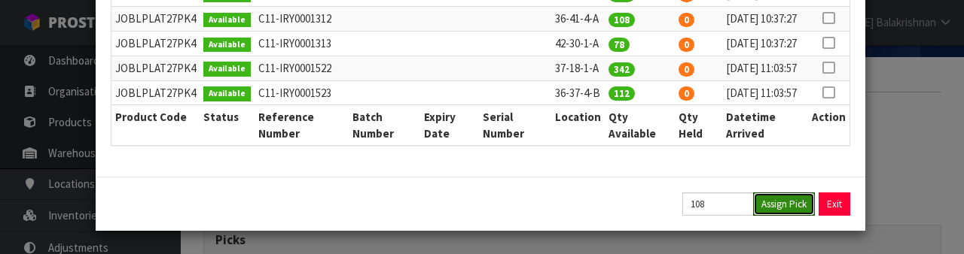
click at [602, 209] on button "Assign Pick" at bounding box center [784, 204] width 62 height 23
type input "108"
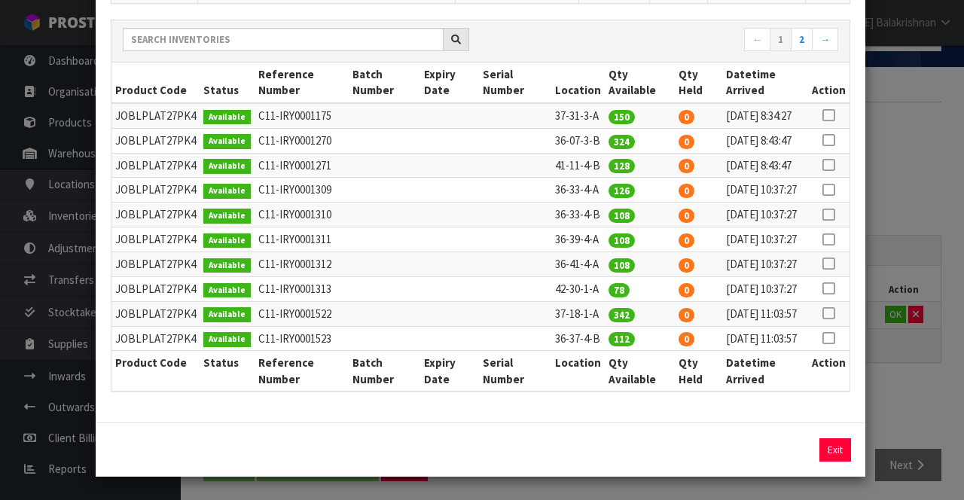
scroll to position [316, 0]
click at [602, 447] on button "Exit" at bounding box center [835, 449] width 32 height 23
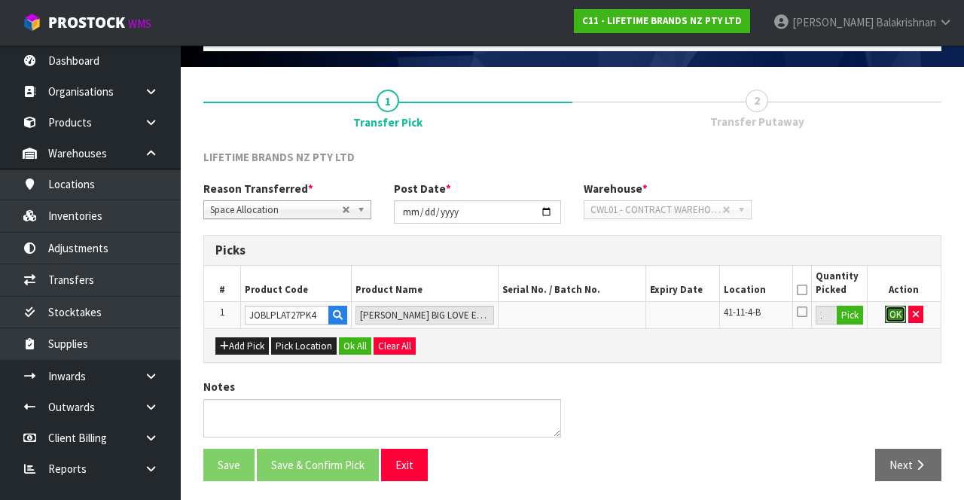
click at [602, 309] on button "OK" at bounding box center [895, 315] width 21 height 18
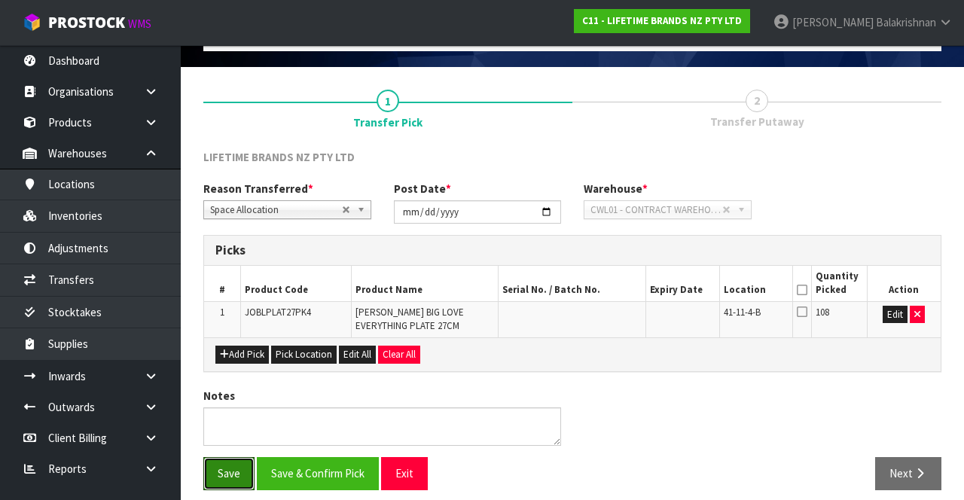
click at [233, 473] on button "Save" at bounding box center [228, 473] width 51 height 32
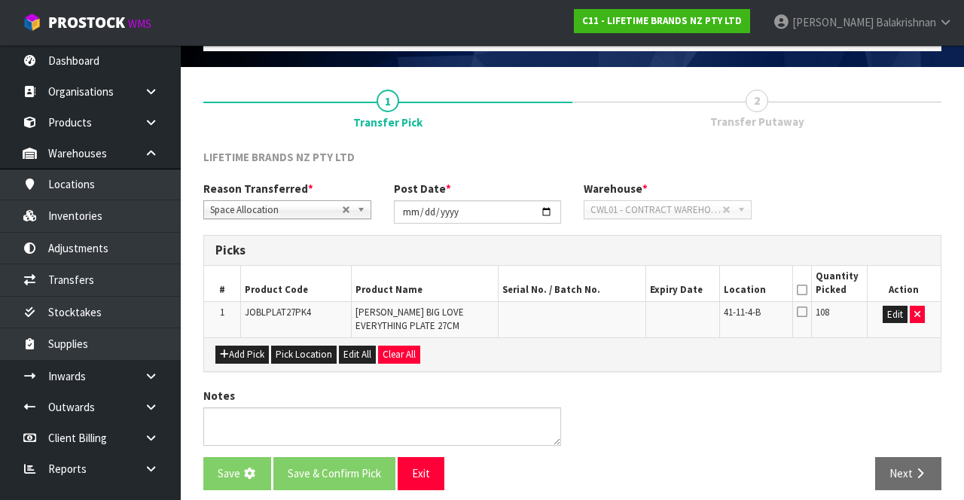
scroll to position [0, 0]
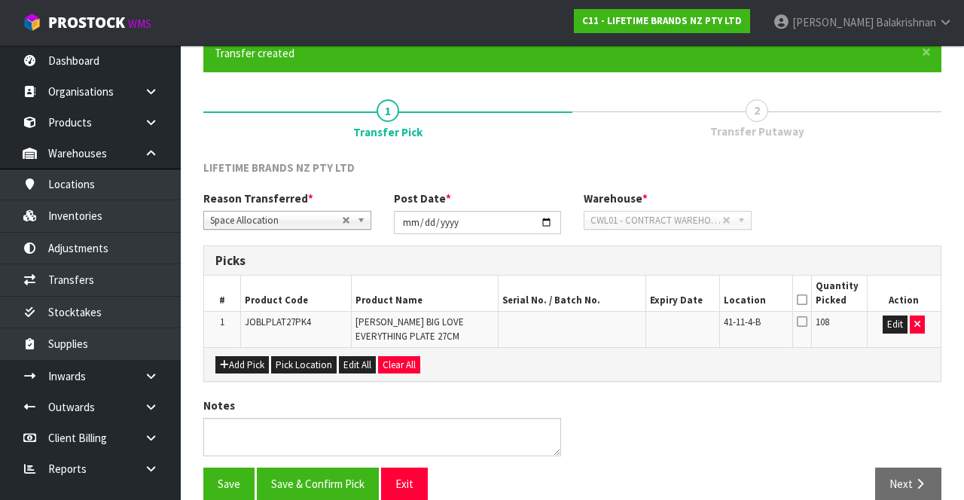
scroll to position [138, 0]
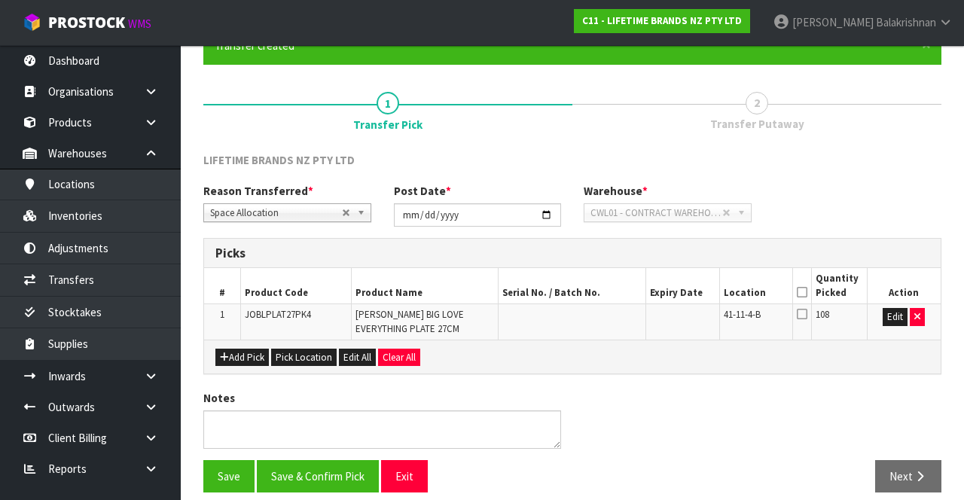
click at [602, 292] on icon at bounding box center [802, 292] width 11 height 1
click at [286, 471] on button "Save & Confirm Pick" at bounding box center [318, 476] width 122 height 32
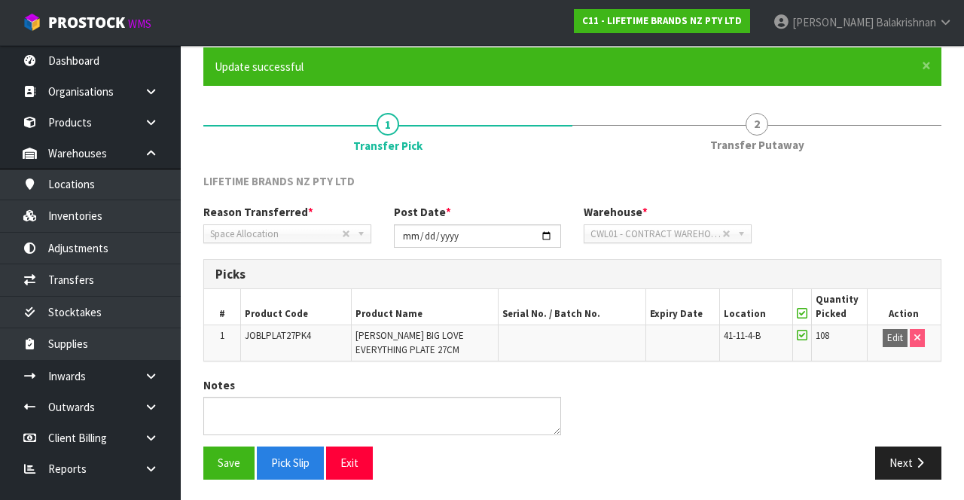
scroll to position [116, 0]
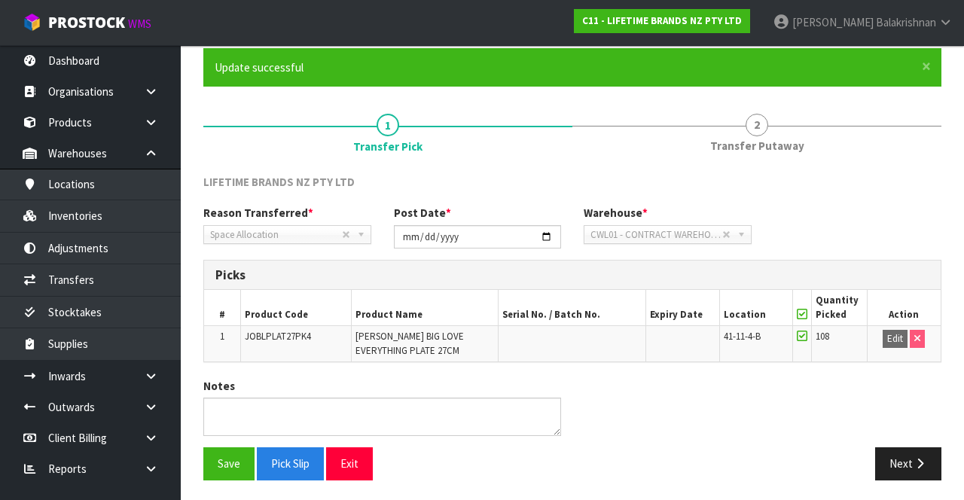
click at [602, 139] on span "Transfer Putaway" at bounding box center [757, 146] width 94 height 16
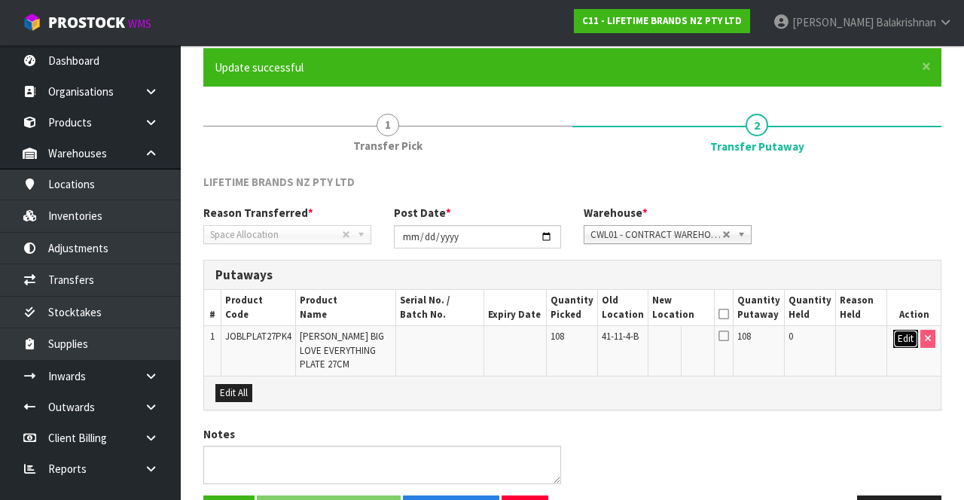
click at [602, 341] on button "Edit" at bounding box center [905, 339] width 25 height 18
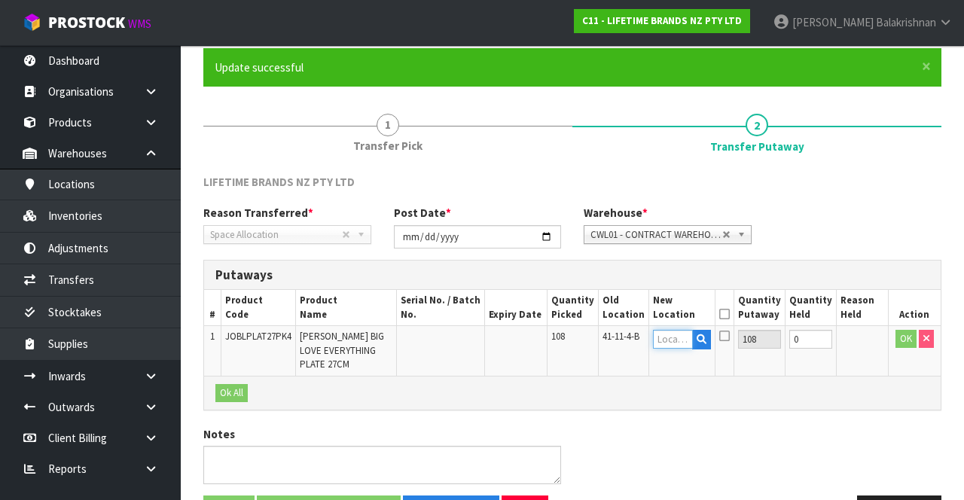
click at [602, 343] on input "text" at bounding box center [673, 339] width 41 height 19
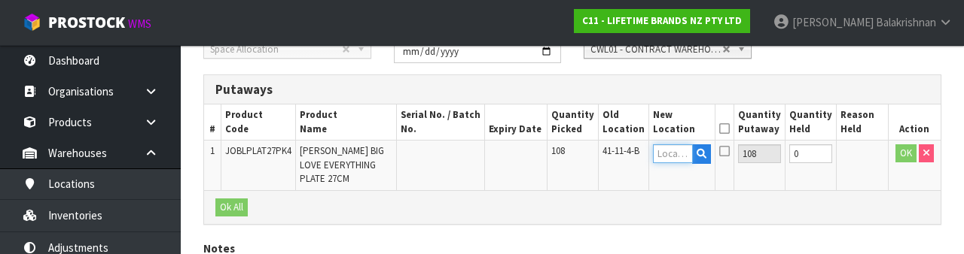
scroll to position [318, 0]
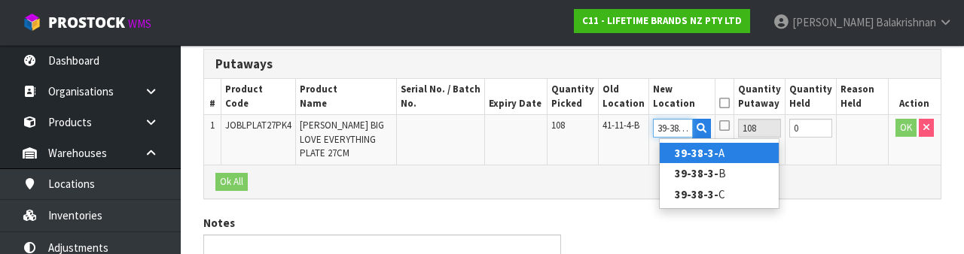
type input "39-38-3-B"
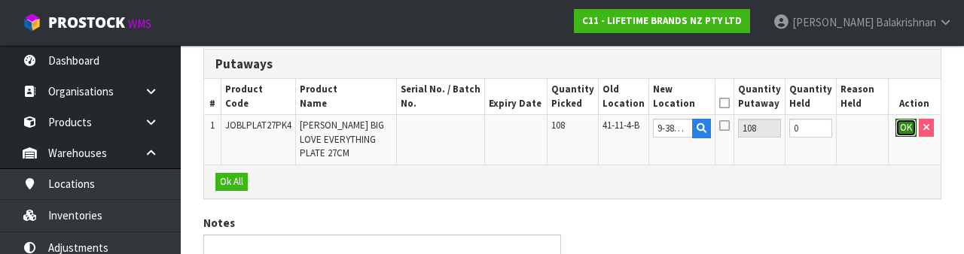
click at [602, 129] on button "OK" at bounding box center [905, 128] width 21 height 18
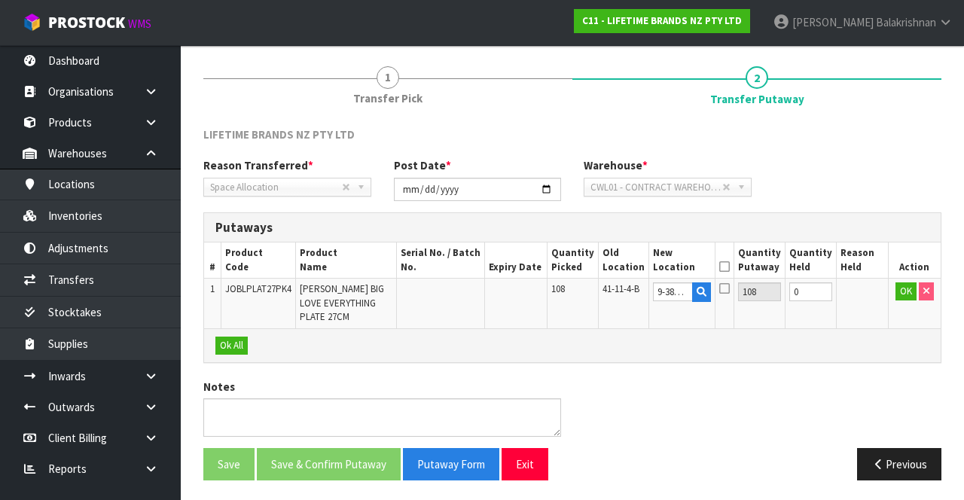
scroll to position [0, 0]
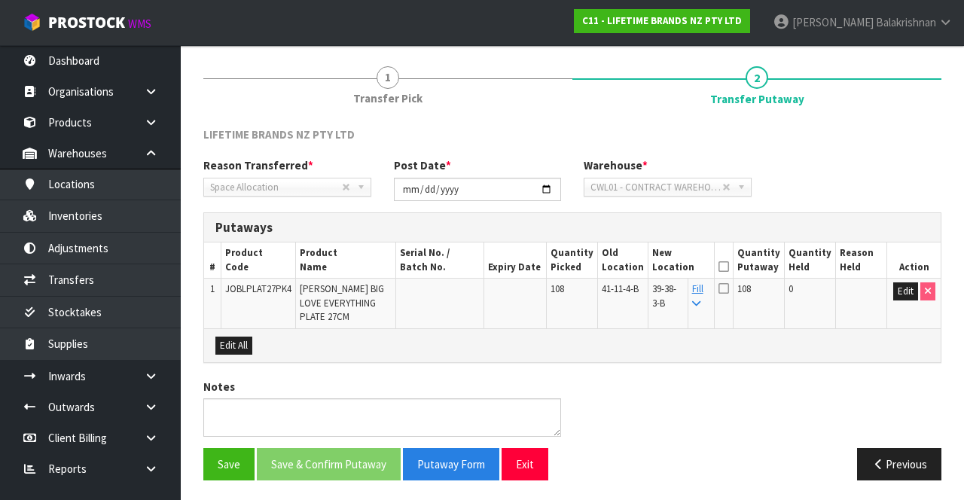
click at [602, 267] on icon at bounding box center [723, 267] width 11 height 1
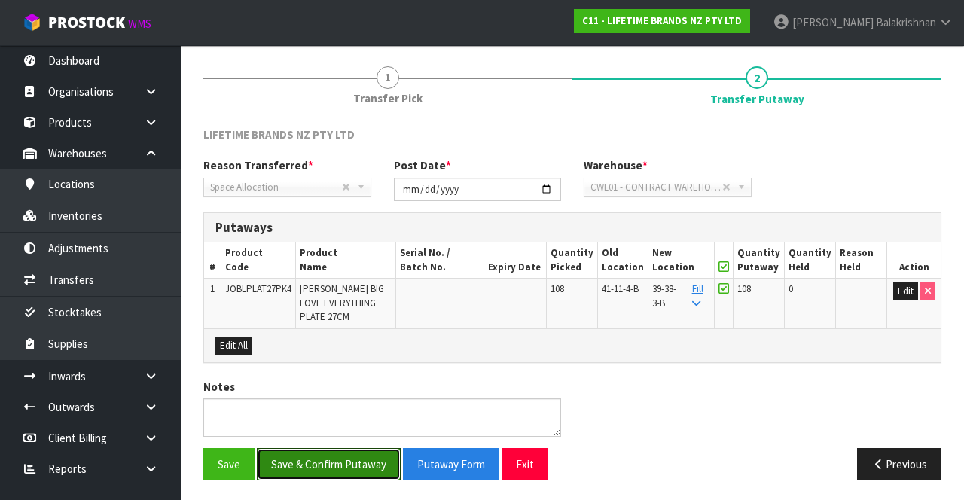
click at [284, 456] on button "Save & Confirm Putaway" at bounding box center [329, 464] width 144 height 32
